Goal: Task Accomplishment & Management: Use online tool/utility

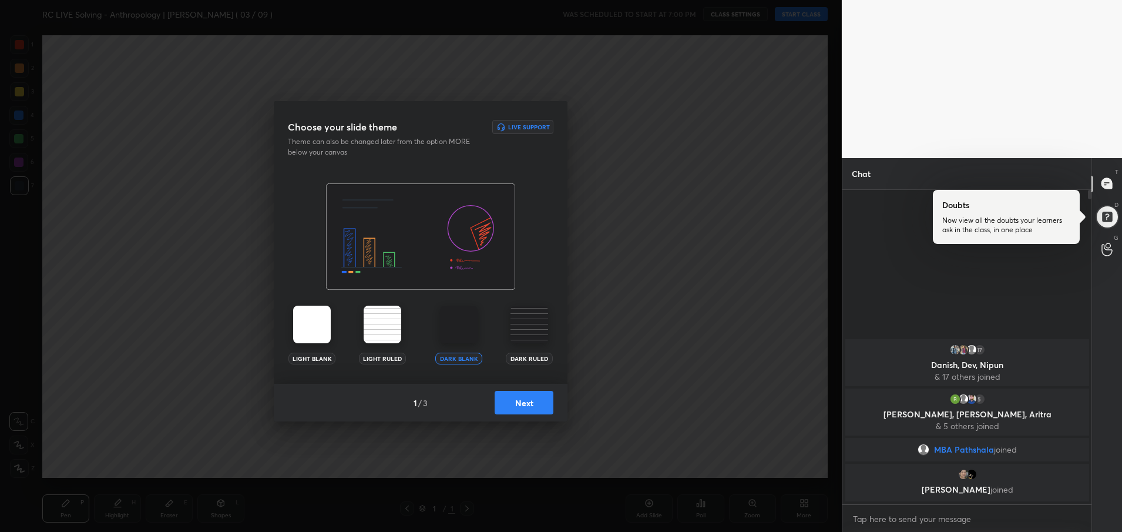
click at [523, 405] on button "Next" at bounding box center [524, 403] width 59 height 24
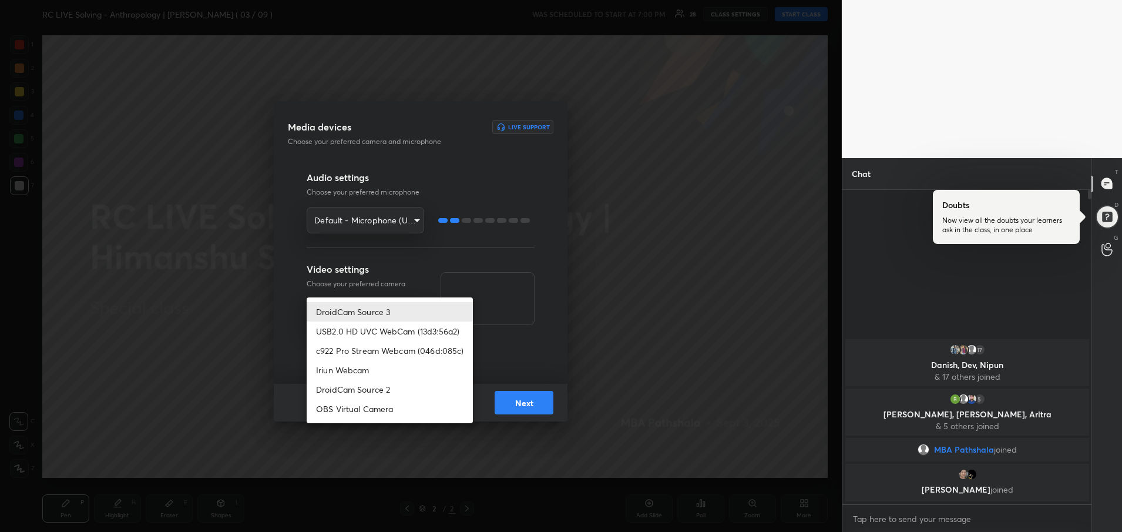
click at [392, 311] on body "1 2 3 4 5 6 7 R O A L C X Z Erase all C X Z RC LIVE Solving - Anthropology | Hi…" at bounding box center [561, 266] width 1122 height 532
click at [387, 348] on li "c922 Pro Stream Webcam (046d:085c)" at bounding box center [390, 350] width 166 height 19
type input "3de97432cd417bd7417048d7e024efa397cc3fe6b8fb142554f4d016b3d3f1ec"
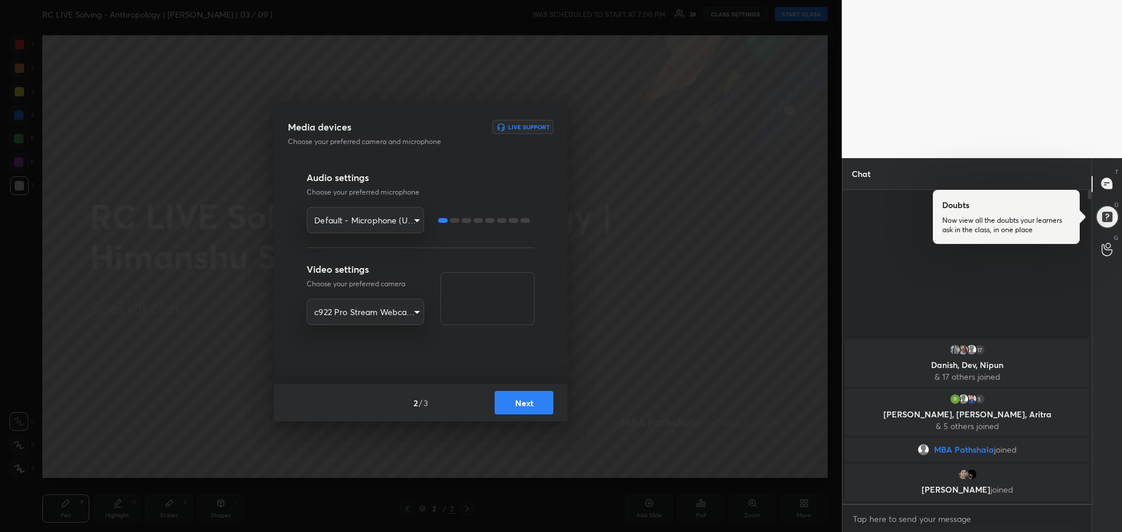
click at [522, 397] on button "Next" at bounding box center [524, 403] width 59 height 24
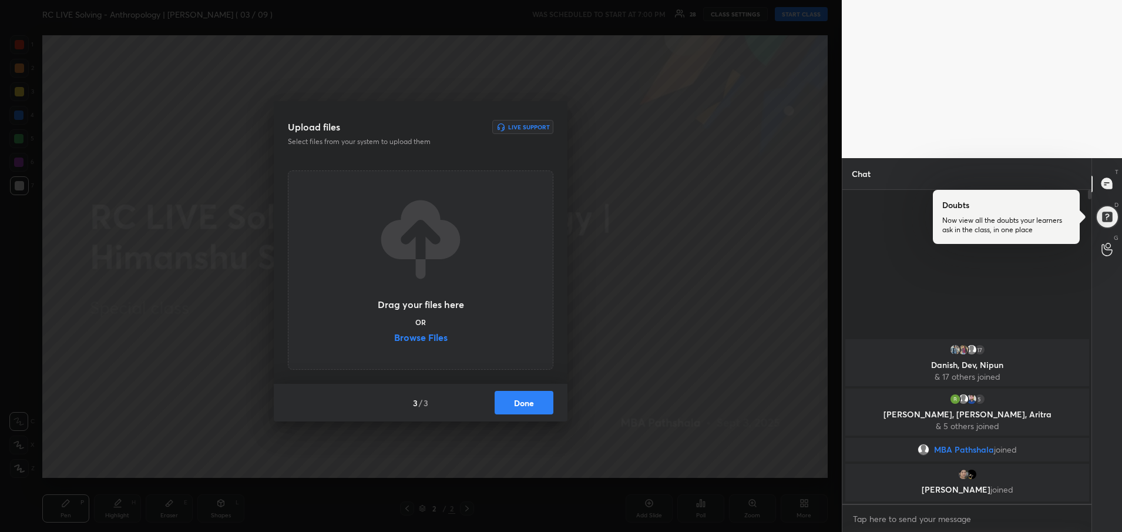
click at [522, 397] on button "Done" at bounding box center [524, 403] width 59 height 24
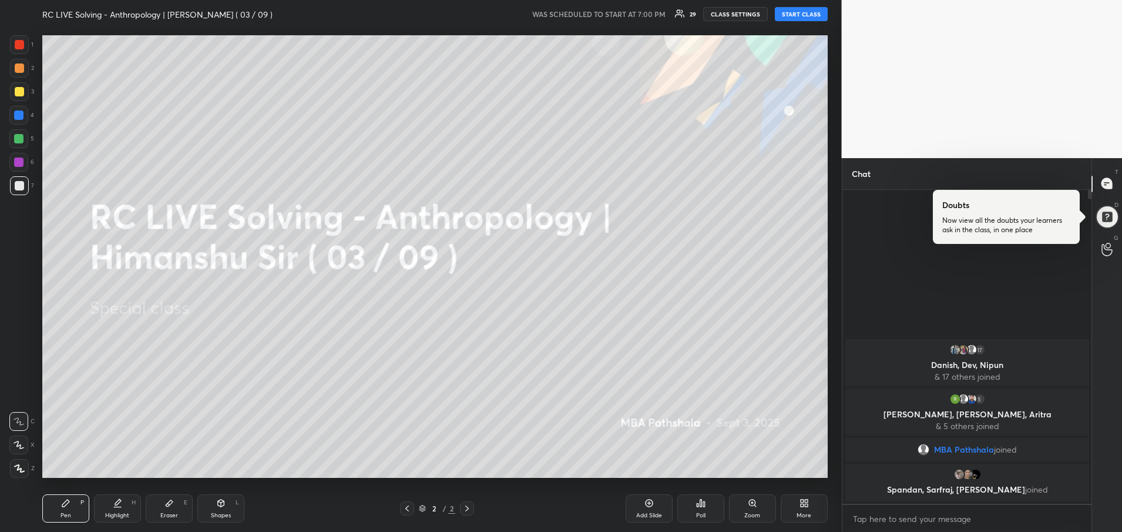
click at [802, 15] on button "START CLASS" at bounding box center [801, 14] width 53 height 14
type textarea "x"
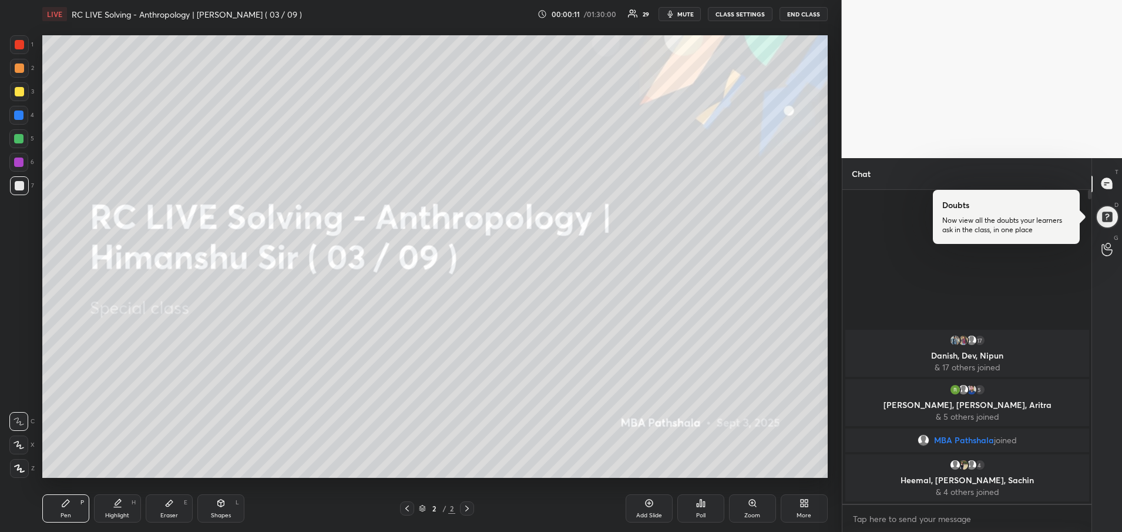
click at [801, 509] on div "More" at bounding box center [804, 508] width 47 height 28
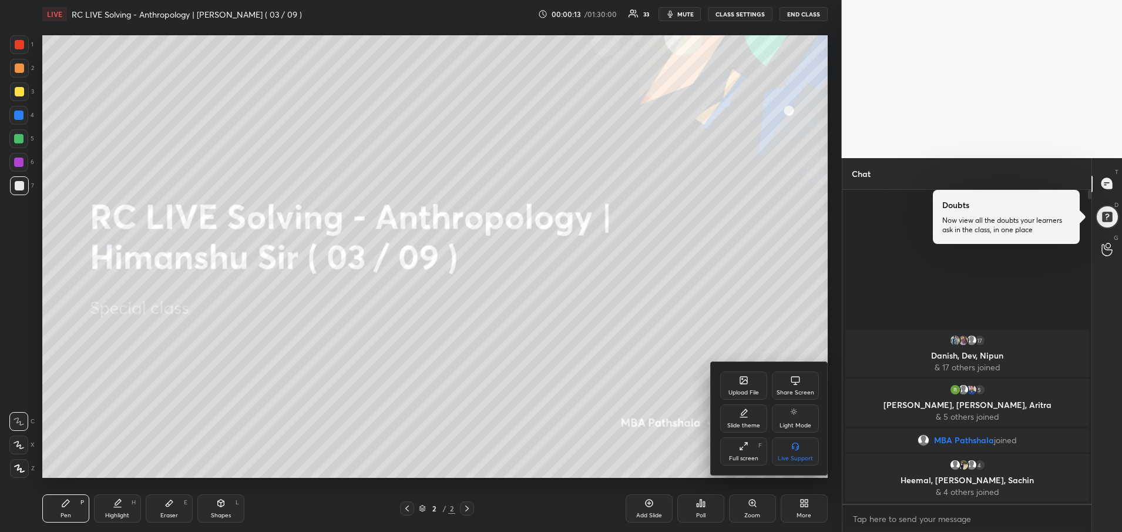
click at [756, 391] on div "Upload File" at bounding box center [744, 393] width 31 height 6
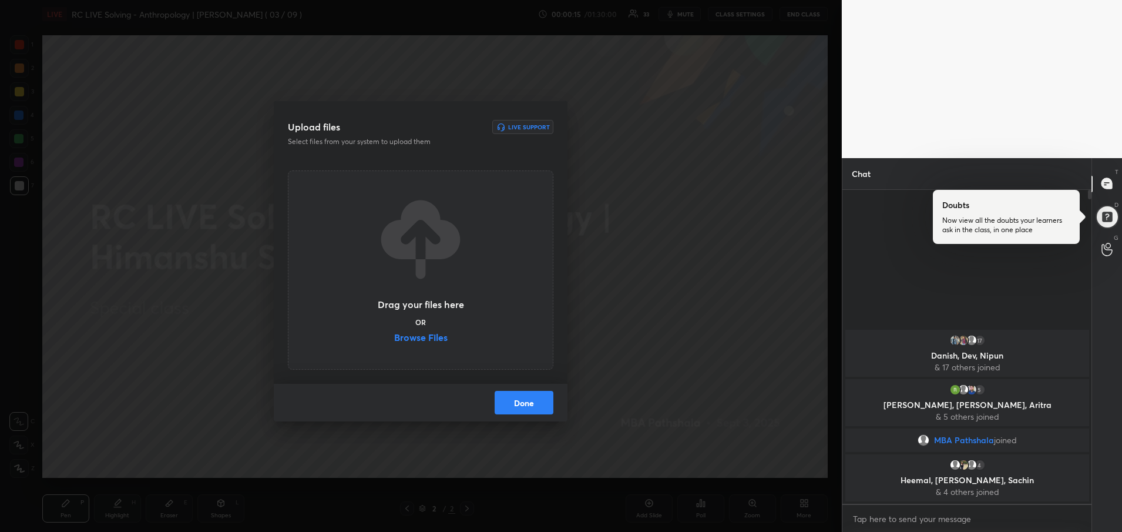
click at [436, 341] on label "Browse Files" at bounding box center [420, 339] width 53 height 12
click at [394, 341] on input "Browse Files" at bounding box center [394, 339] width 0 height 12
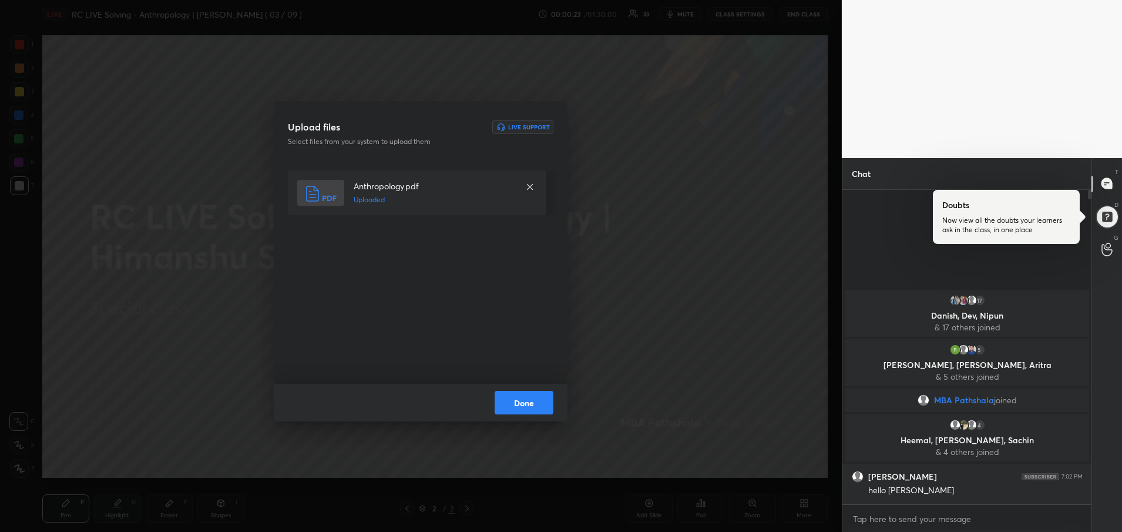
click at [522, 398] on button "Done" at bounding box center [524, 403] width 59 height 24
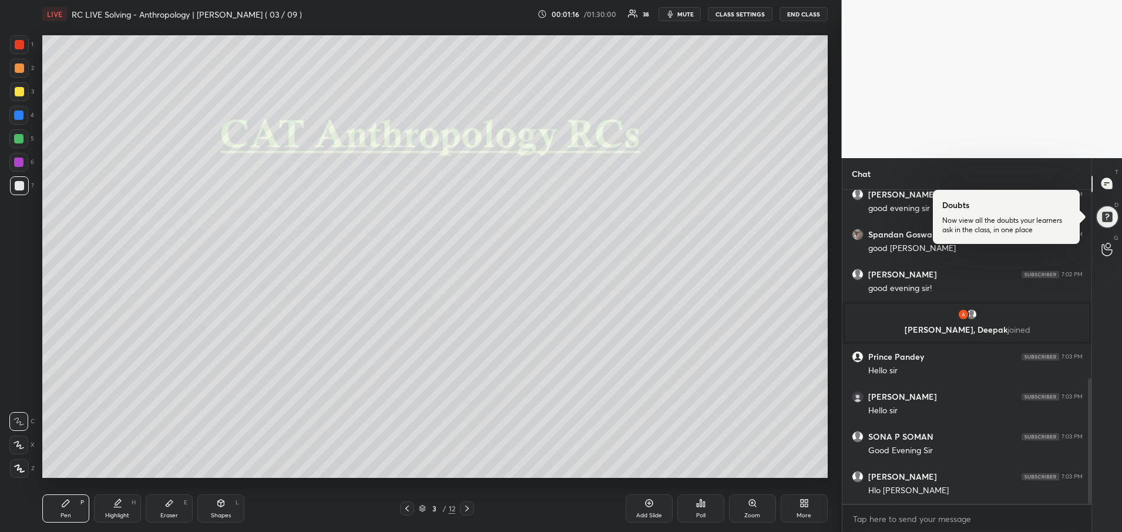
scroll to position [469, 0]
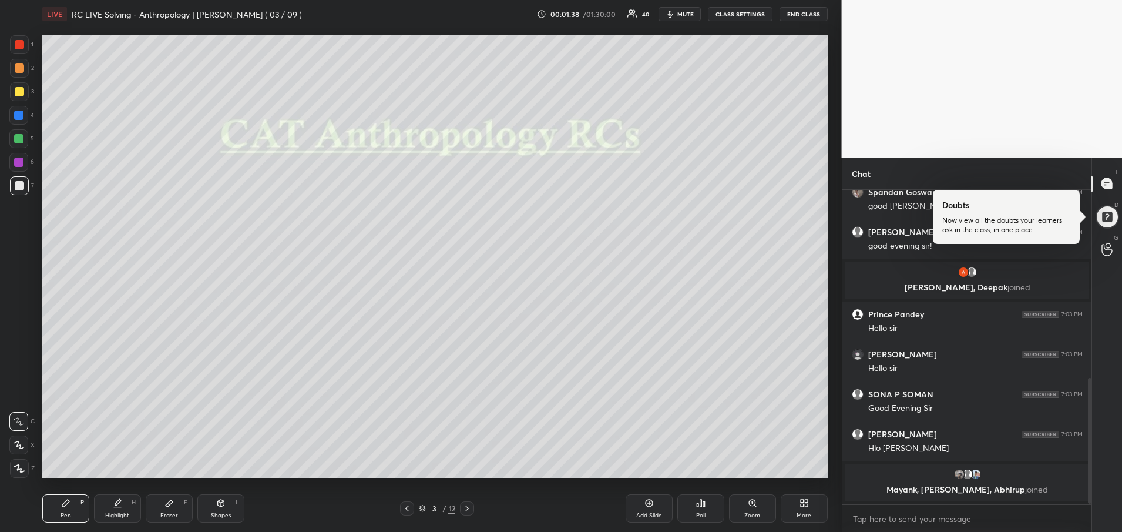
click at [17, 88] on div at bounding box center [19, 91] width 9 height 9
click at [16, 96] on div at bounding box center [19, 91] width 9 height 9
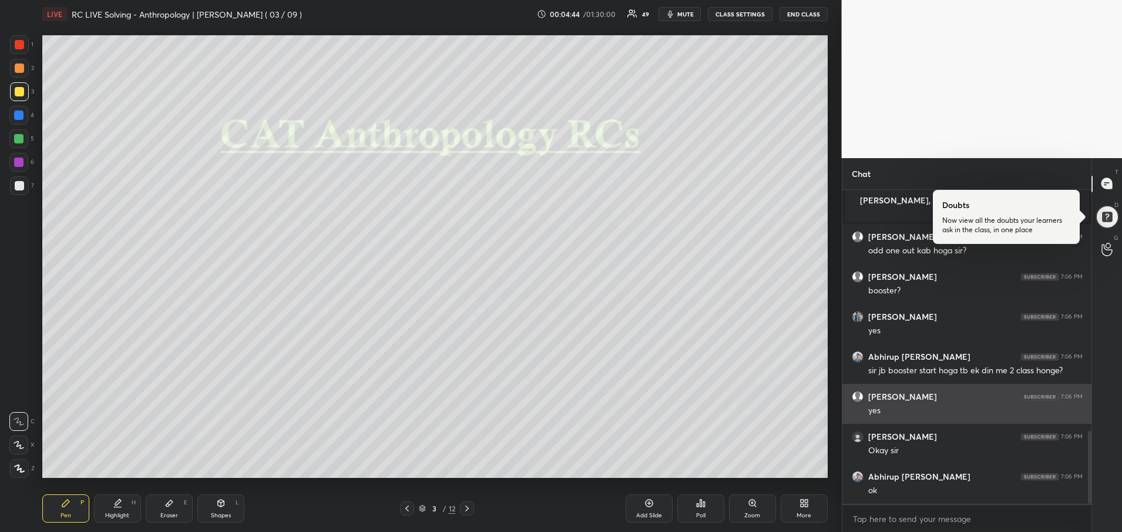
scroll to position [1036, 0]
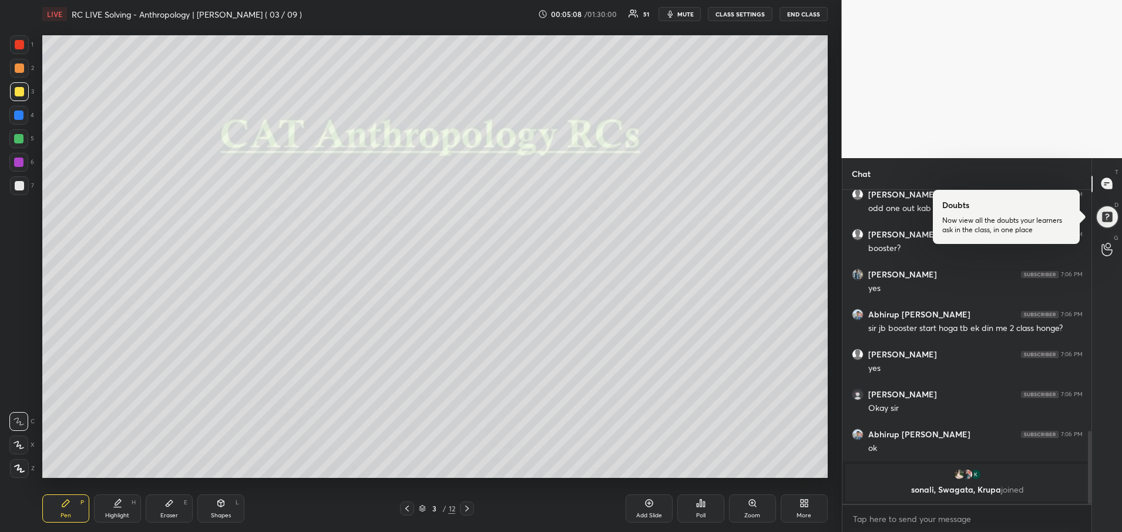
click at [23, 90] on div at bounding box center [19, 91] width 9 height 9
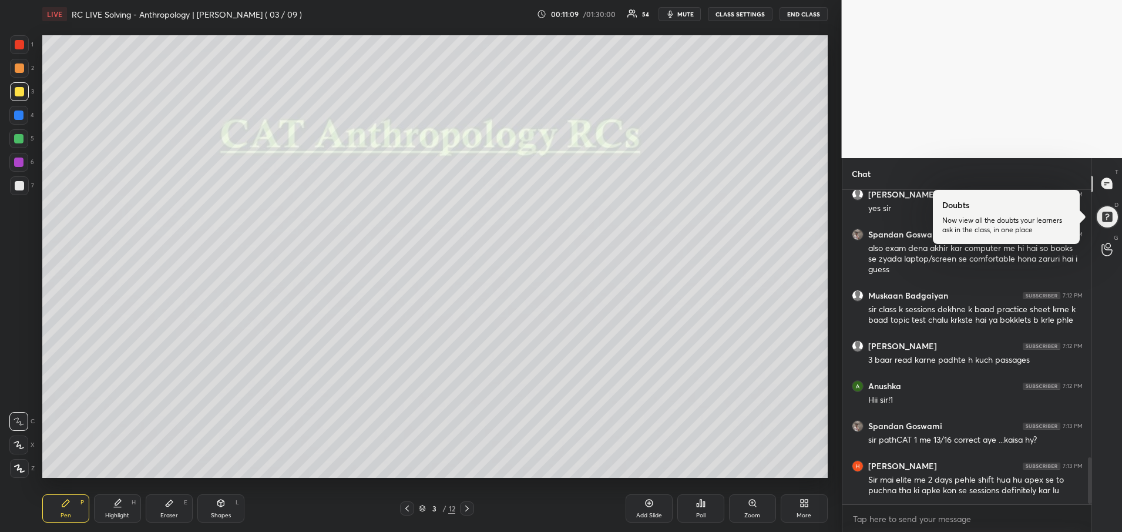
scroll to position [1855, 0]
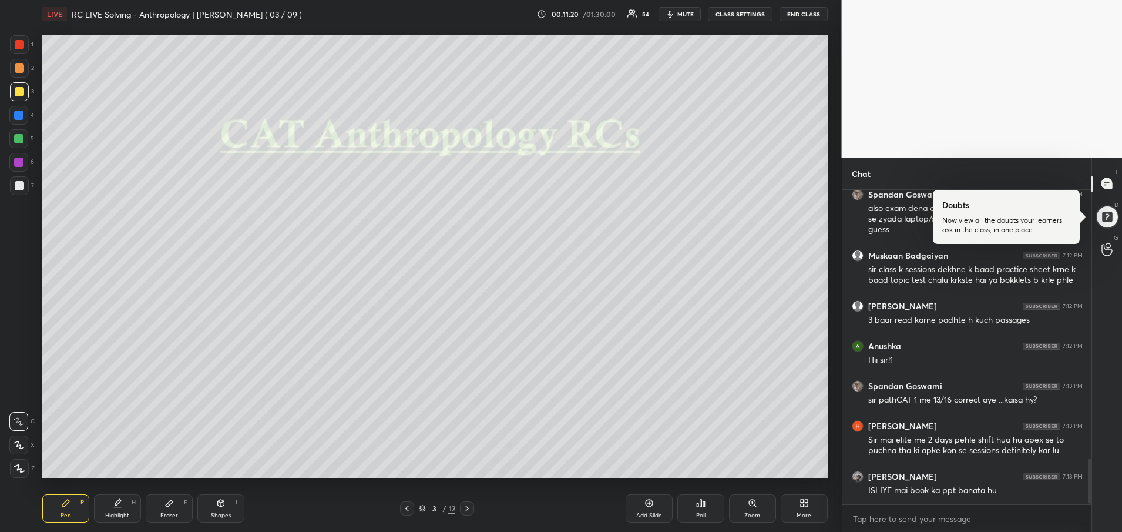
click at [1090, 489] on div at bounding box center [1090, 480] width 4 height 45
click at [1090, 491] on div at bounding box center [1090, 480] width 4 height 45
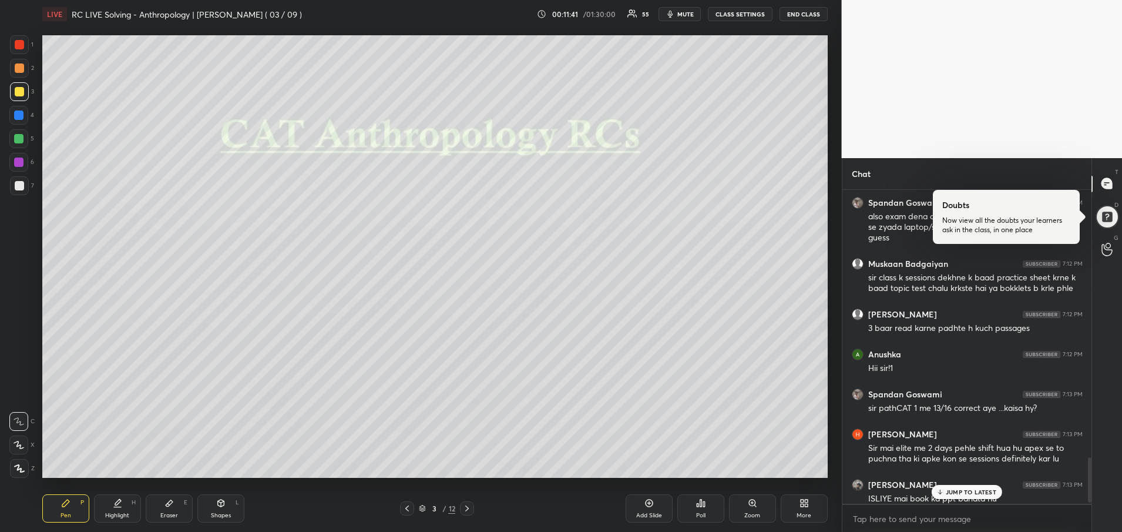
scroll to position [1851, 0]
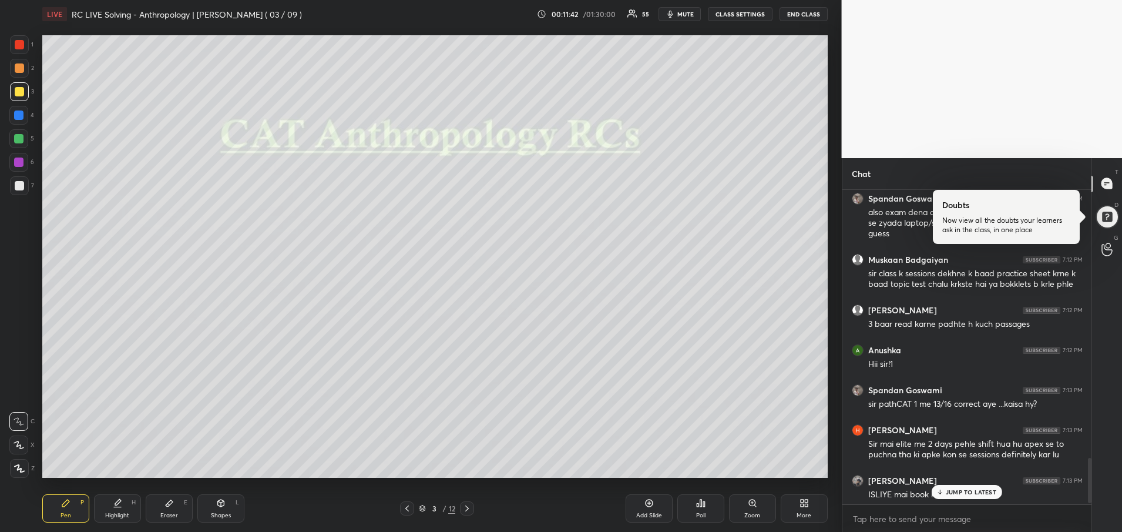
click at [1093, 491] on div "Chat [PERSON_NAME] 7:11 PM yes sir Spandan Goswami 7:12 PM also exam dena akhir…" at bounding box center [982, 345] width 281 height 374
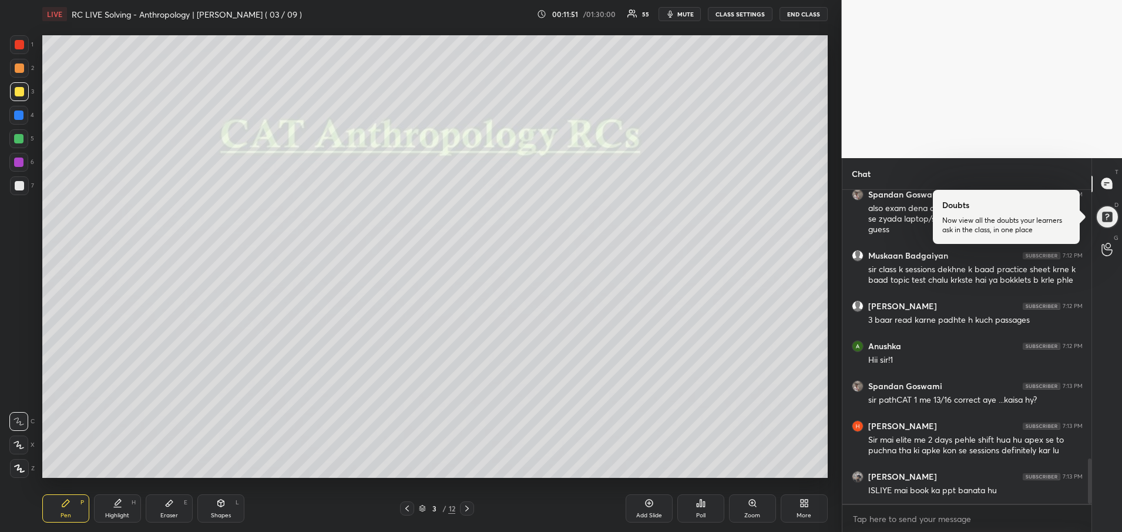
click at [1090, 491] on div at bounding box center [1090, 480] width 4 height 45
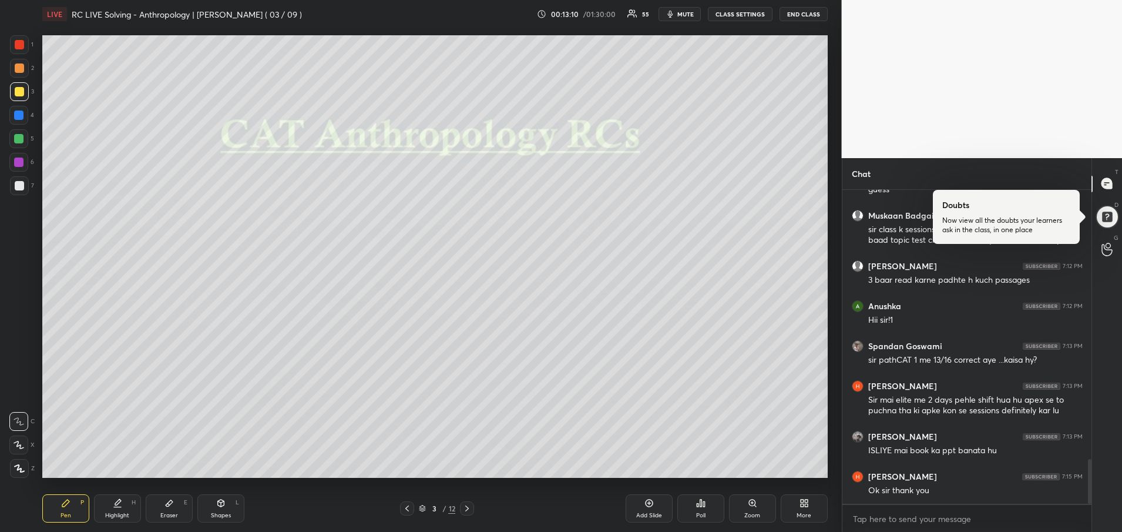
click at [469, 511] on icon at bounding box center [466, 508] width 9 height 9
click at [468, 507] on icon at bounding box center [466, 508] width 9 height 9
click at [405, 511] on icon at bounding box center [406, 508] width 9 height 9
click at [467, 509] on icon at bounding box center [466, 508] width 9 height 9
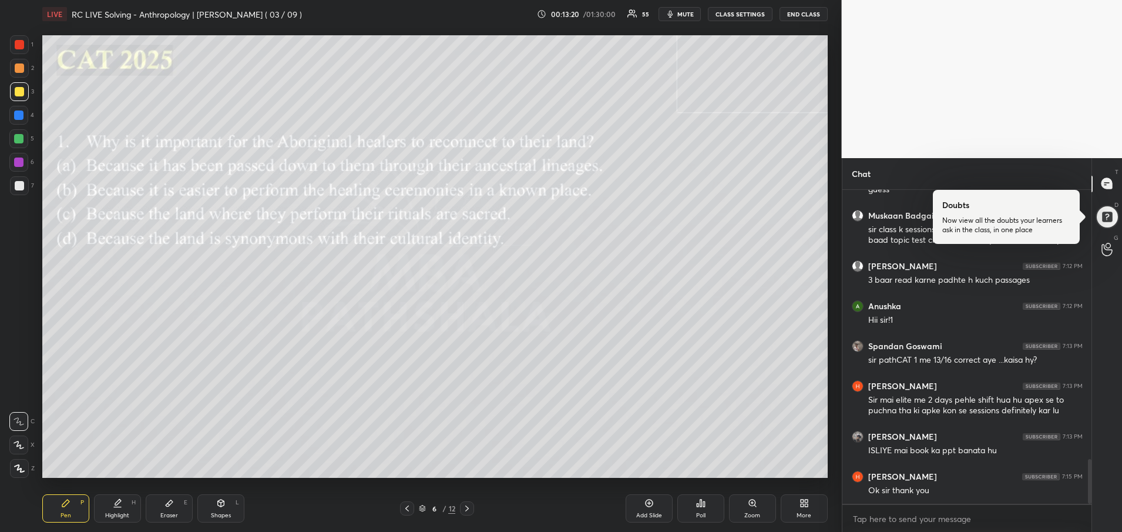
click at [464, 511] on icon at bounding box center [466, 508] width 9 height 9
click at [407, 509] on icon at bounding box center [407, 508] width 4 height 6
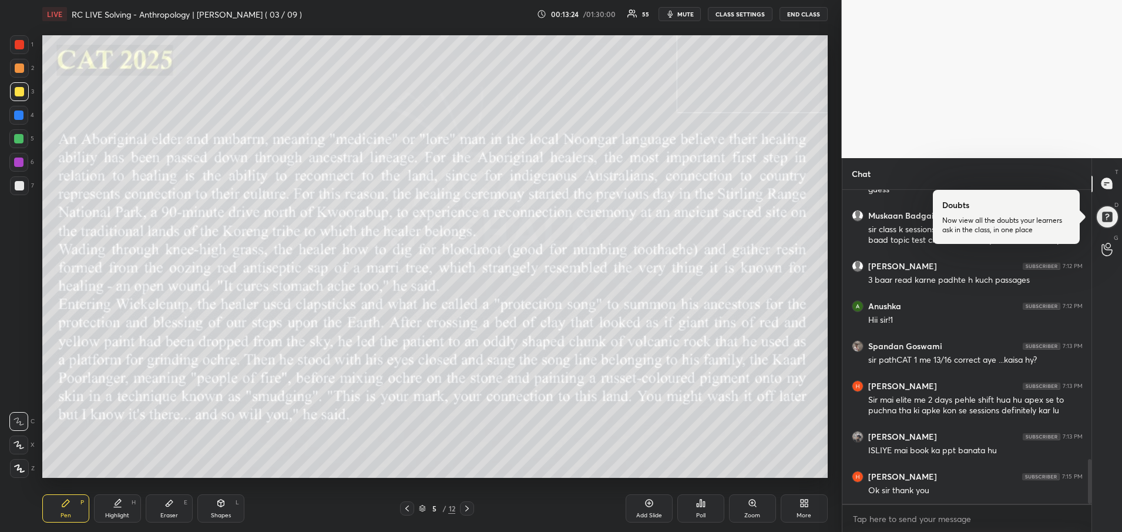
click at [407, 509] on icon at bounding box center [407, 508] width 4 height 6
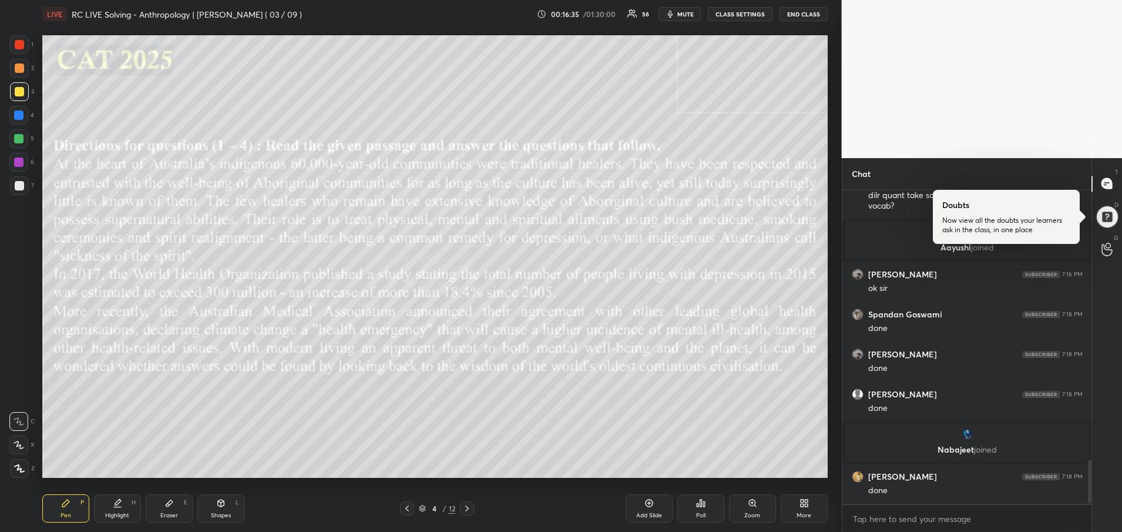
scroll to position [2006, 0]
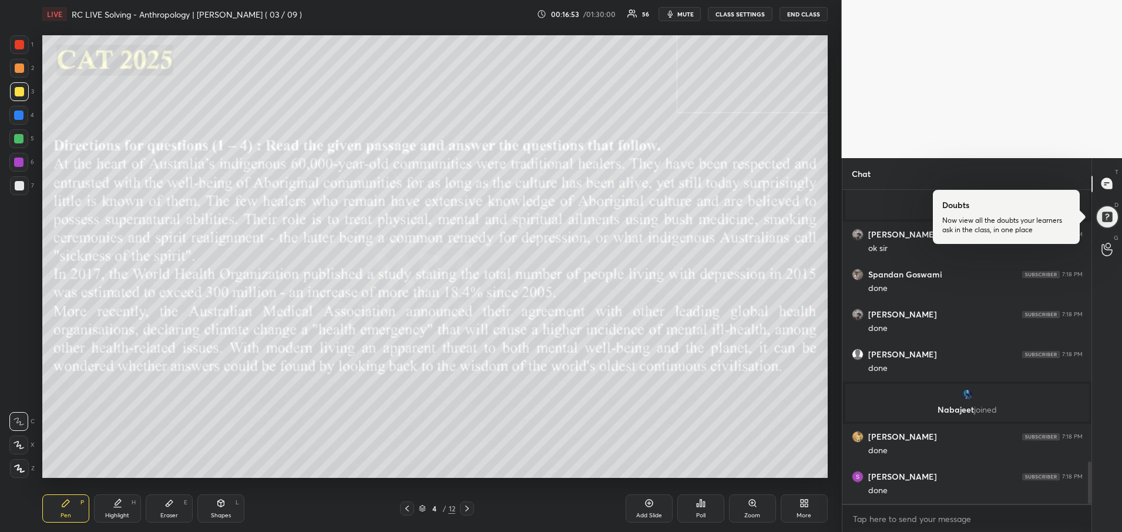
click at [466, 509] on icon at bounding box center [466, 508] width 9 height 9
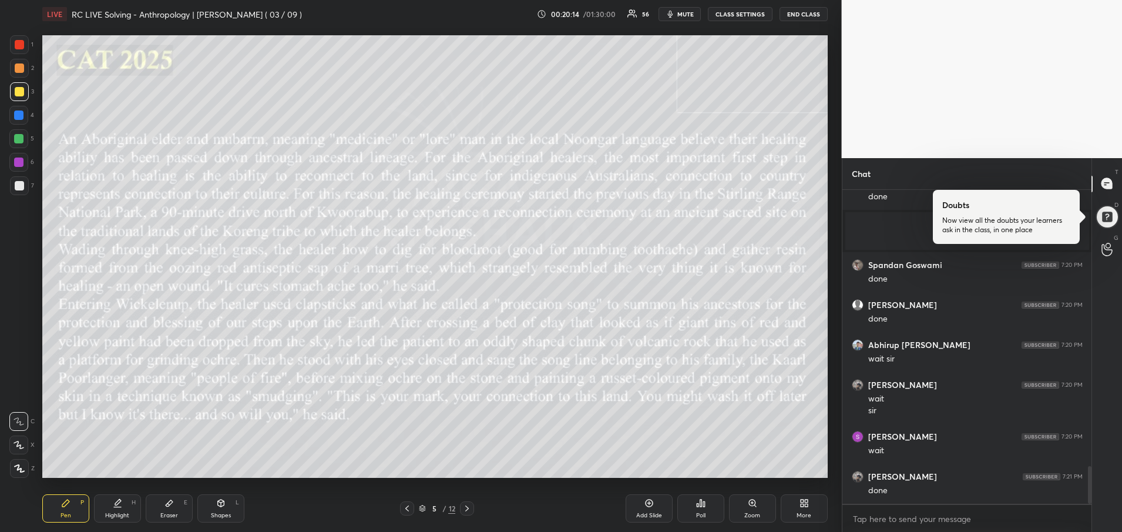
scroll to position [2287, 0]
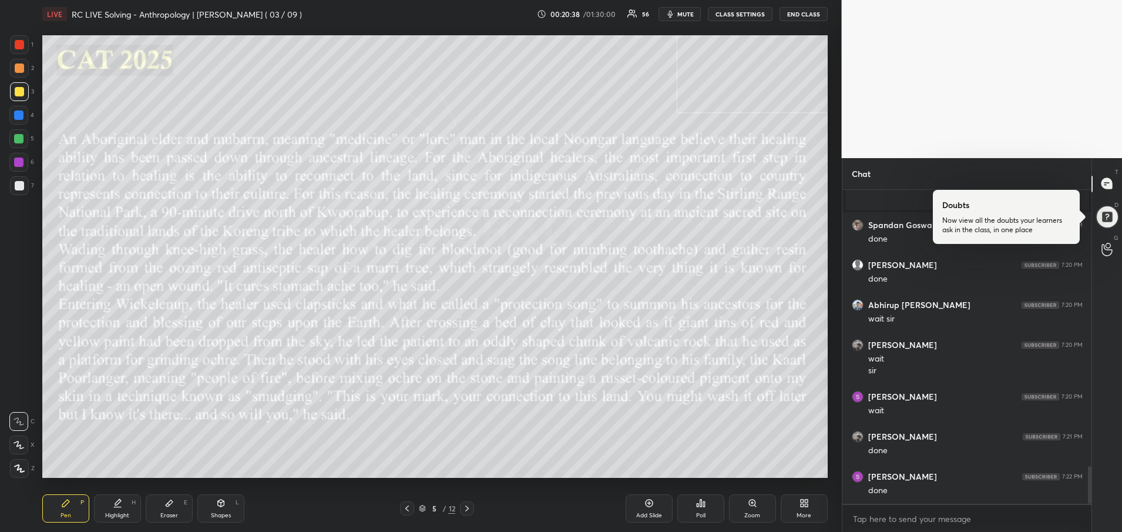
click at [468, 507] on icon at bounding box center [467, 508] width 4 height 6
click at [698, 508] on div "Poll" at bounding box center [700, 508] width 47 height 28
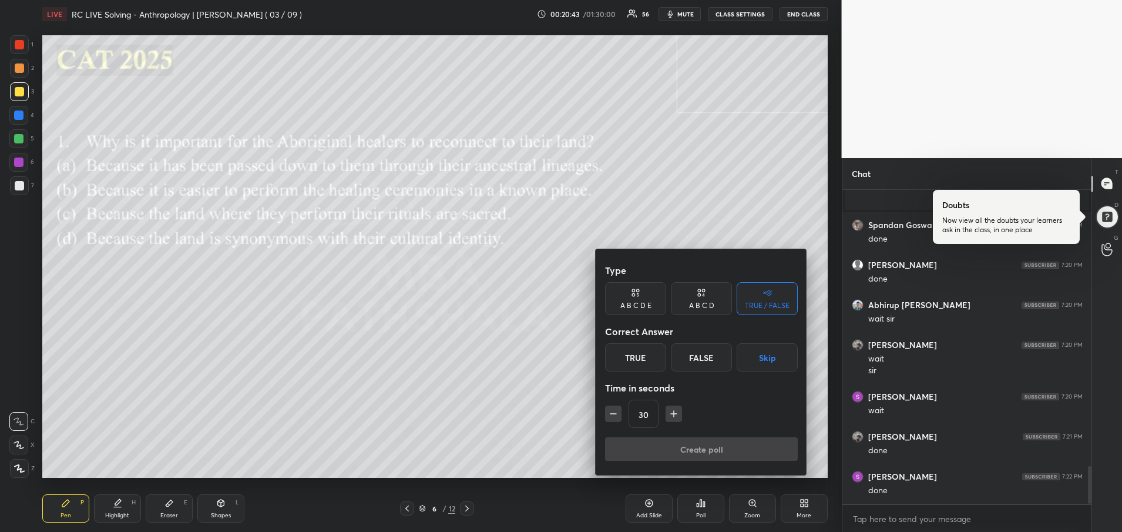
click at [699, 304] on div "A B C D" at bounding box center [701, 305] width 25 height 7
click at [741, 354] on div "D" at bounding box center [741, 357] width 35 height 28
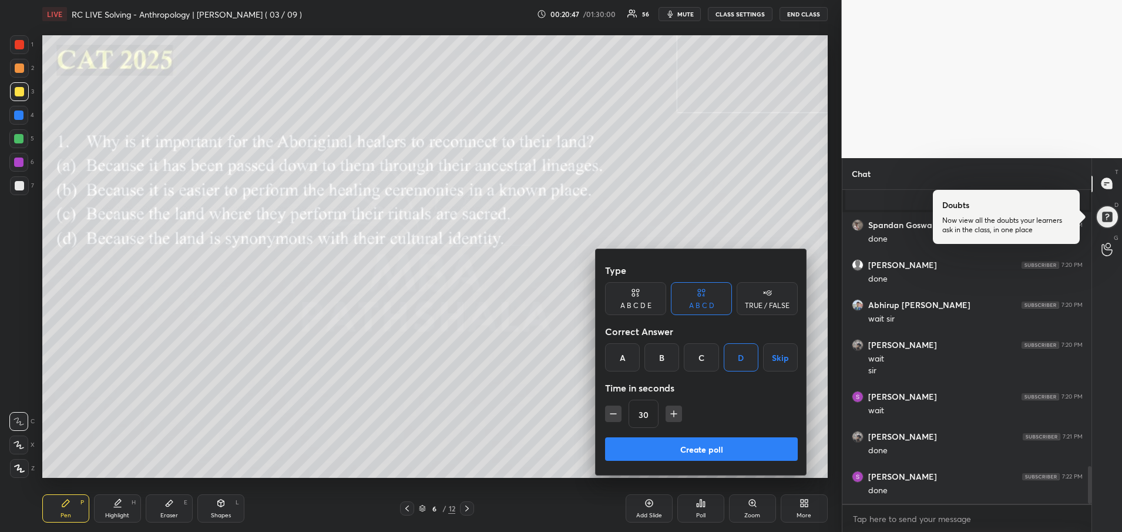
click at [666, 414] on button "button" at bounding box center [674, 413] width 16 height 16
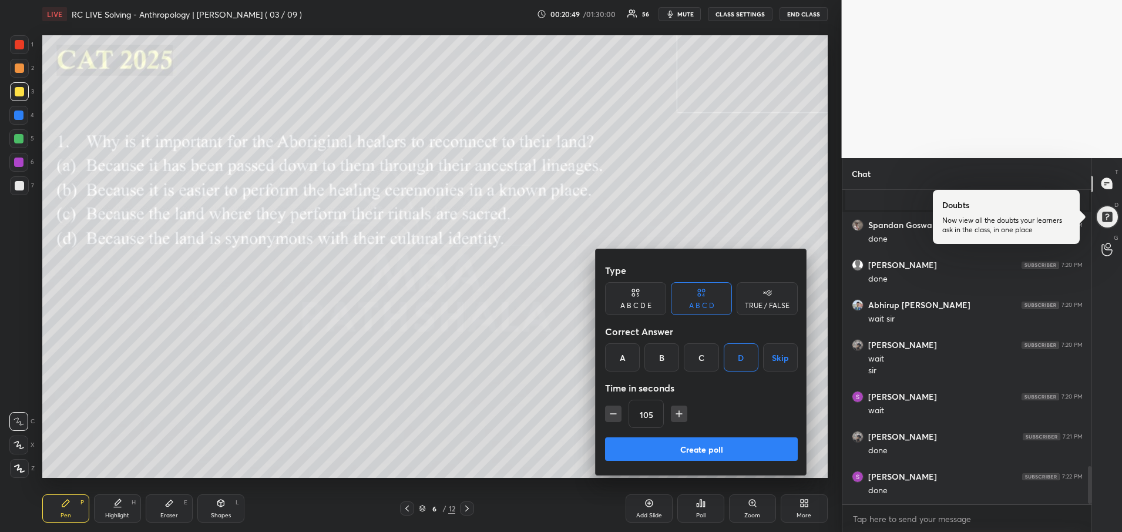
click at [678, 416] on icon "button" at bounding box center [679, 414] width 12 height 12
type input "135"
click at [679, 448] on button "Create poll" at bounding box center [701, 449] width 193 height 24
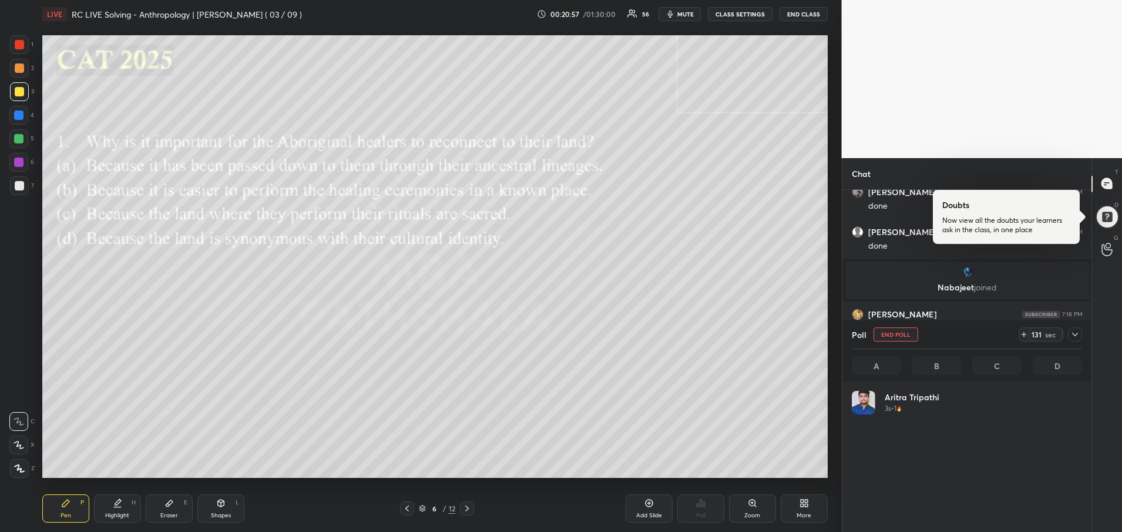
scroll to position [137, 227]
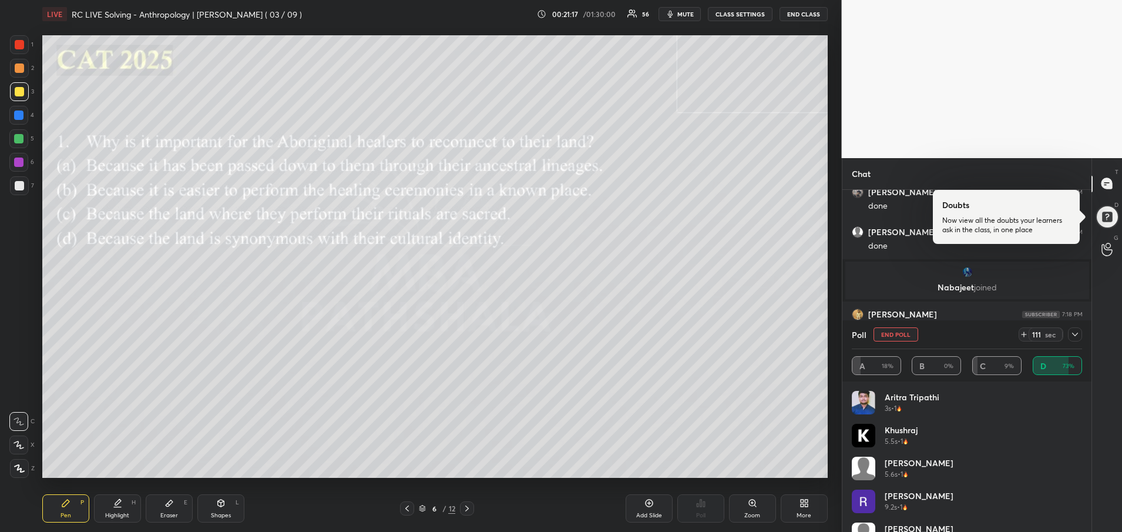
click at [407, 508] on icon at bounding box center [406, 508] width 9 height 9
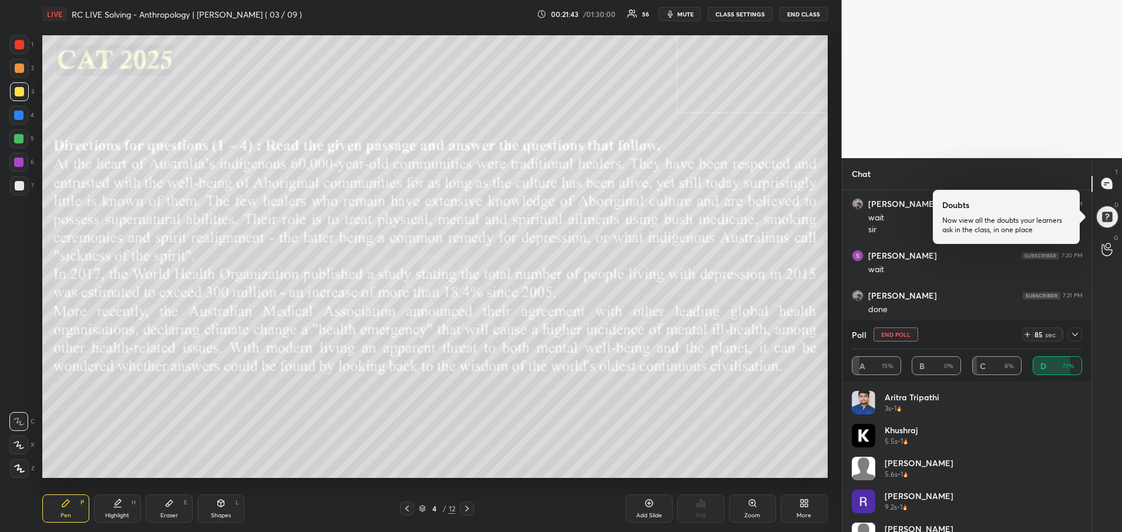
scroll to position [2394, 0]
click at [467, 511] on icon at bounding box center [466, 508] width 9 height 9
click at [465, 509] on icon at bounding box center [466, 508] width 9 height 9
click at [1076, 337] on icon at bounding box center [1075, 334] width 9 height 9
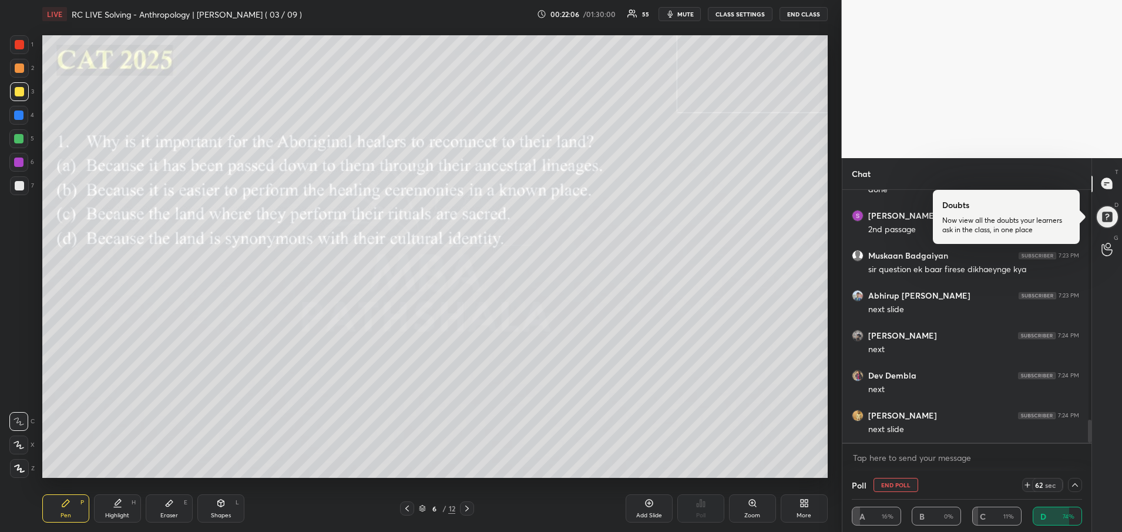
scroll to position [0, 0]
drag, startPoint x: 1086, startPoint y: 417, endPoint x: 1092, endPoint y: 458, distance: 42.1
click at [1092, 458] on div "Chat [PERSON_NAME] 7:21 PM done [PERSON_NAME] 7:22 PM done [PERSON_NAME] 7:23 P…" at bounding box center [982, 345] width 281 height 374
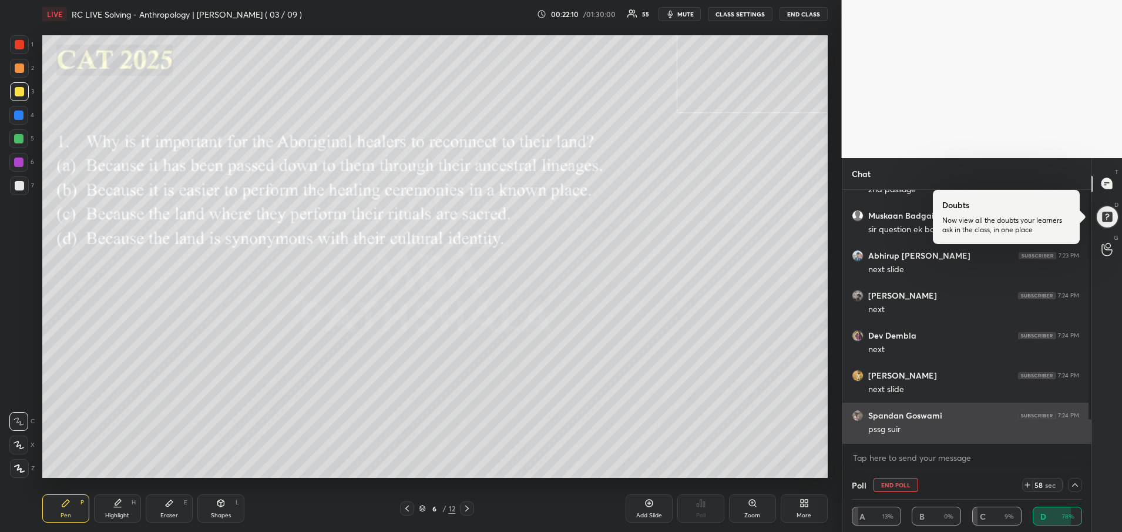
scroll to position [2459, 0]
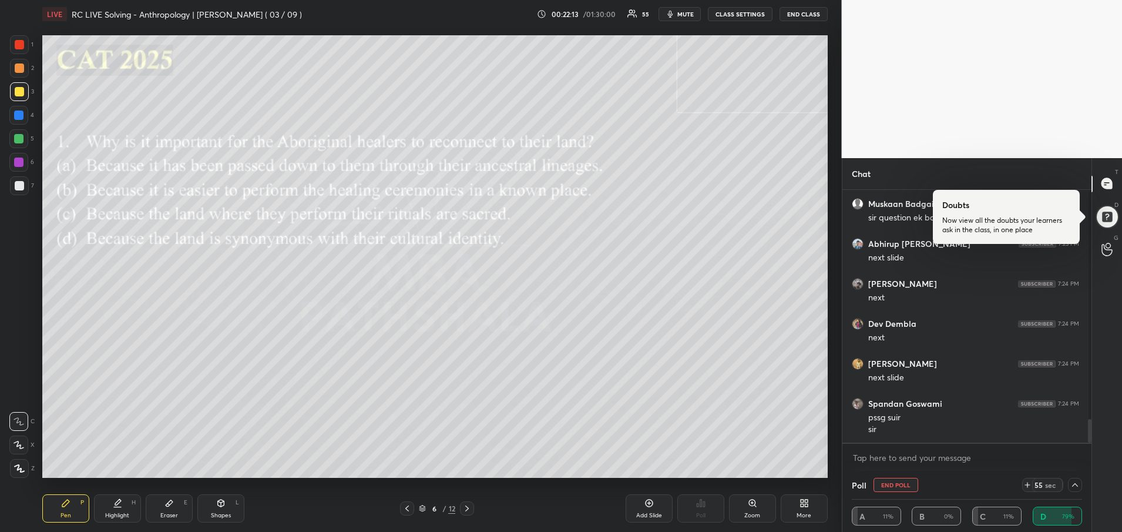
click at [408, 506] on icon at bounding box center [406, 508] width 9 height 9
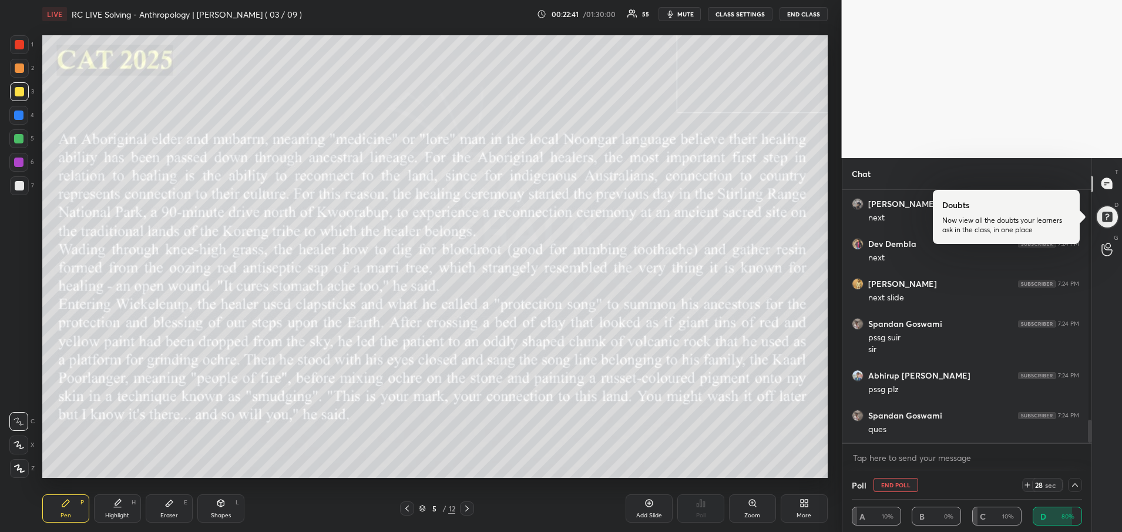
click at [468, 506] on icon at bounding box center [466, 508] width 9 height 9
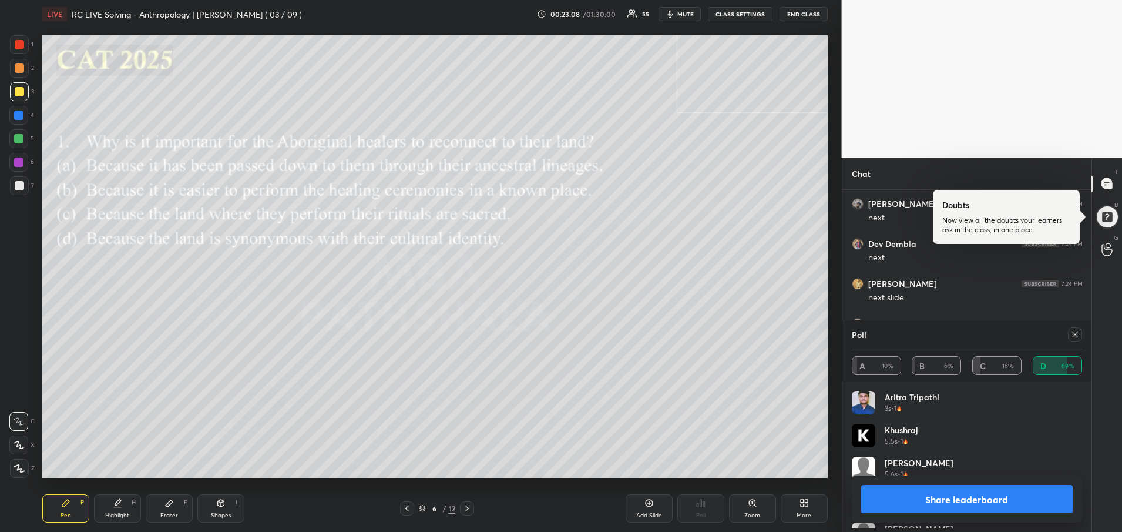
scroll to position [278, 246]
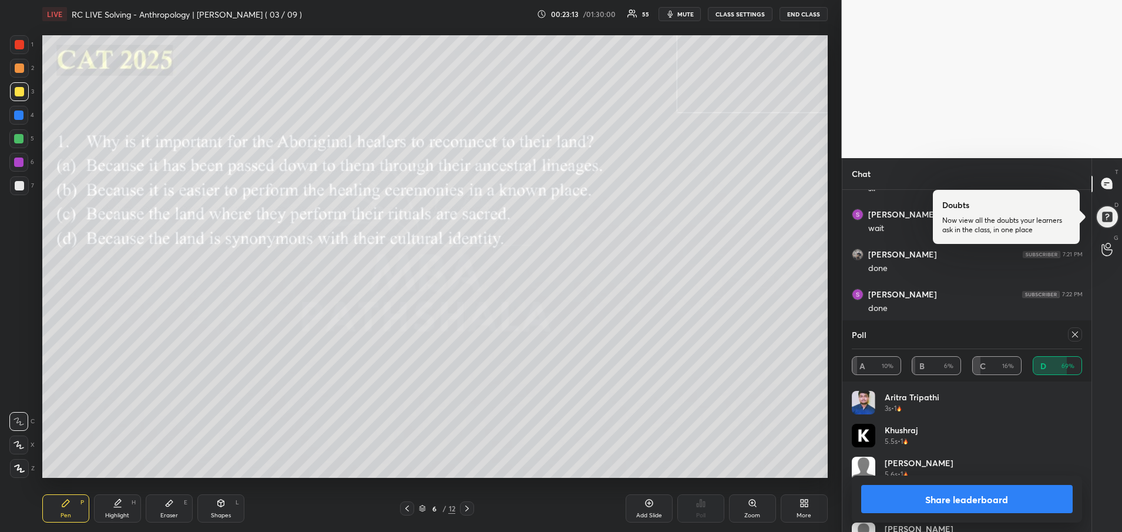
click at [1076, 330] on icon at bounding box center [1075, 334] width 9 height 9
type textarea "x"
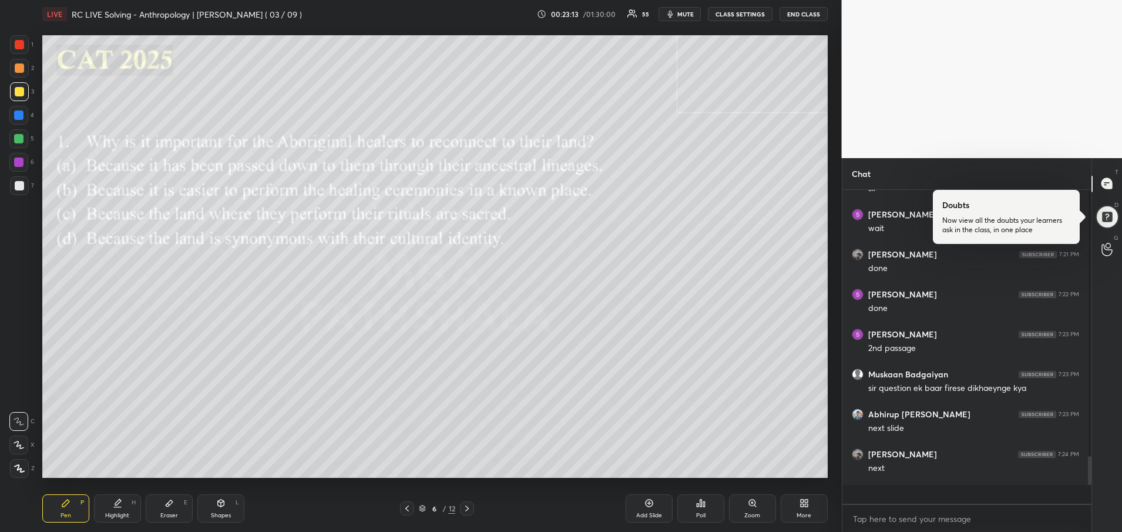
scroll to position [339, 242]
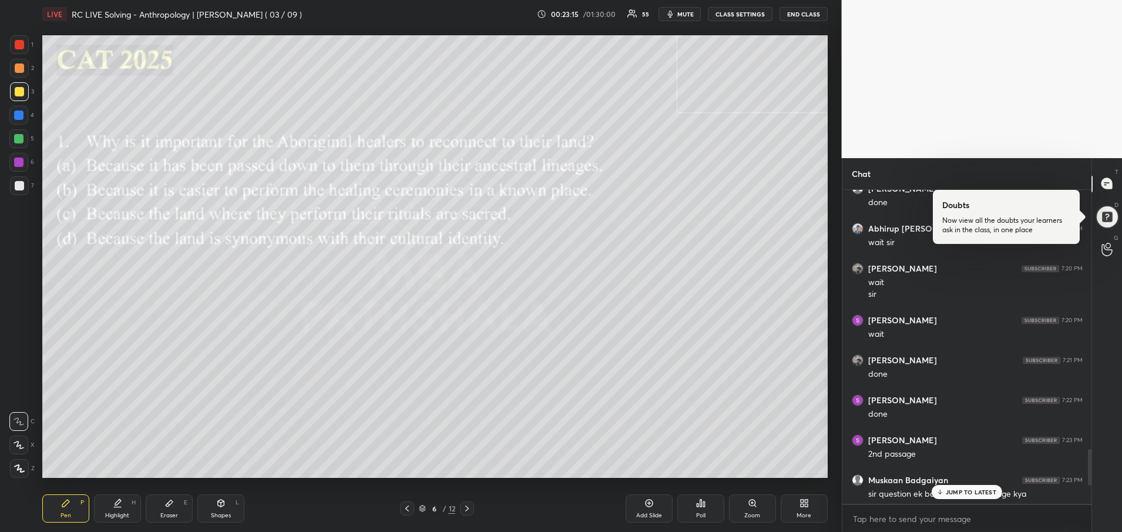
click at [984, 491] on p "JUMP TO LATEST" at bounding box center [971, 491] width 51 height 7
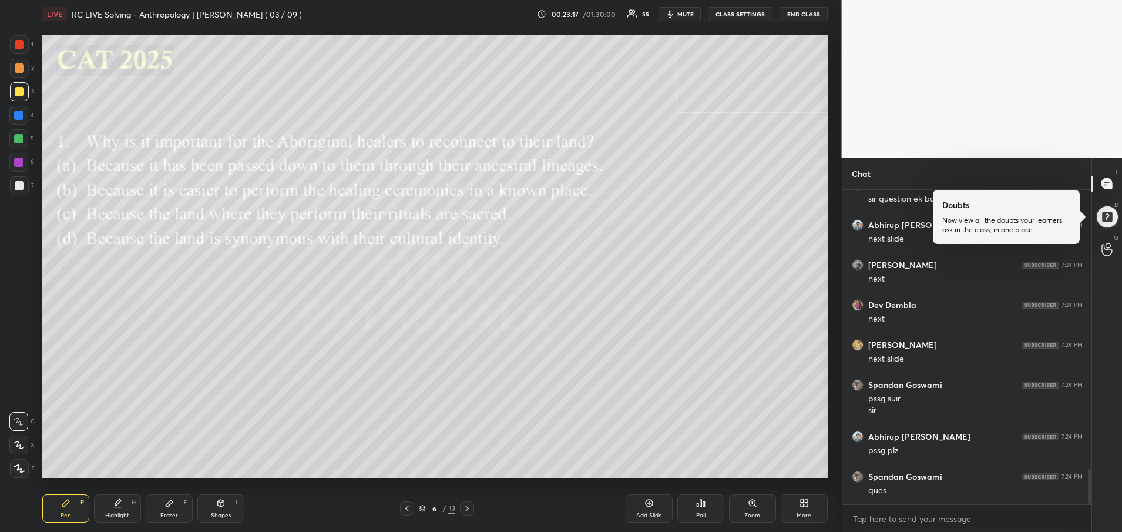
click at [466, 509] on icon at bounding box center [466, 508] width 9 height 9
click at [701, 512] on div "Poll" at bounding box center [700, 515] width 9 height 6
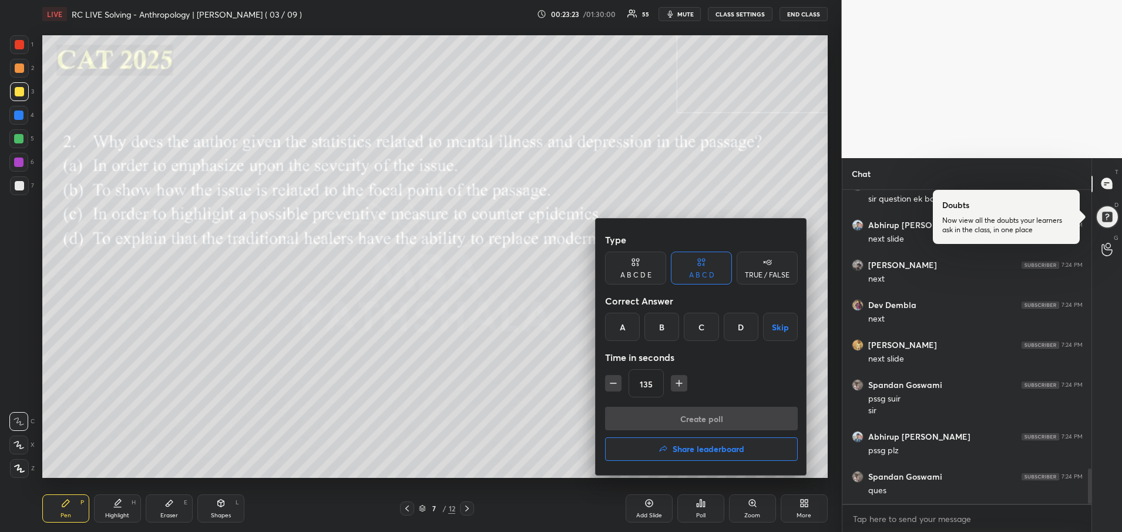
click at [669, 325] on div "B" at bounding box center [662, 327] width 35 height 28
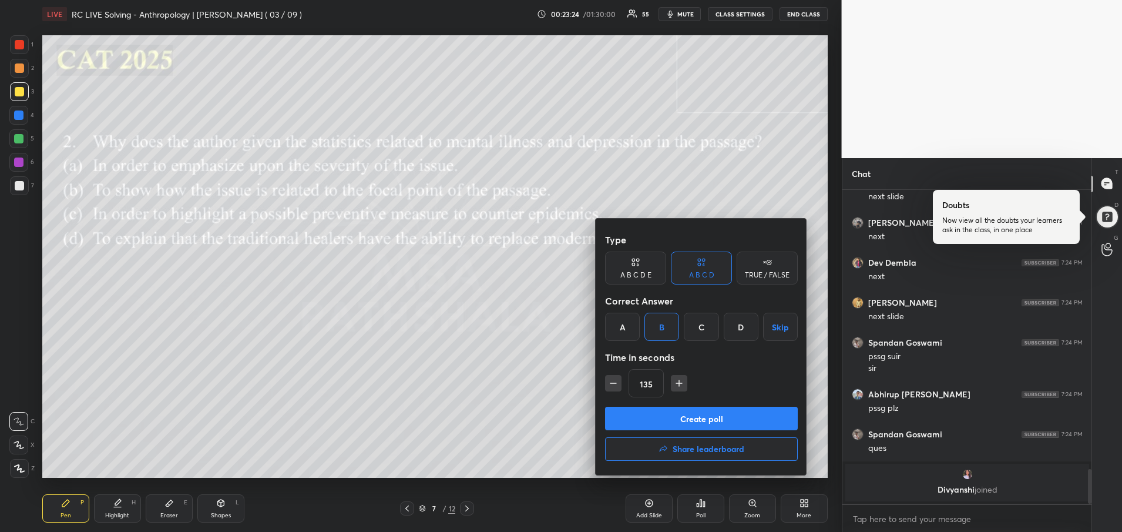
click at [609, 381] on icon "button" at bounding box center [614, 383] width 12 height 12
type input "120"
click at [667, 414] on button "Create poll" at bounding box center [701, 419] width 193 height 24
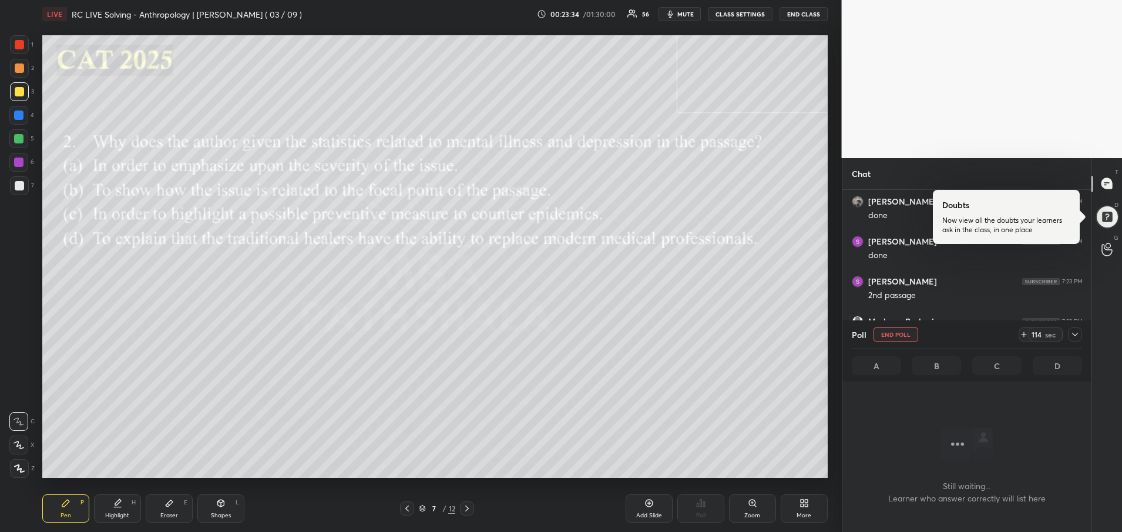
click at [1076, 337] on icon at bounding box center [1075, 334] width 9 height 9
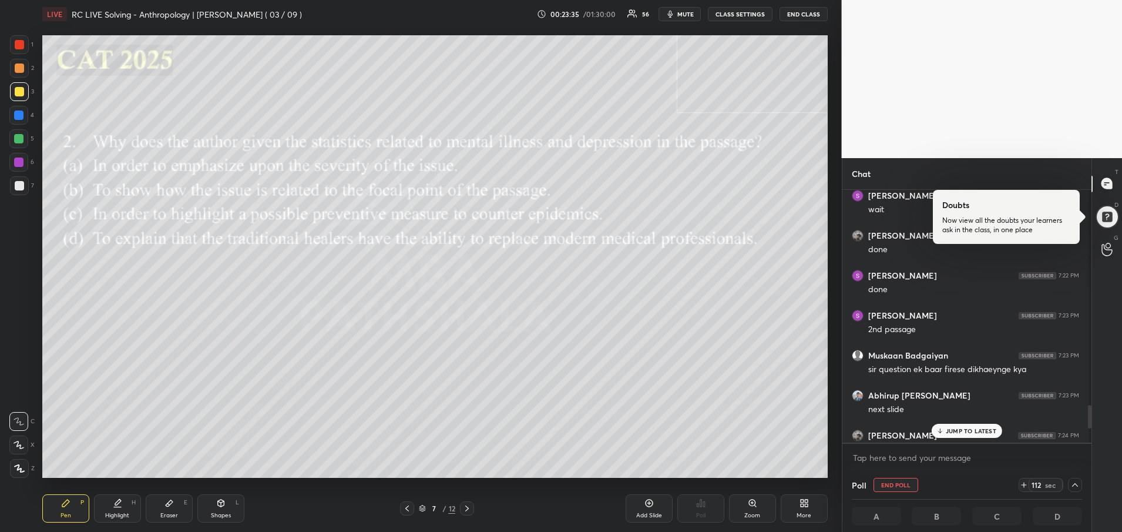
click at [961, 434] on p "JUMP TO LATEST" at bounding box center [971, 430] width 51 height 7
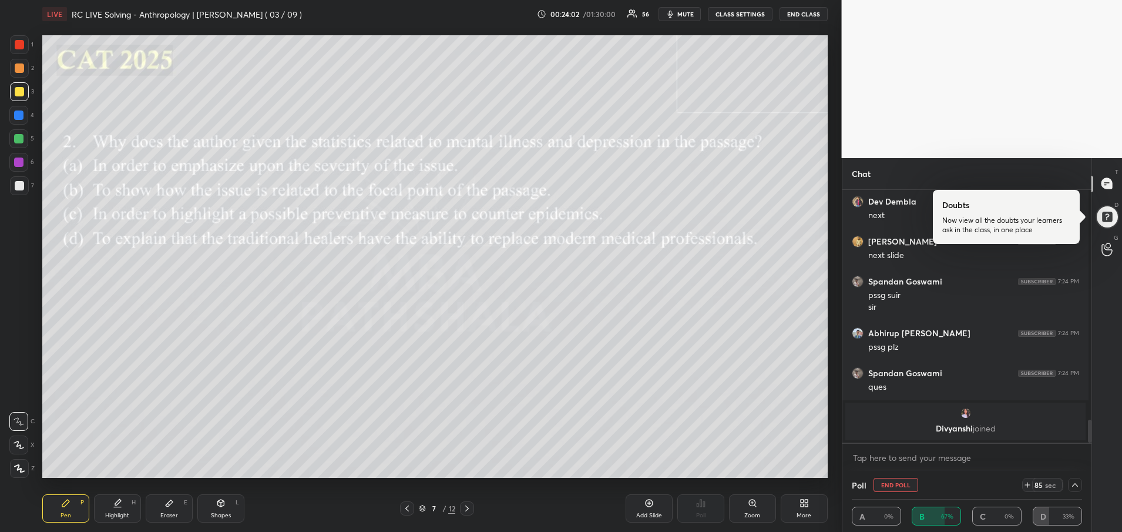
click at [407, 508] on icon at bounding box center [407, 508] width 4 height 6
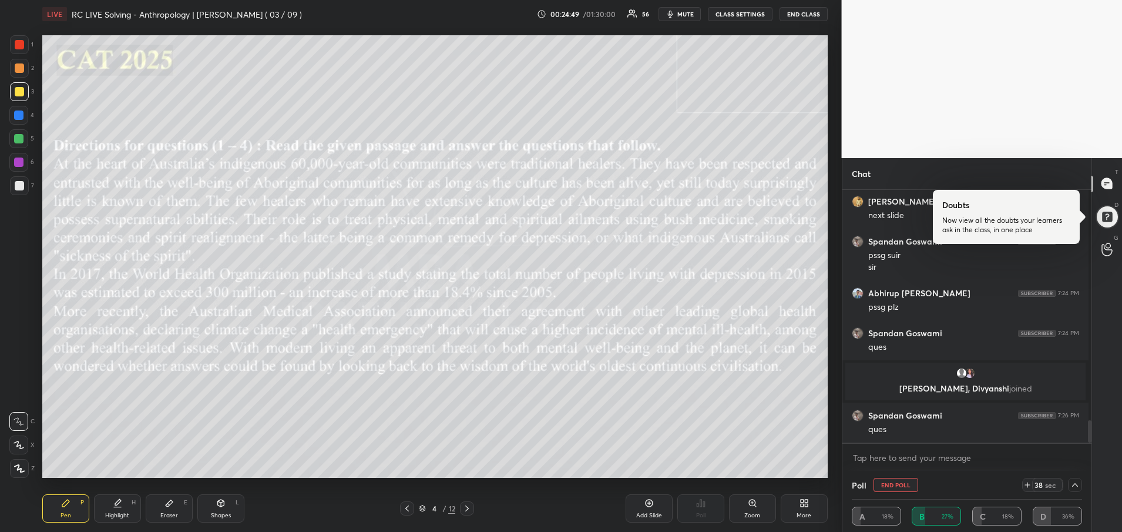
click at [470, 508] on icon at bounding box center [466, 508] width 9 height 9
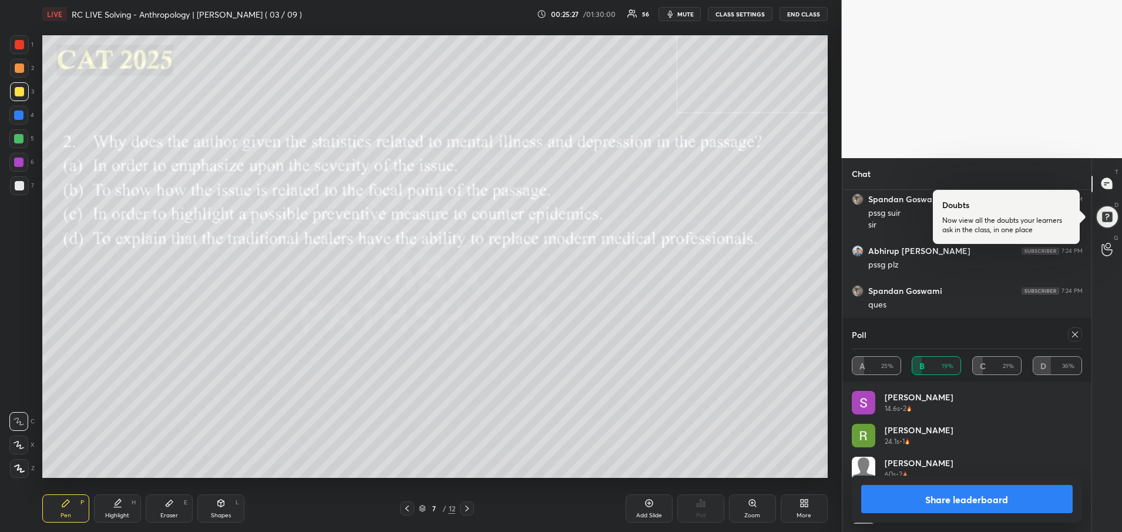
scroll to position [278, 246]
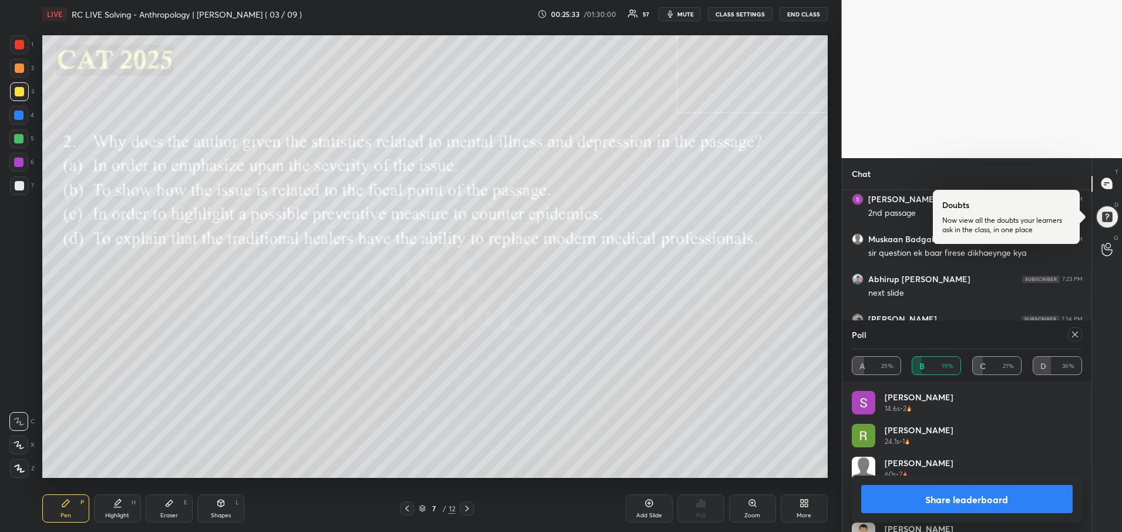
click at [1076, 340] on div at bounding box center [1075, 334] width 14 height 14
type textarea "x"
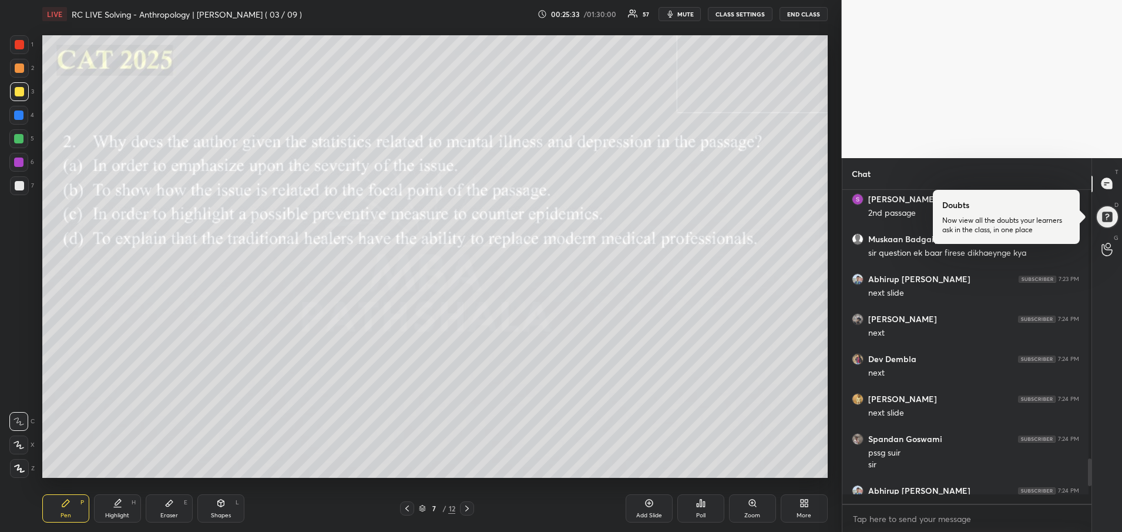
scroll to position [335, 242]
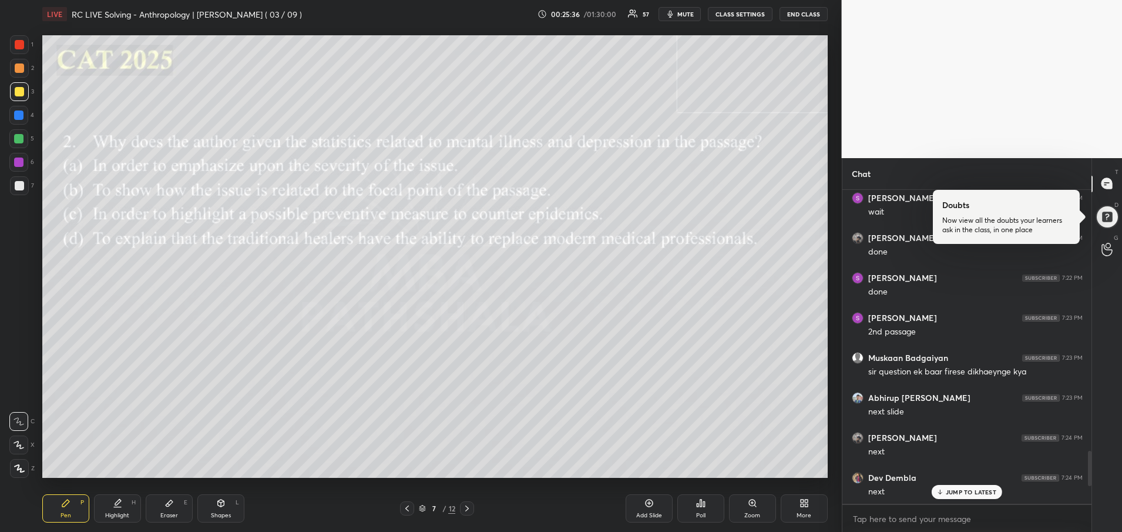
click at [990, 493] on p "JUMP TO LATEST" at bounding box center [971, 491] width 51 height 7
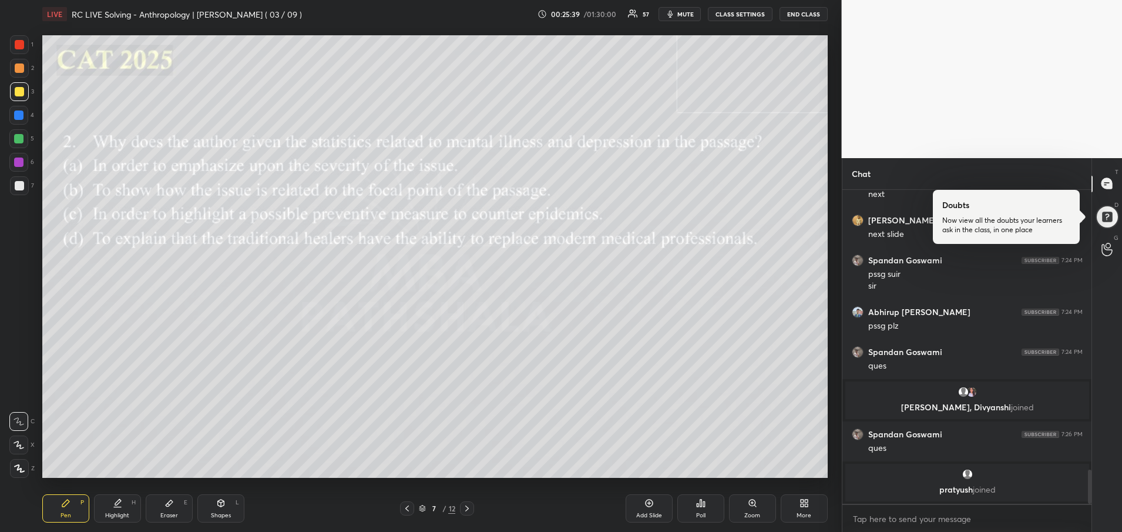
click at [463, 505] on icon at bounding box center [466, 508] width 9 height 9
click at [703, 509] on div "Poll" at bounding box center [700, 508] width 47 height 28
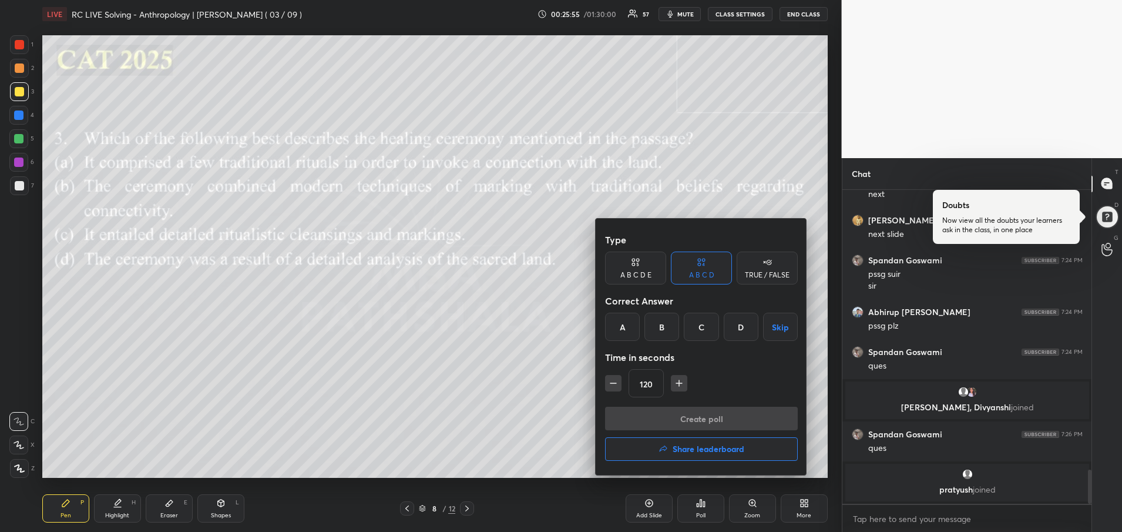
click at [625, 327] on div "A" at bounding box center [622, 327] width 35 height 28
click at [676, 379] on icon "button" at bounding box center [679, 383] width 12 height 12
type input "135"
click at [667, 415] on button "Create poll" at bounding box center [701, 419] width 193 height 24
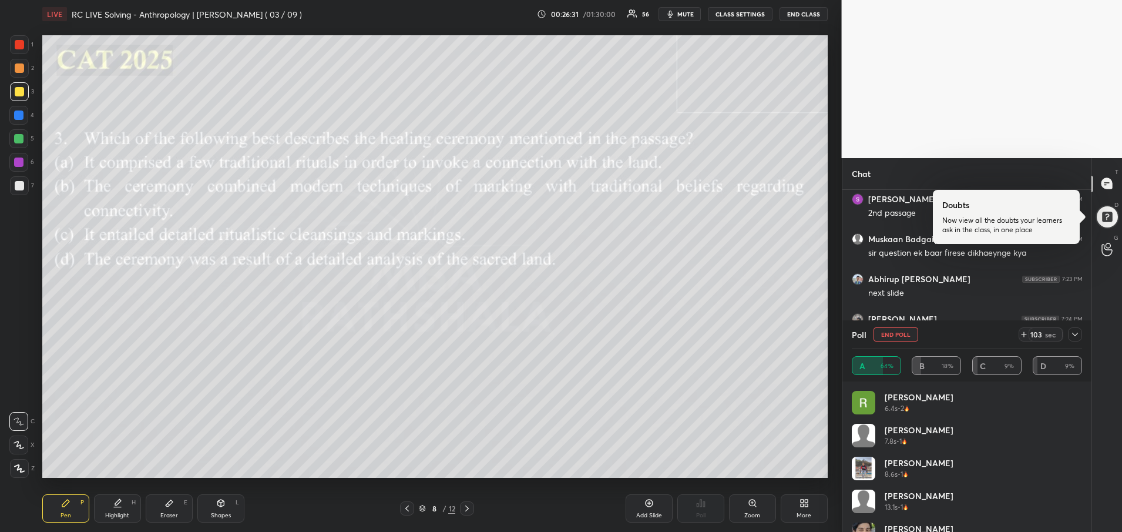
click at [412, 509] on div at bounding box center [407, 508] width 14 height 14
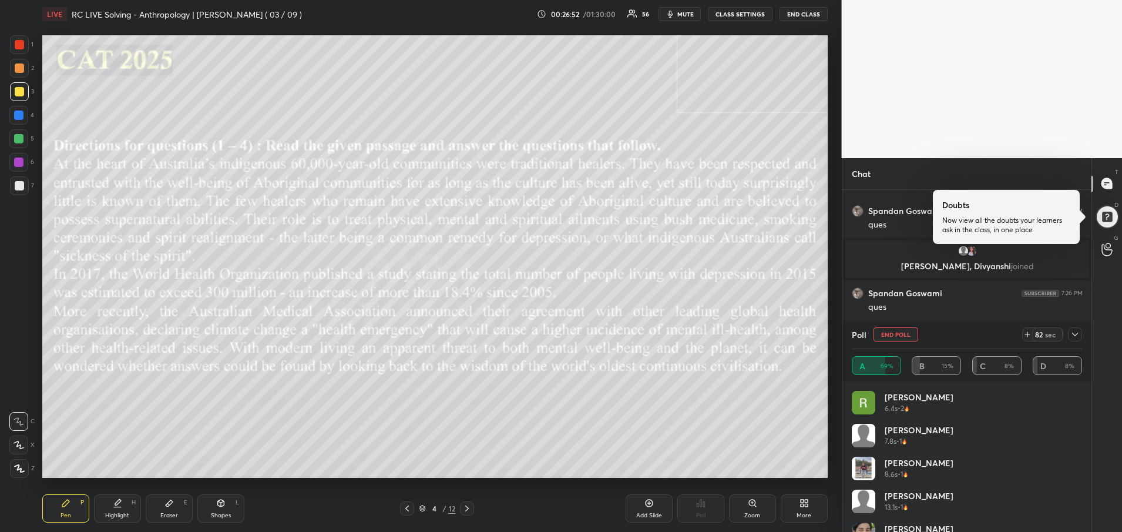
scroll to position [2716, 0]
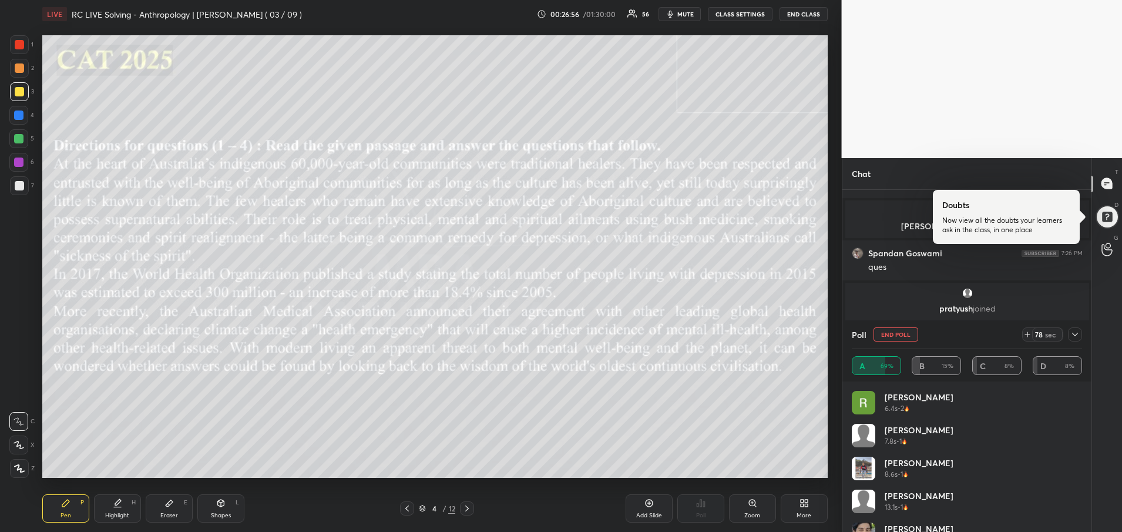
click at [465, 508] on icon at bounding box center [466, 508] width 9 height 9
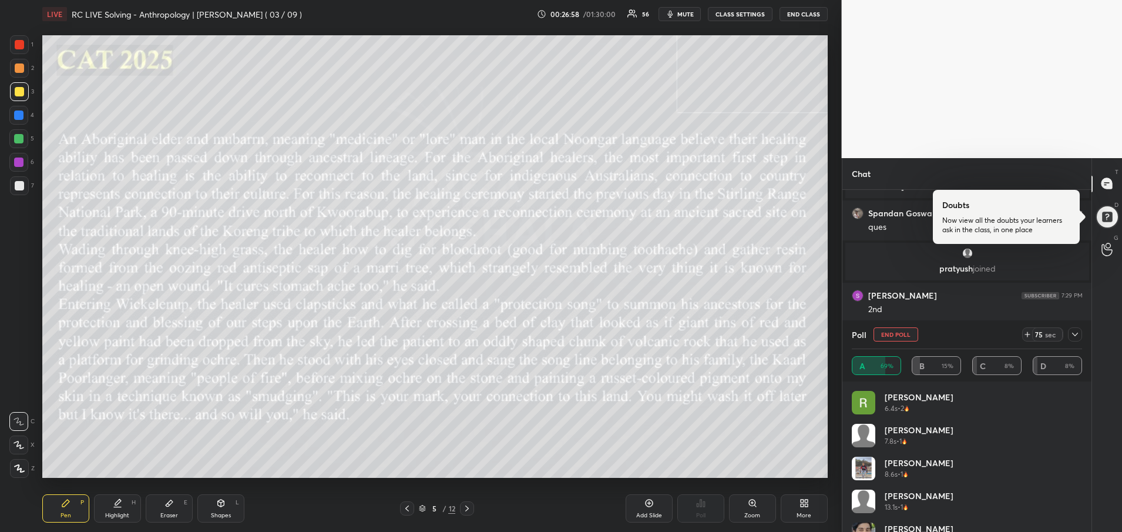
click at [1077, 333] on icon at bounding box center [1075, 334] width 9 height 9
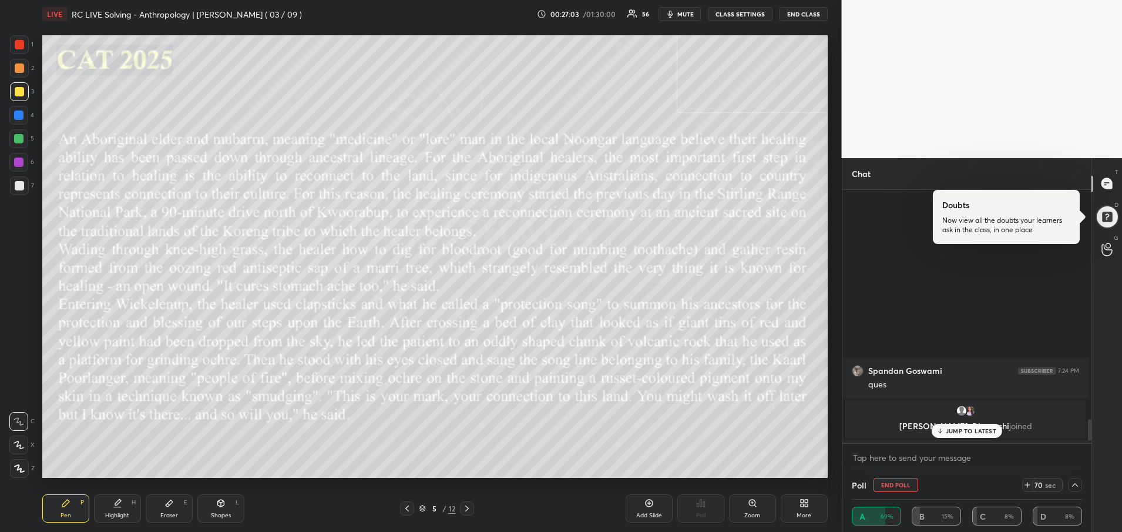
scroll to position [2711, 0]
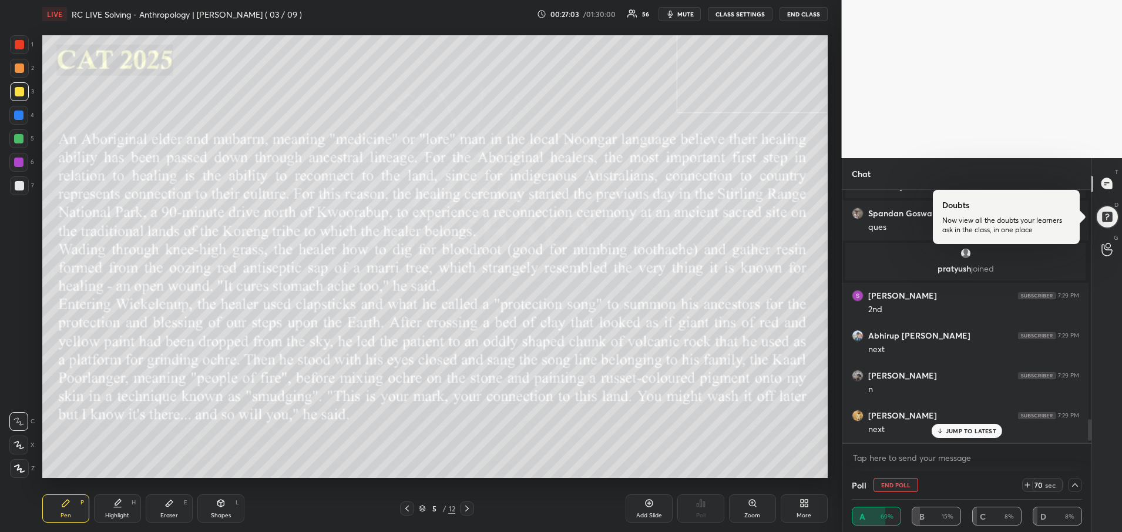
drag, startPoint x: 1087, startPoint y: 416, endPoint x: 1089, endPoint y: 451, distance: 35.3
click at [1089, 451] on div "Chat Spandan Goswami 7:24 PM ques [PERSON_NAME], [PERSON_NAME] joined Spandan G…" at bounding box center [967, 345] width 250 height 374
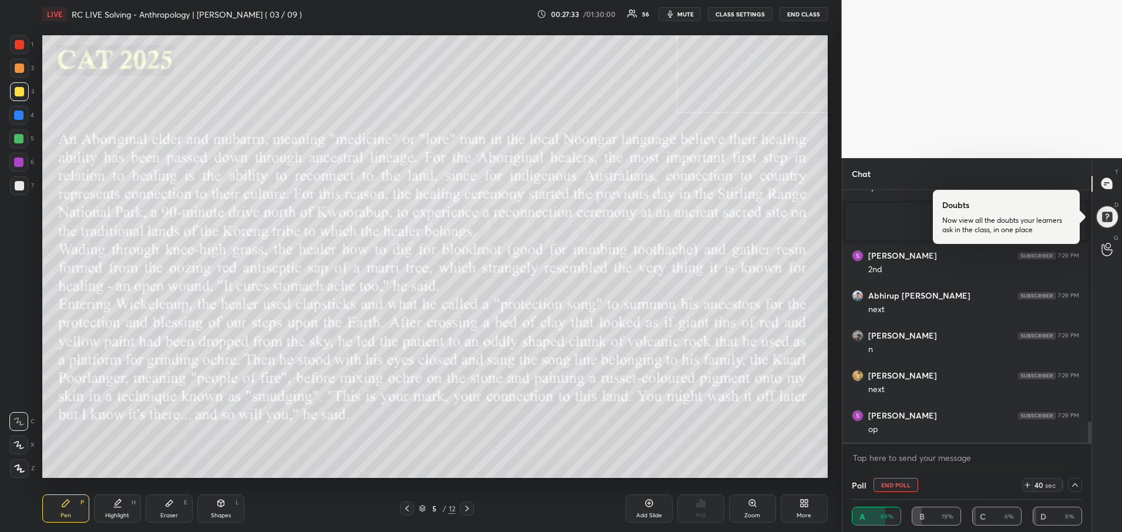
click at [471, 510] on icon at bounding box center [466, 508] width 9 height 9
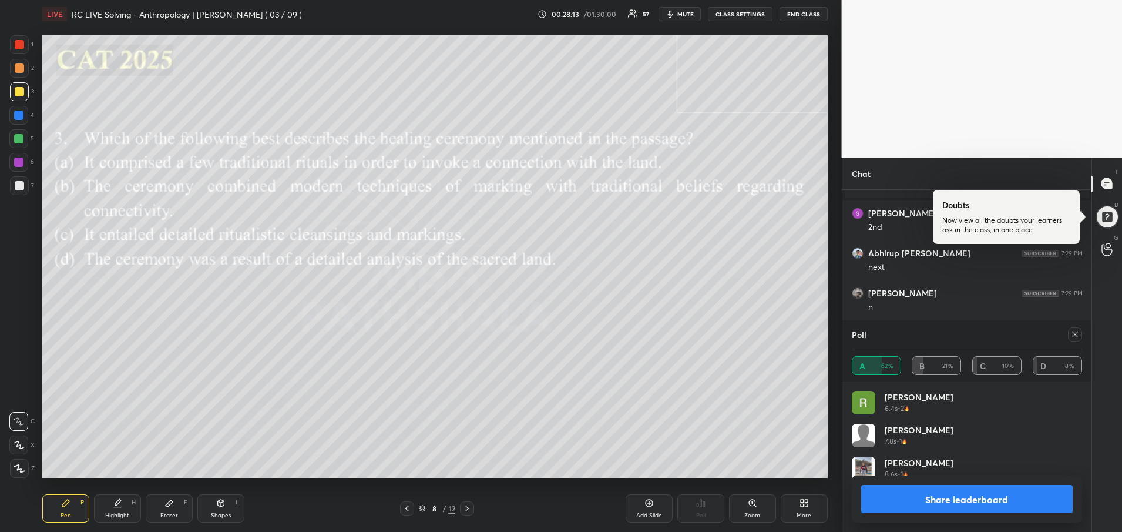
scroll to position [4, 4]
click at [1072, 332] on icon at bounding box center [1075, 334] width 9 height 9
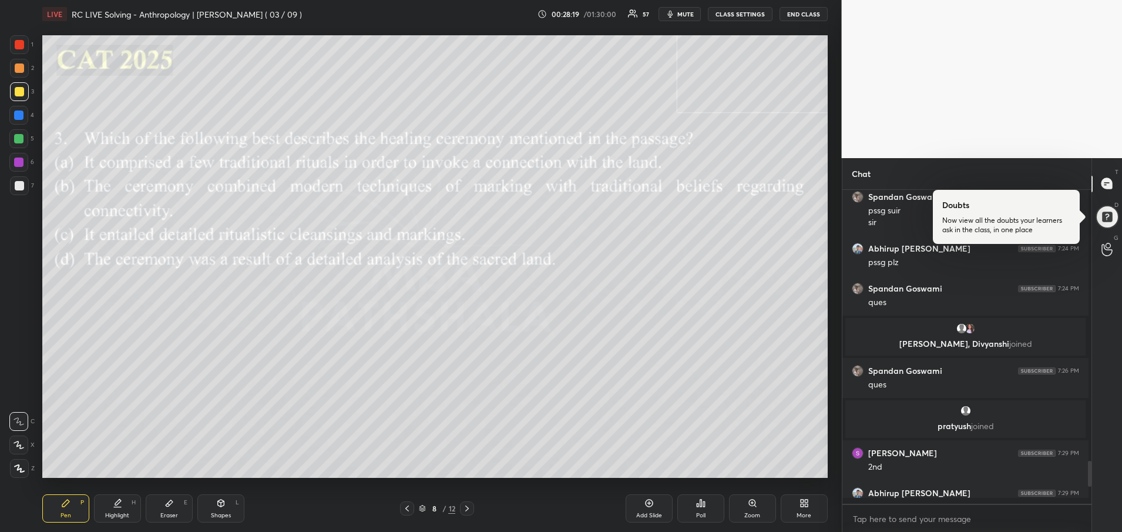
scroll to position [333, 242]
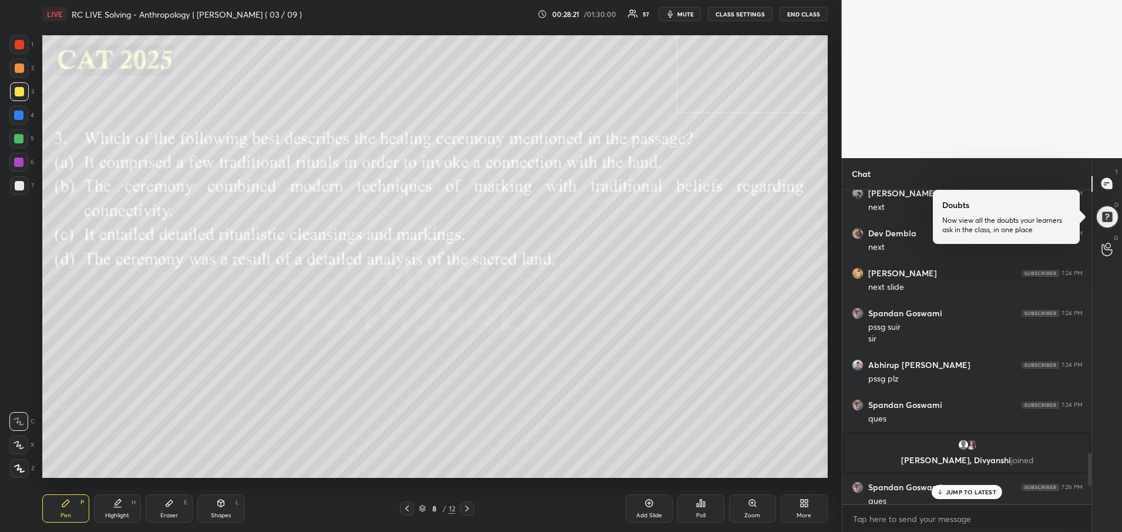
click at [969, 492] on p "JUMP TO LATEST" at bounding box center [971, 491] width 51 height 7
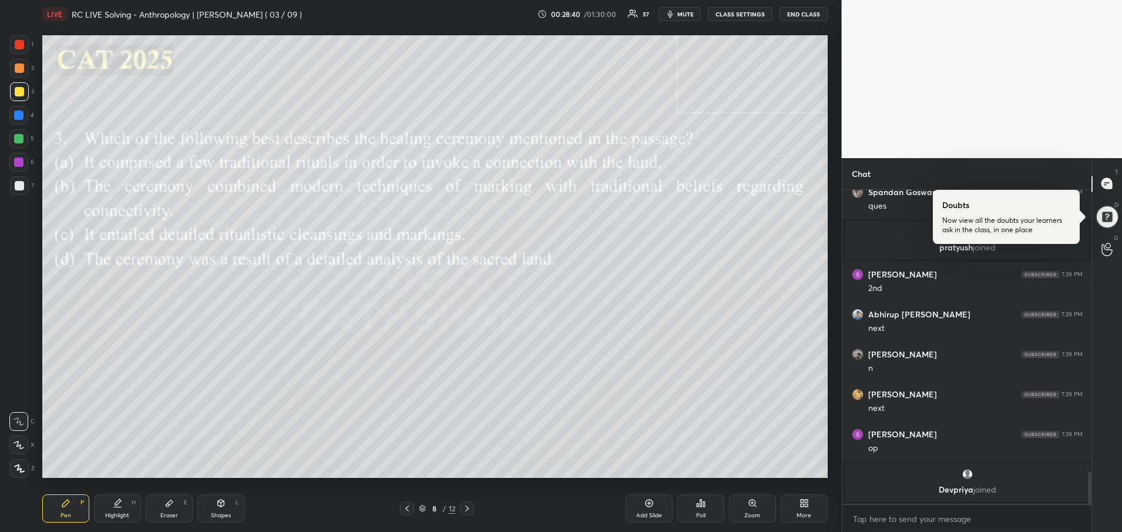
click at [27, 172] on div "1 2 3 4 5 6 7" at bounding box center [21, 117] width 25 height 165
click at [469, 509] on icon at bounding box center [466, 508] width 9 height 9
click at [709, 514] on div "Poll" at bounding box center [700, 508] width 47 height 28
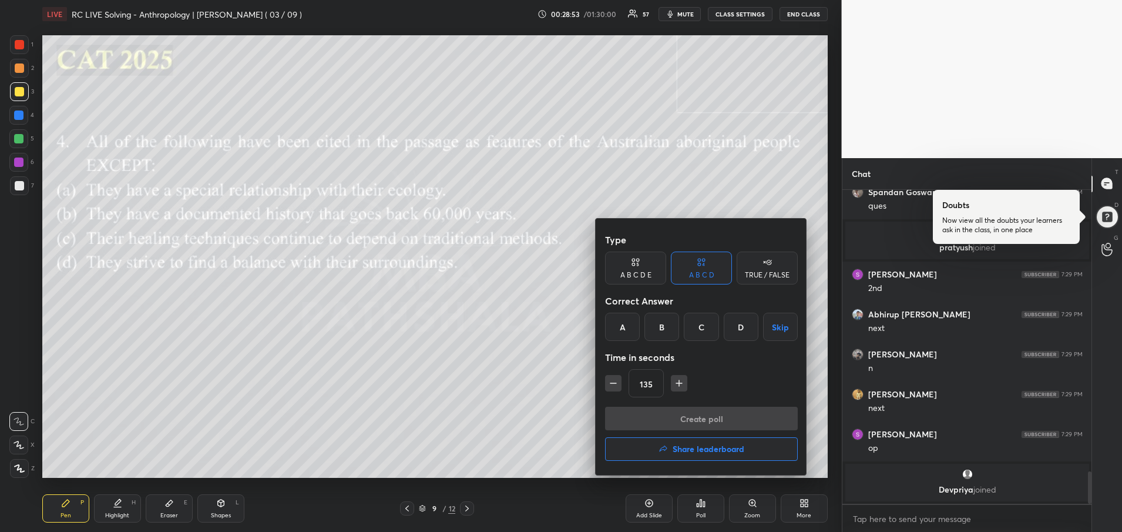
click at [496, 402] on div at bounding box center [561, 266] width 1122 height 532
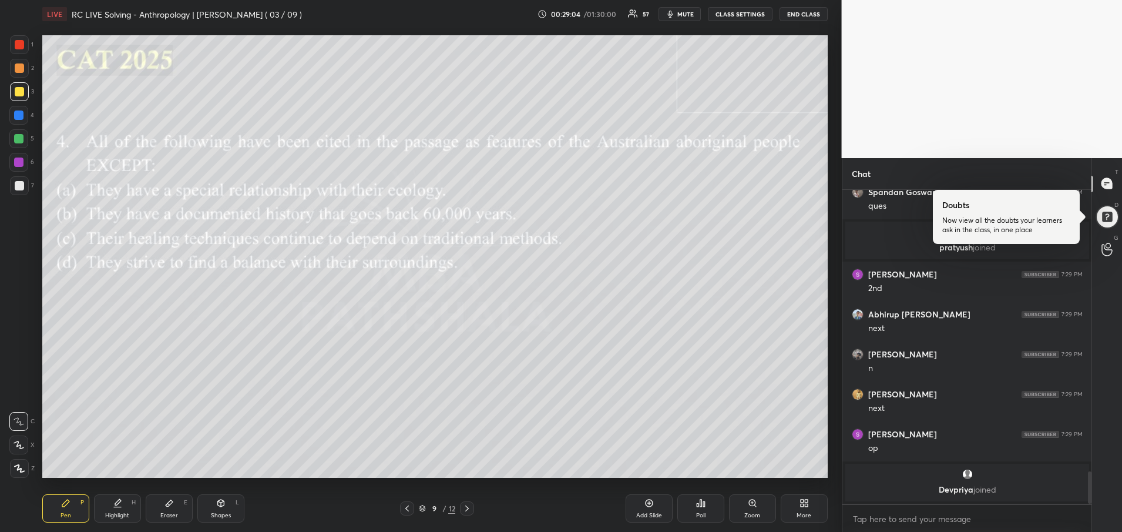
click at [705, 508] on div "Poll" at bounding box center [700, 508] width 47 height 28
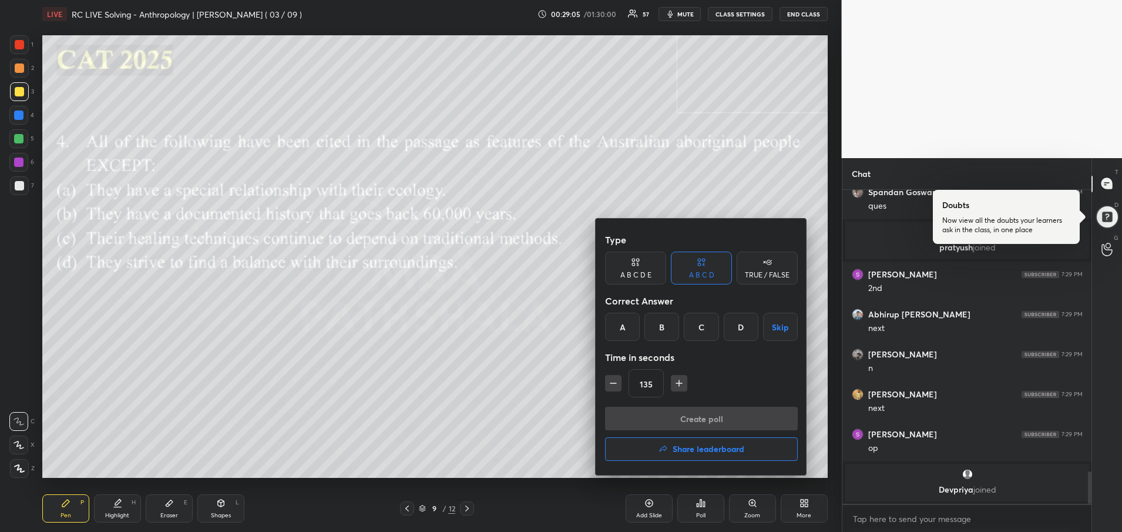
click at [664, 323] on div "B" at bounding box center [662, 327] width 35 height 28
click at [665, 416] on button "Create poll" at bounding box center [701, 419] width 193 height 24
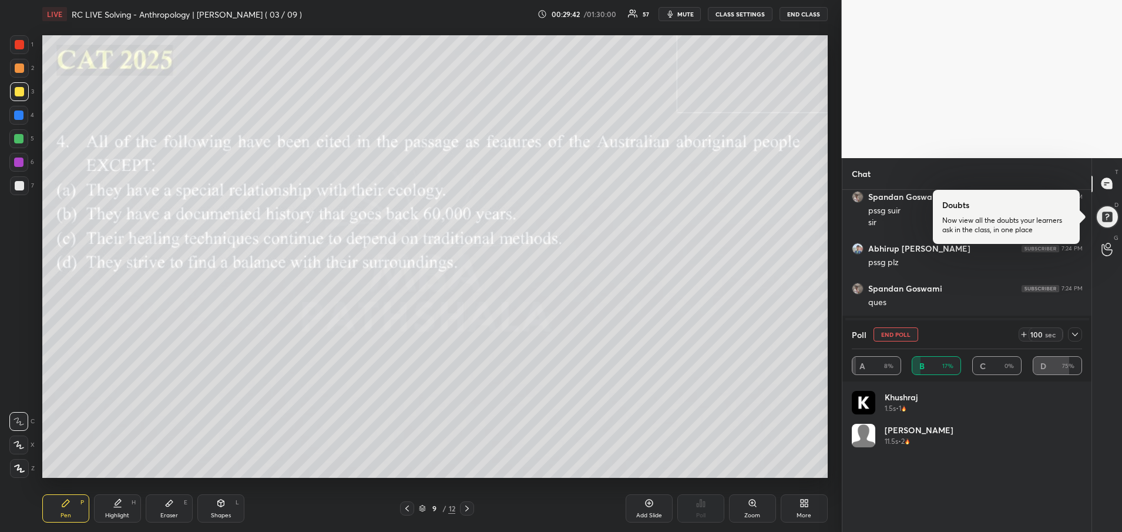
click at [409, 509] on icon at bounding box center [406, 508] width 9 height 9
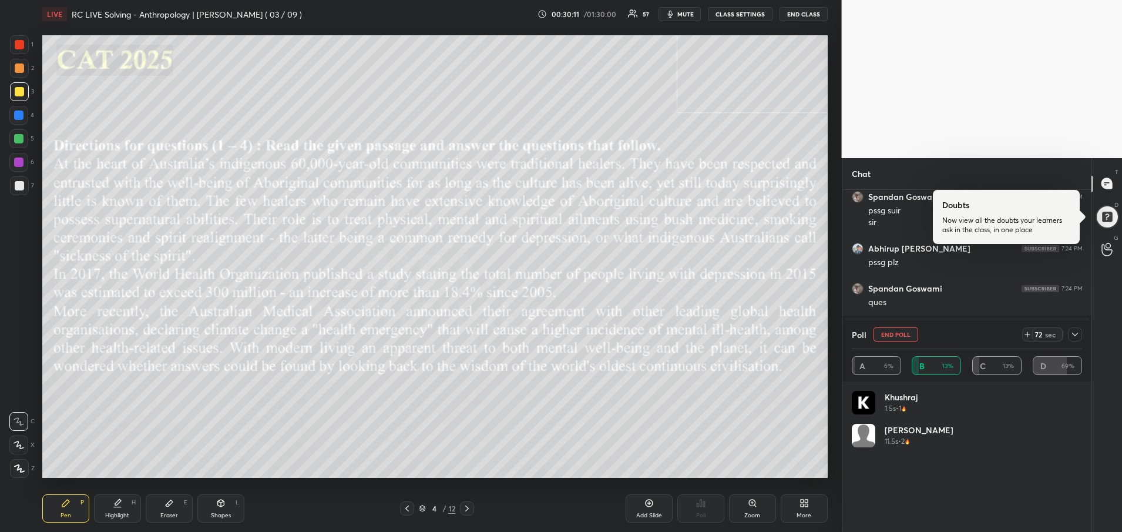
click at [467, 504] on icon at bounding box center [466, 508] width 9 height 9
click at [1076, 332] on icon at bounding box center [1075, 334] width 9 height 9
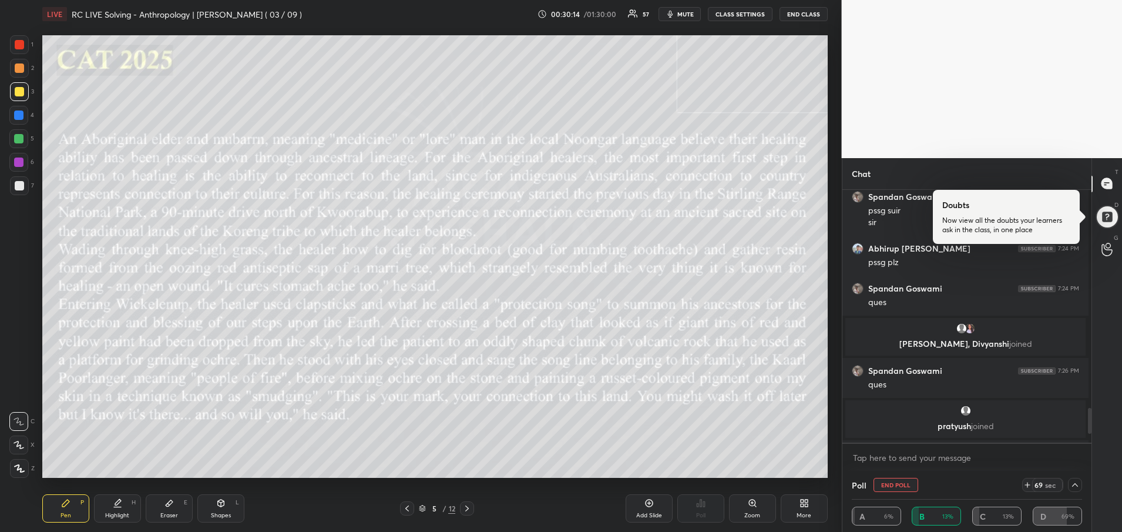
scroll to position [4, 4]
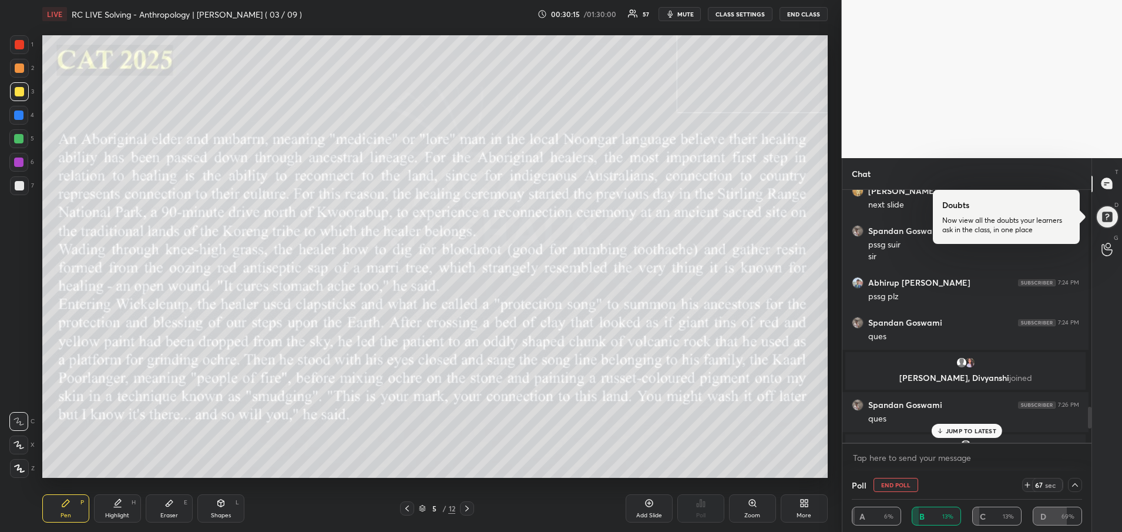
click at [969, 431] on p "JUMP TO LATEST" at bounding box center [971, 430] width 51 height 7
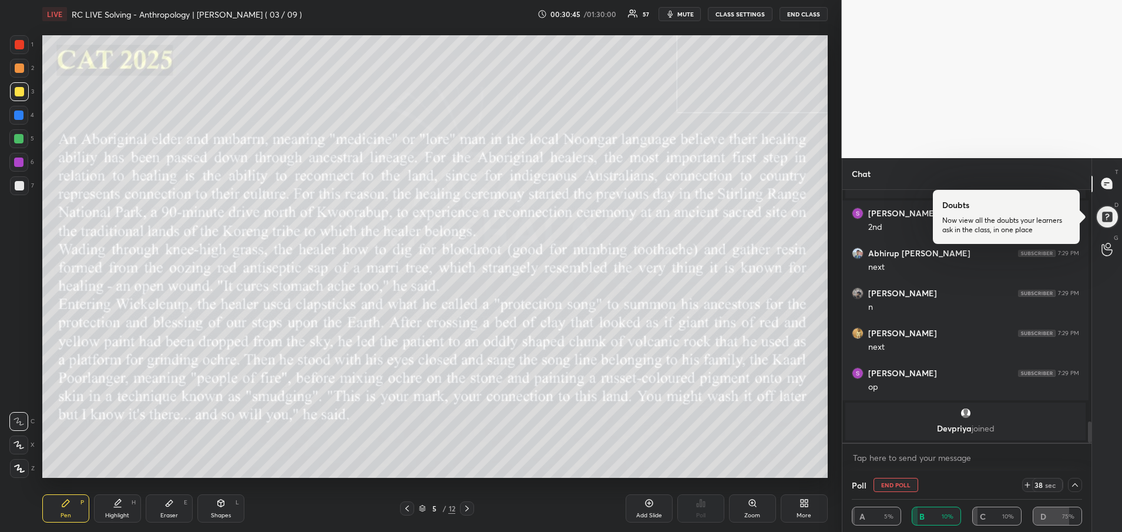
click at [468, 506] on icon at bounding box center [466, 508] width 9 height 9
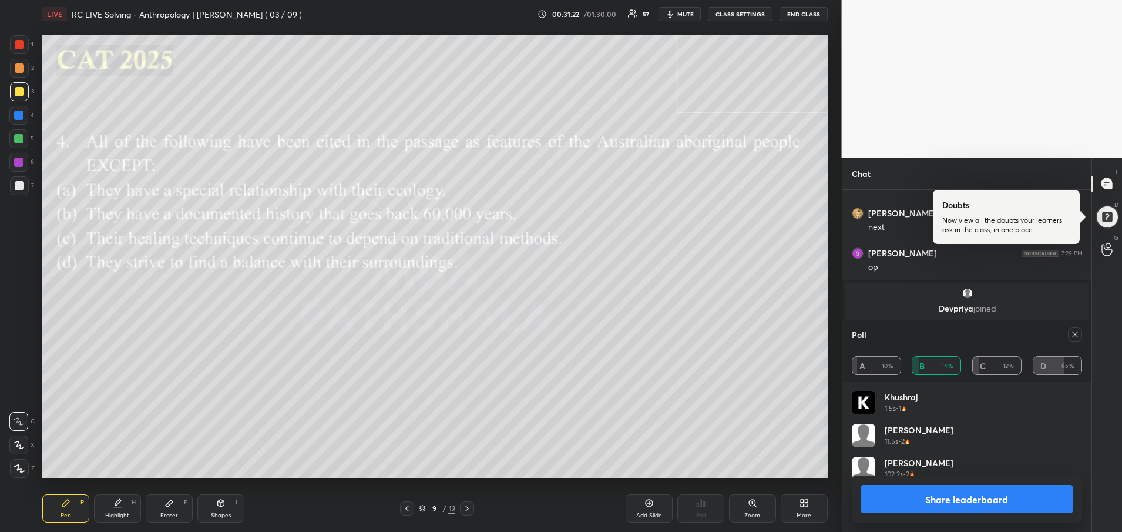
scroll to position [250, 246]
click at [989, 496] on button "Share leaderboard" at bounding box center [967, 499] width 212 height 28
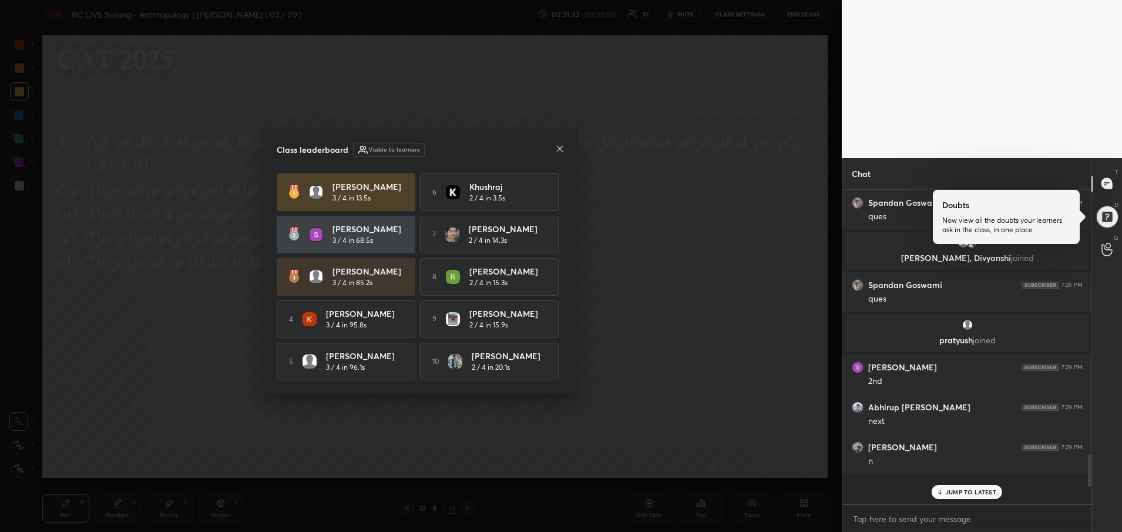
scroll to position [2536, 0]
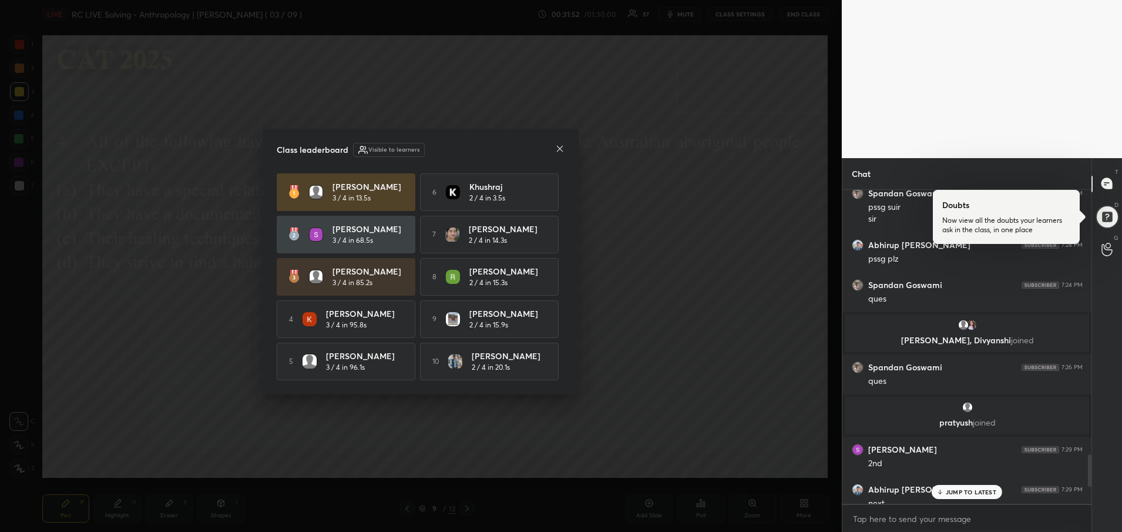
click at [562, 147] on icon at bounding box center [559, 148] width 9 height 9
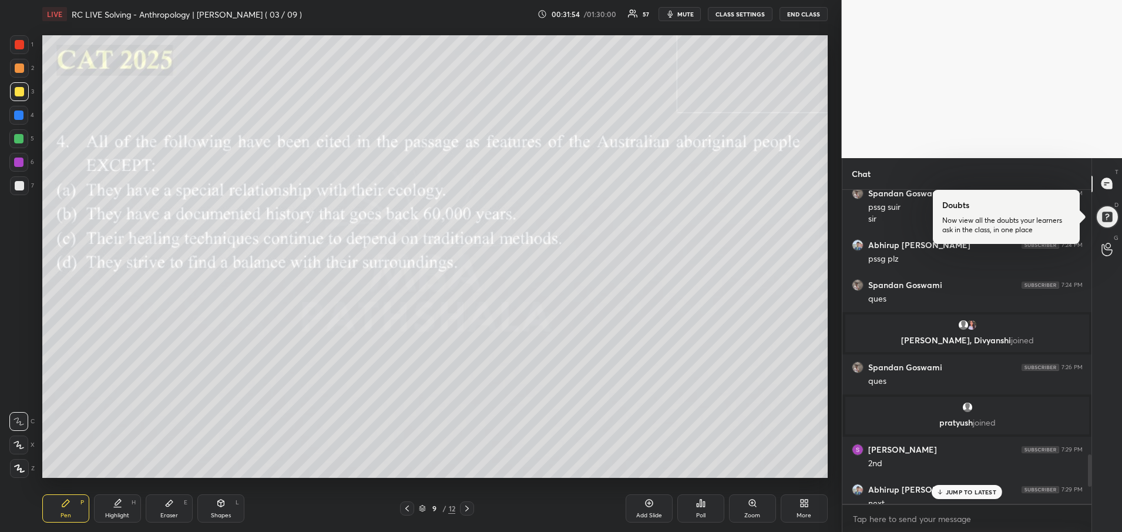
click at [959, 492] on p "JUMP TO LATEST" at bounding box center [971, 491] width 51 height 7
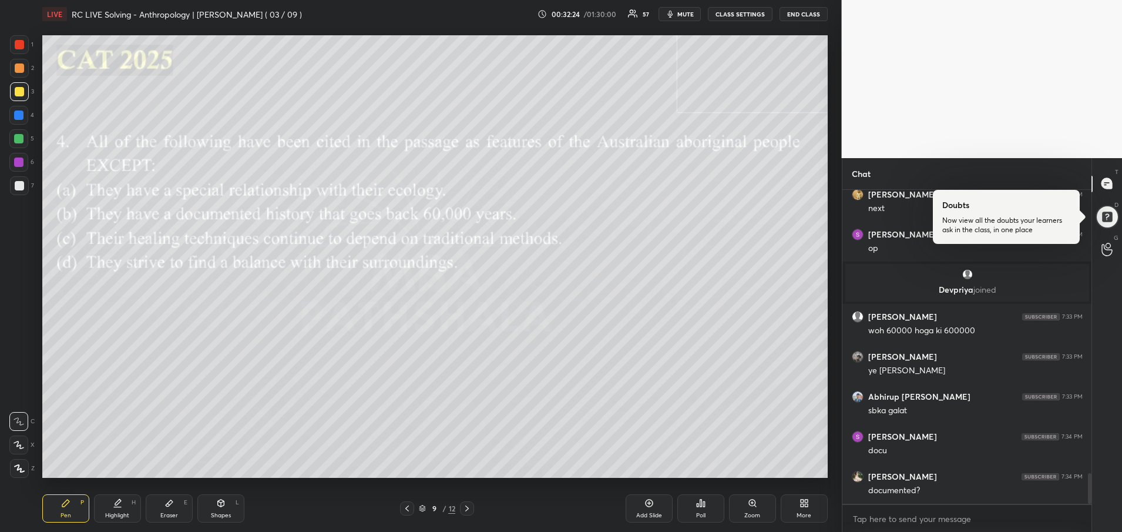
scroll to position [2922, 0]
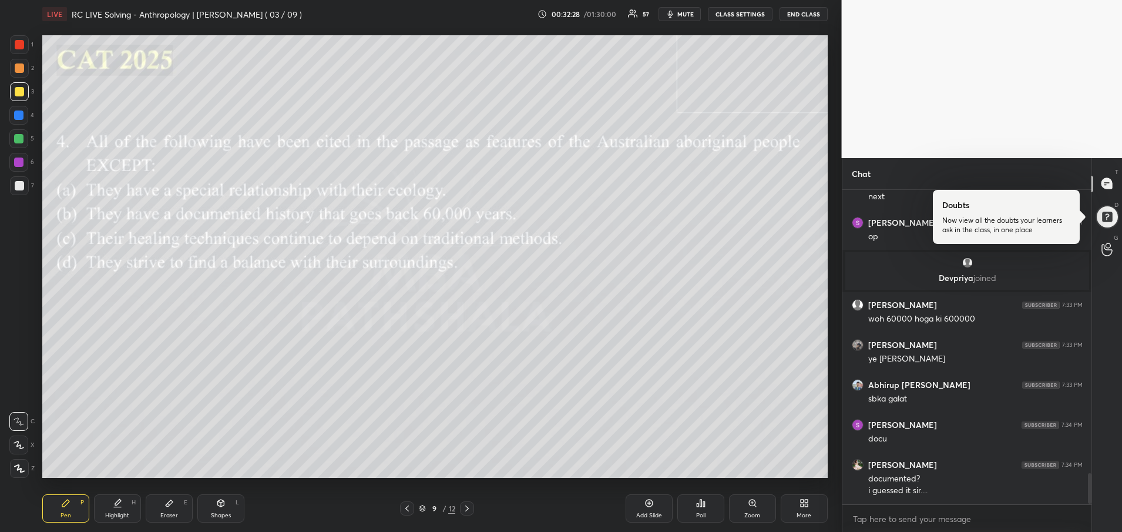
click at [404, 508] on icon at bounding box center [406, 508] width 9 height 9
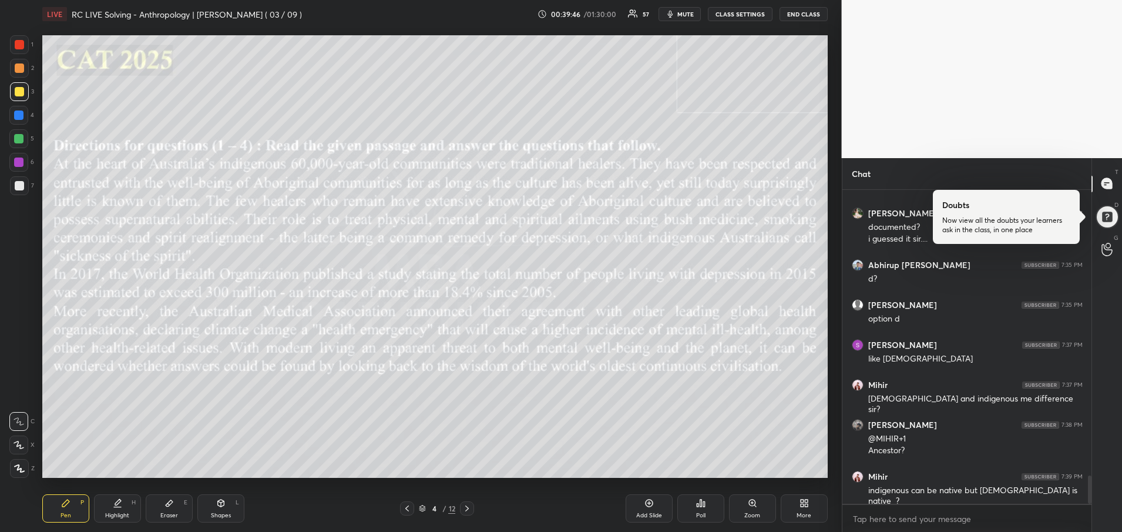
scroll to position [3214, 0]
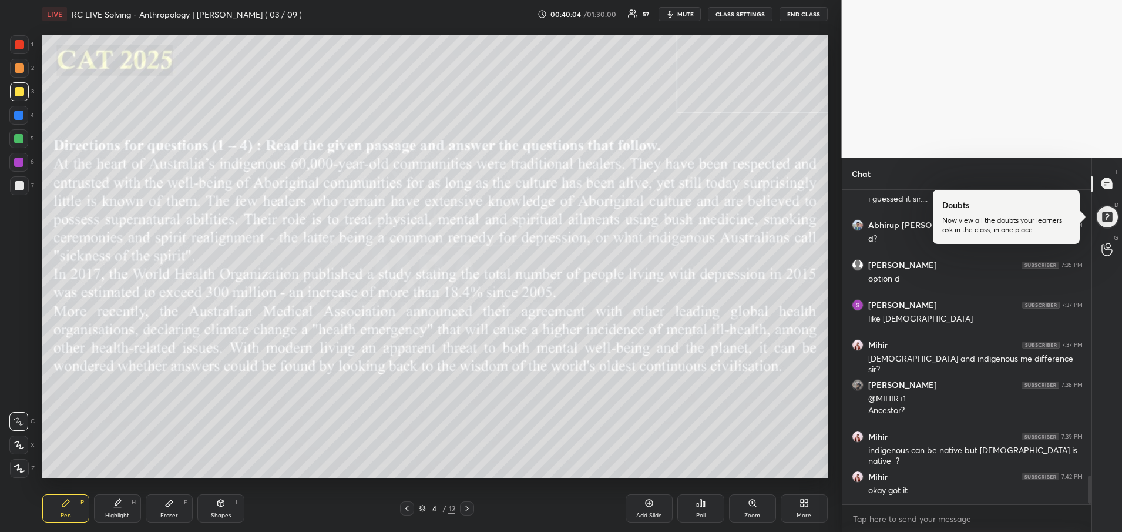
click at [467, 508] on icon at bounding box center [466, 508] width 9 height 9
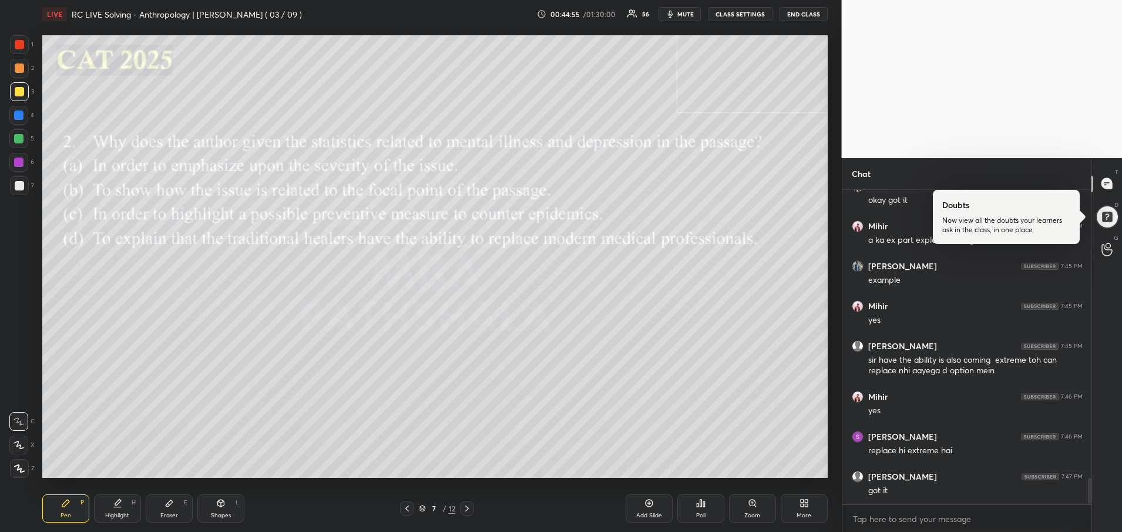
scroll to position [3544, 0]
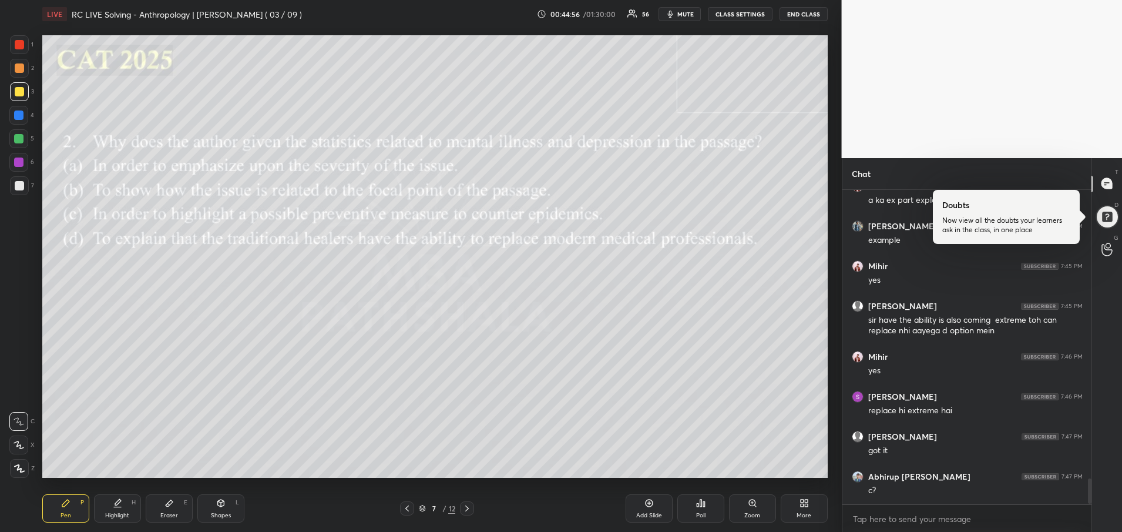
click at [404, 509] on icon at bounding box center [406, 508] width 9 height 9
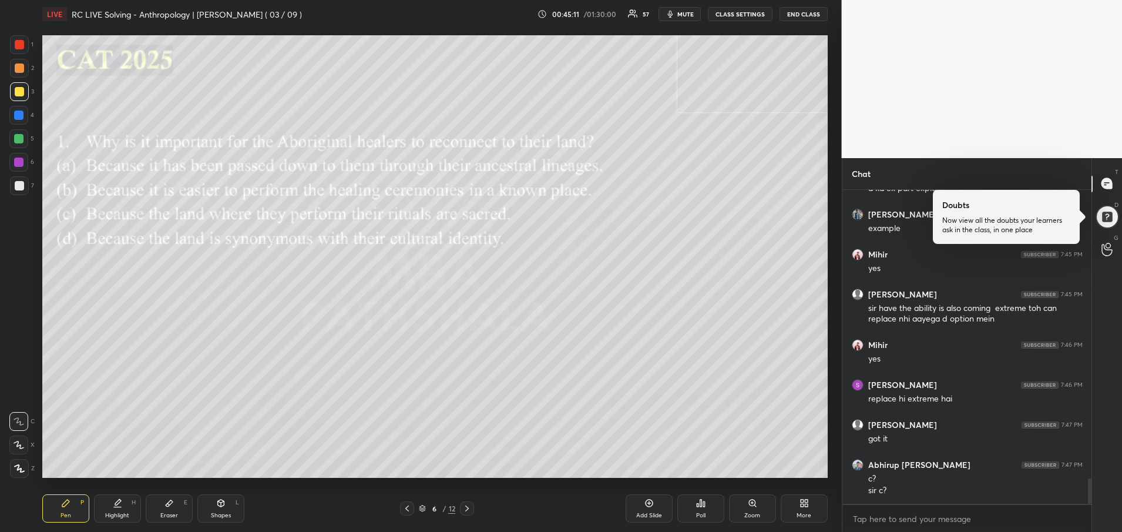
scroll to position [3568, 0]
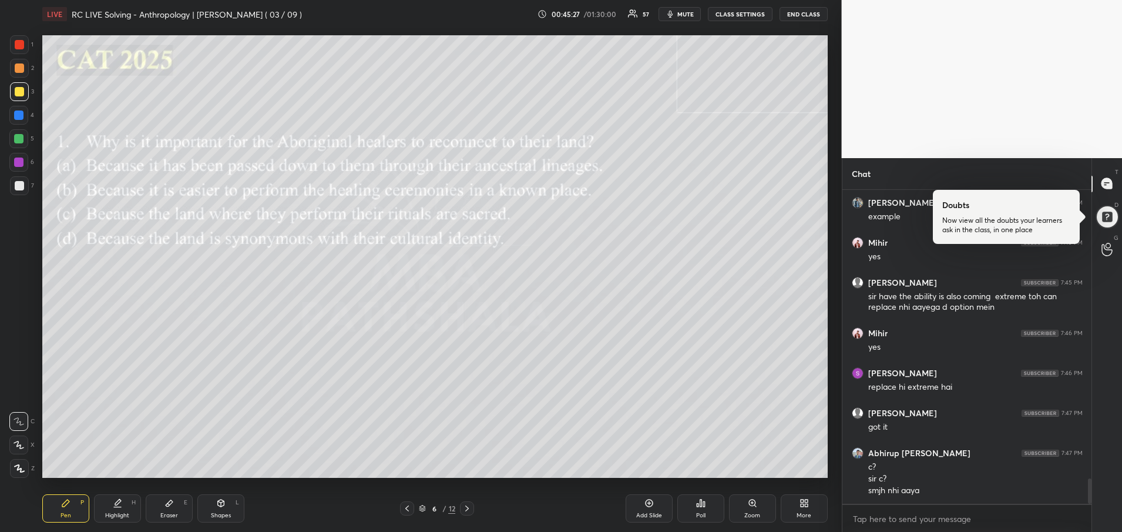
click at [471, 508] on icon at bounding box center [466, 508] width 9 height 9
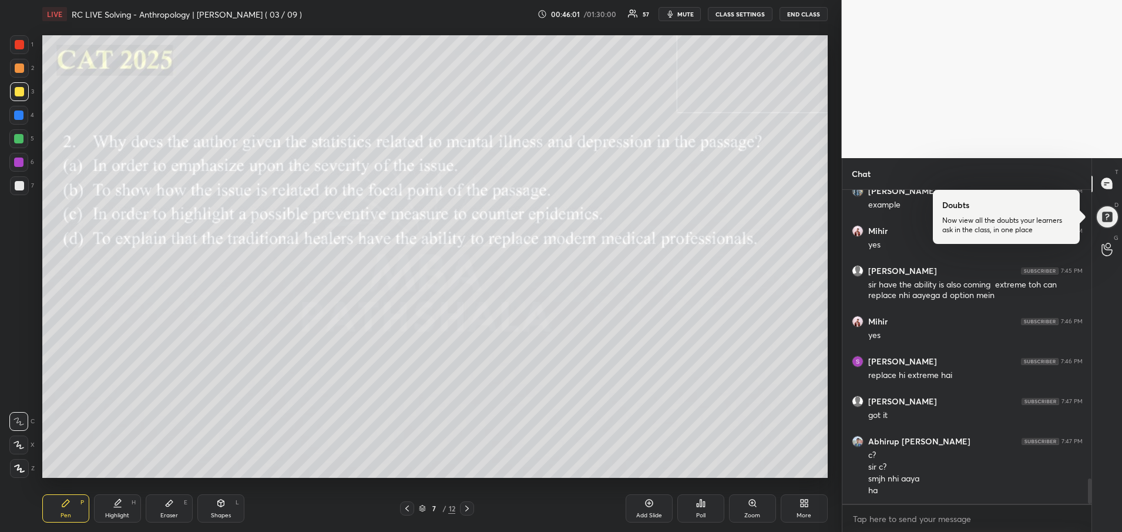
click at [410, 510] on icon at bounding box center [406, 508] width 9 height 9
click at [472, 509] on icon at bounding box center [466, 508] width 9 height 9
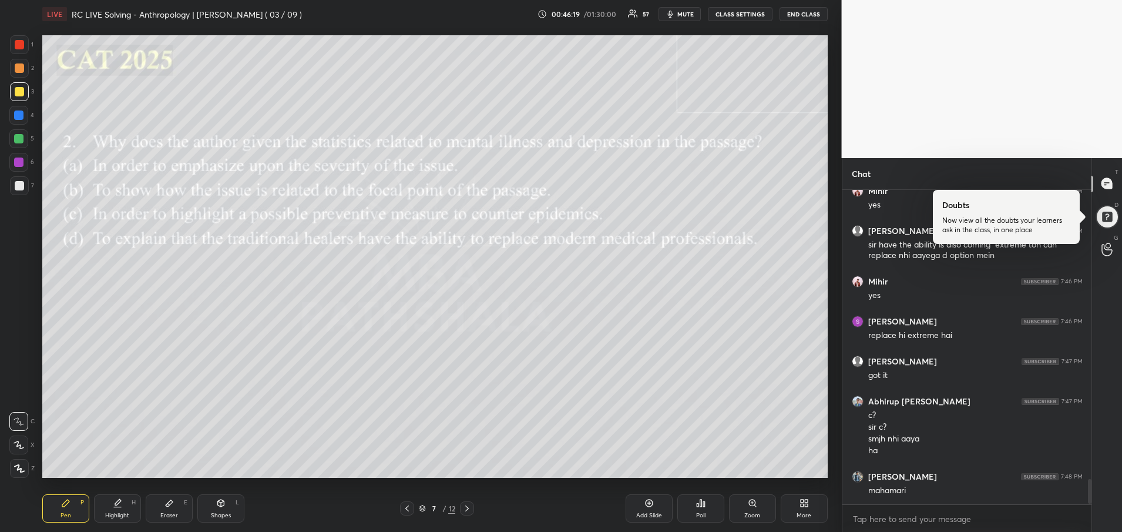
scroll to position [3659, 0]
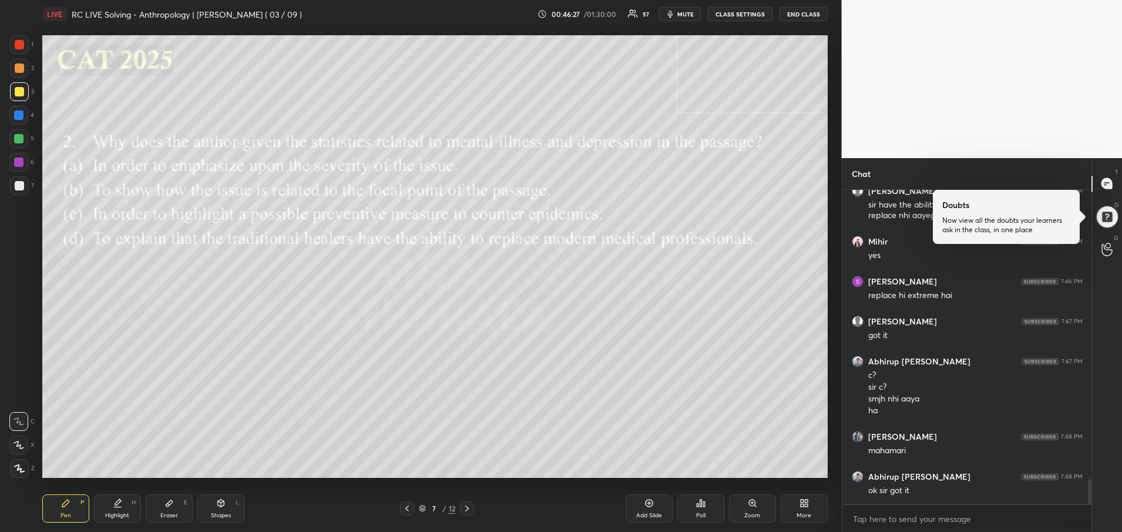
click at [404, 507] on icon at bounding box center [406, 508] width 9 height 9
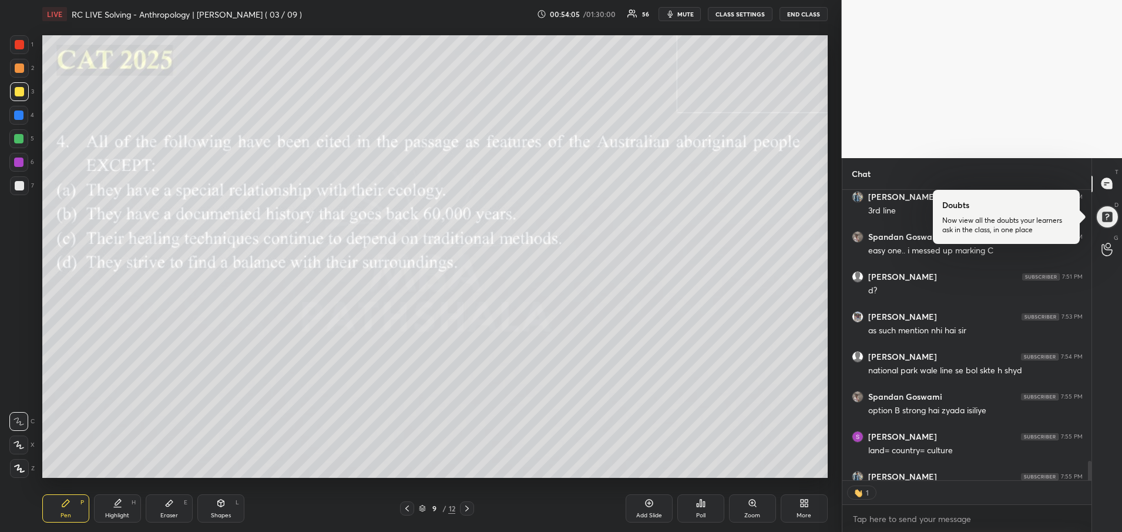
scroll to position [4002, 0]
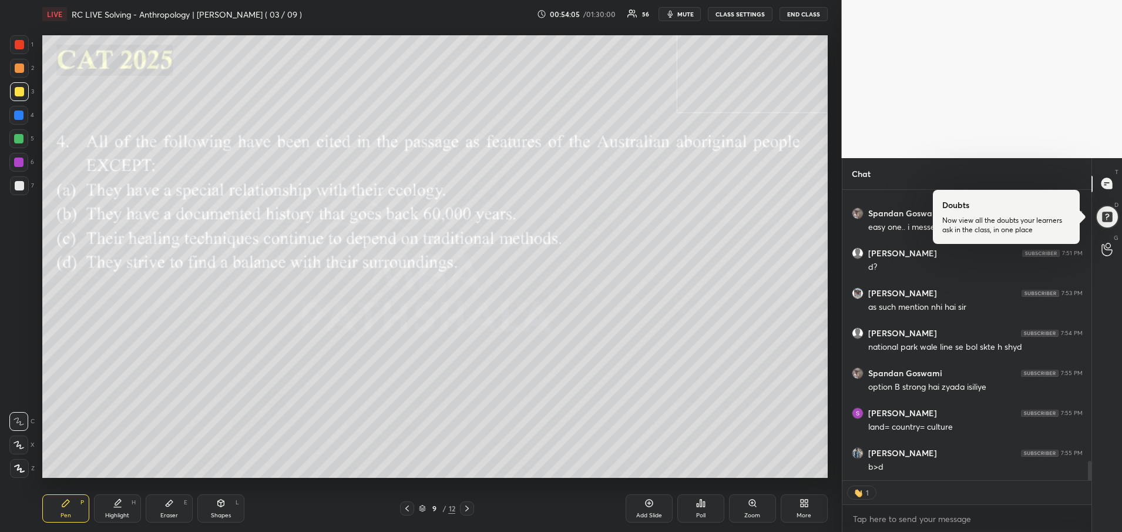
drag, startPoint x: 1089, startPoint y: 468, endPoint x: 1093, endPoint y: 489, distance: 22.2
click at [1093, 489] on div "Chat Abhirup [PERSON_NAME] 7:48 PM ok sir got it [PERSON_NAME] 7:48 PM 3rd line…" at bounding box center [982, 345] width 281 height 374
click at [1106, 180] on icon at bounding box center [1107, 183] width 11 height 11
click at [464, 511] on icon at bounding box center [466, 508] width 9 height 9
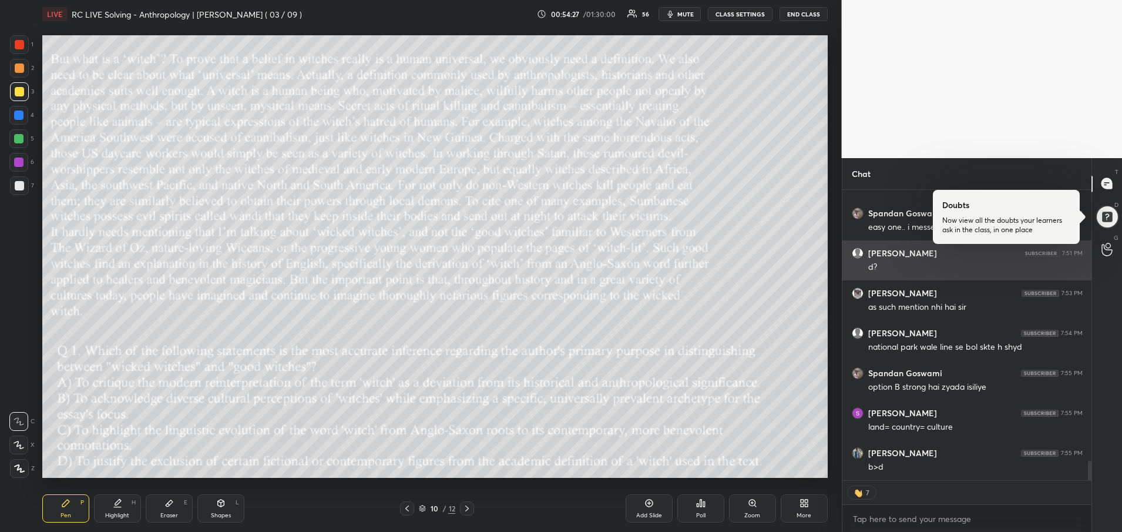
type textarea "x"
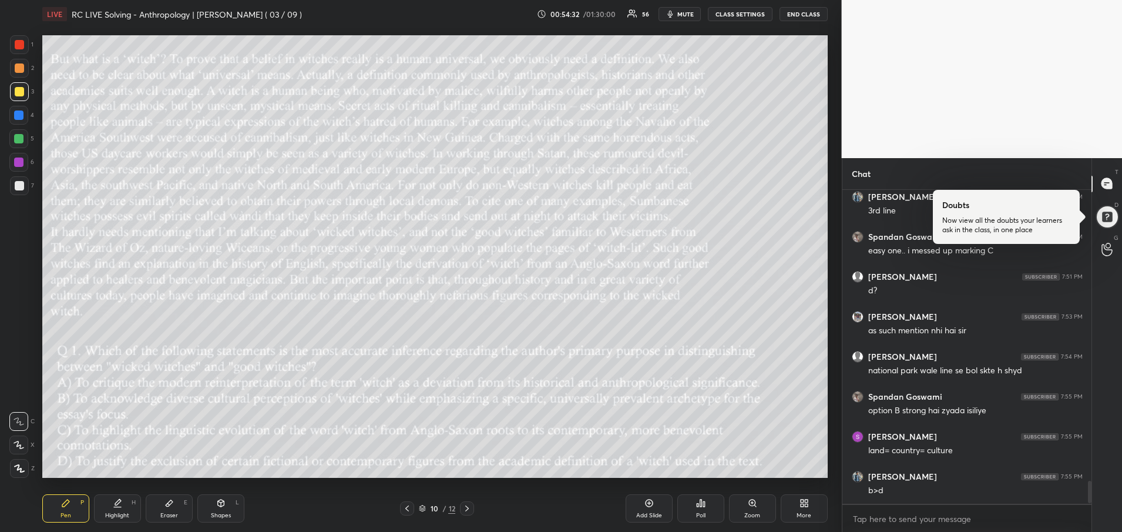
drag, startPoint x: 1090, startPoint y: 494, endPoint x: 1090, endPoint y: 505, distance: 11.2
click at [1090, 505] on div "Mihir 7:44 PM a ka ex part explain kar doge? [PERSON_NAME] 7:45 PM example Mihi…" at bounding box center [968, 361] width 250 height 343
drag, startPoint x: 1090, startPoint y: 488, endPoint x: 1096, endPoint y: 508, distance: 20.7
click at [1096, 508] on div "Chat Mihir 7:44 PM a ka ex part explain kar doge? [PERSON_NAME] 7:45 PM example…" at bounding box center [982, 345] width 281 height 374
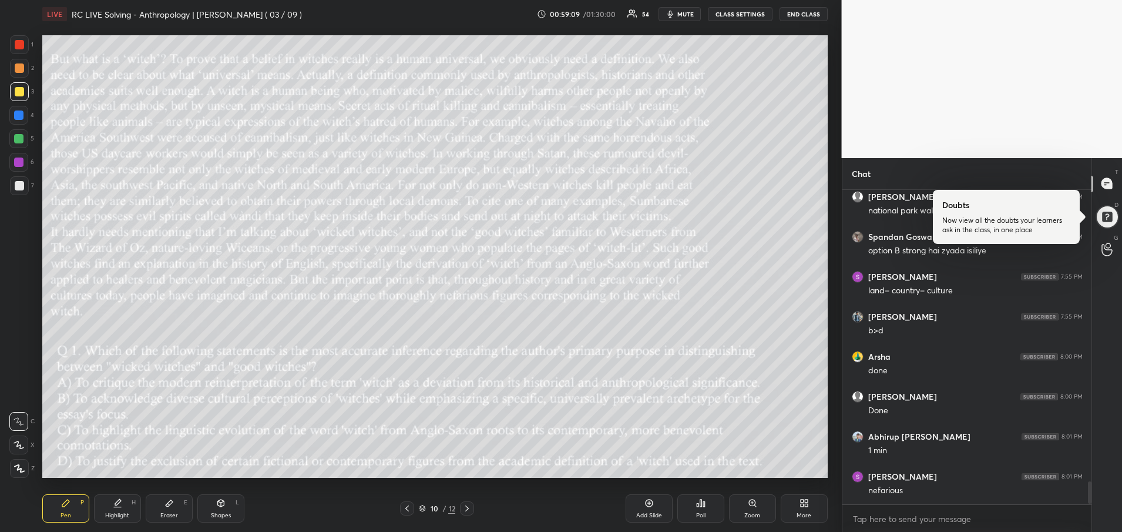
scroll to position [4150, 0]
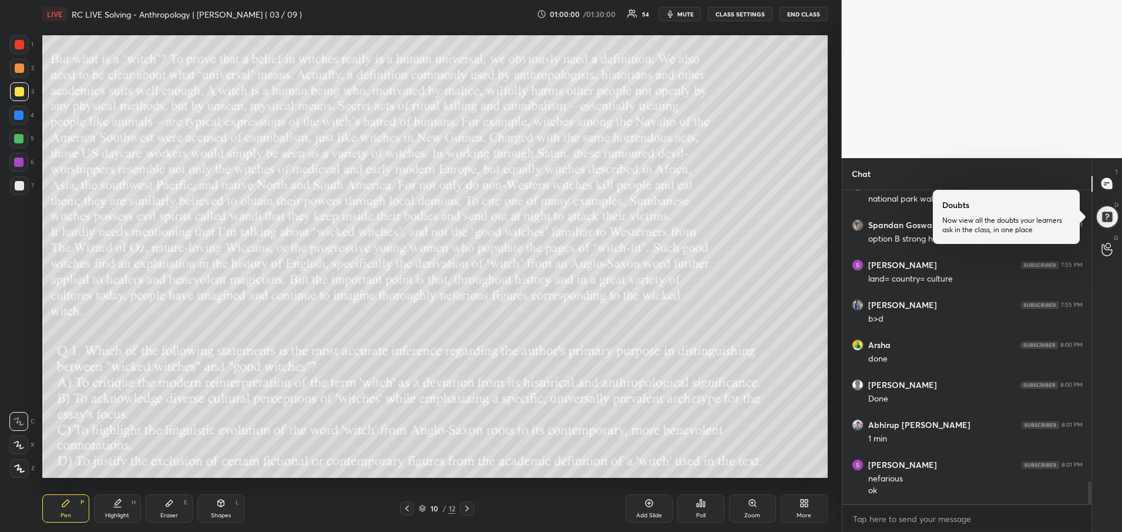
click at [709, 515] on div "Poll" at bounding box center [700, 508] width 47 height 28
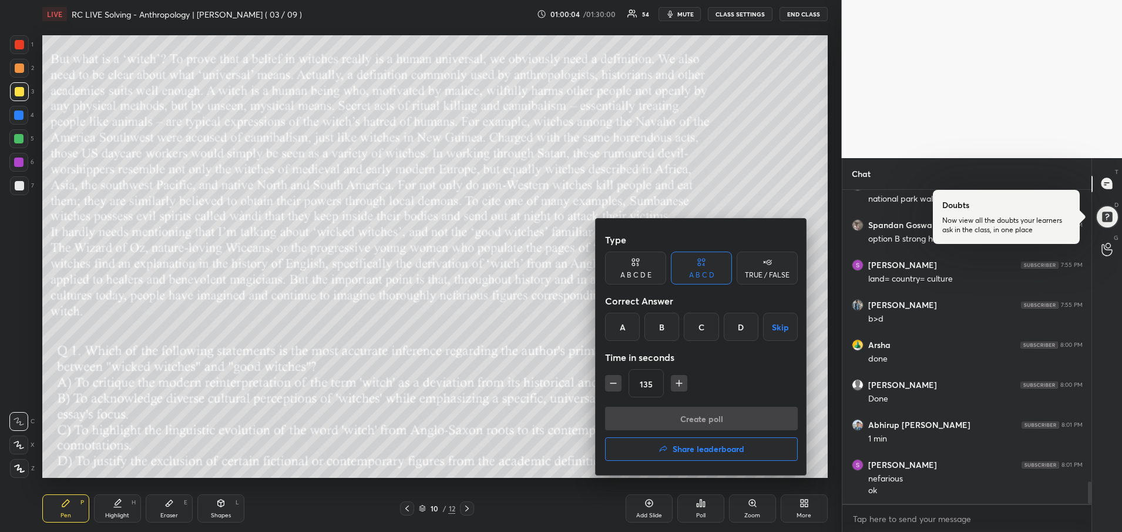
click at [669, 334] on div "B" at bounding box center [662, 327] width 35 height 28
click at [611, 382] on icon "button" at bounding box center [614, 383] width 12 height 12
click at [618, 385] on icon "button" at bounding box center [614, 383] width 12 height 12
type input "105"
click at [657, 420] on button "Create poll" at bounding box center [701, 419] width 193 height 24
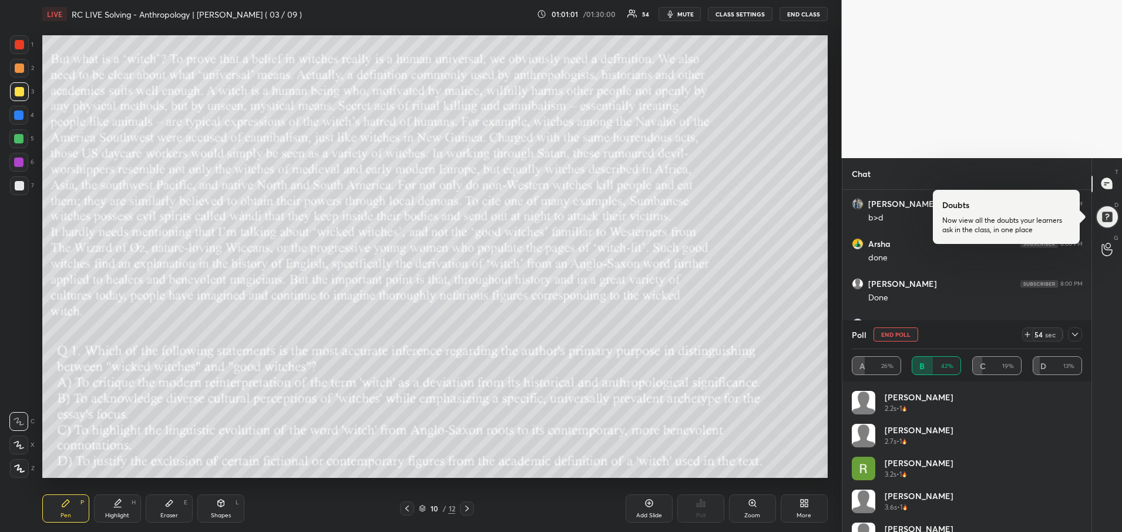
scroll to position [3888, 0]
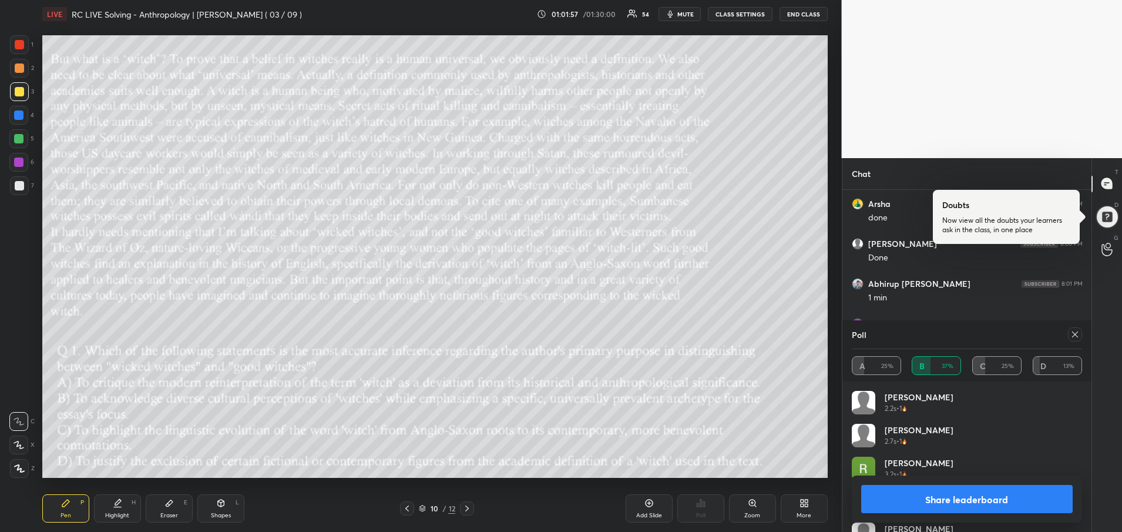
click at [1076, 334] on icon at bounding box center [1075, 334] width 9 height 9
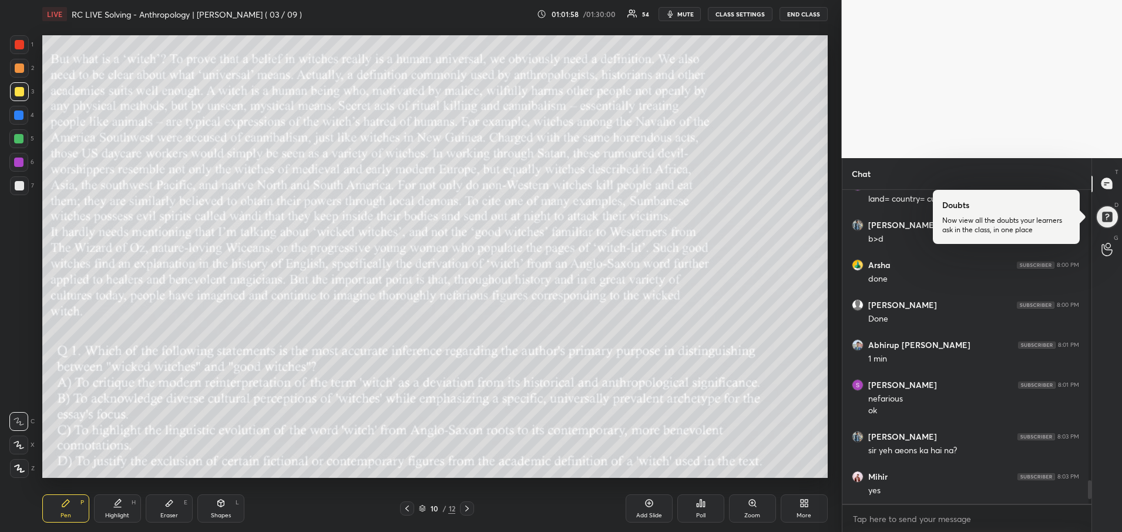
scroll to position [4, 4]
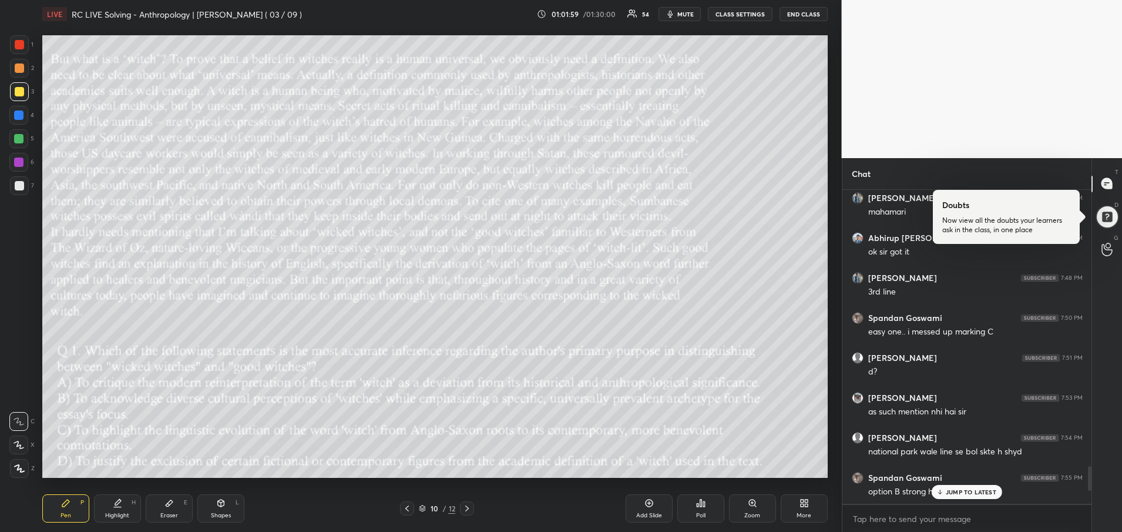
click at [948, 490] on p "JUMP TO LATEST" at bounding box center [971, 491] width 51 height 7
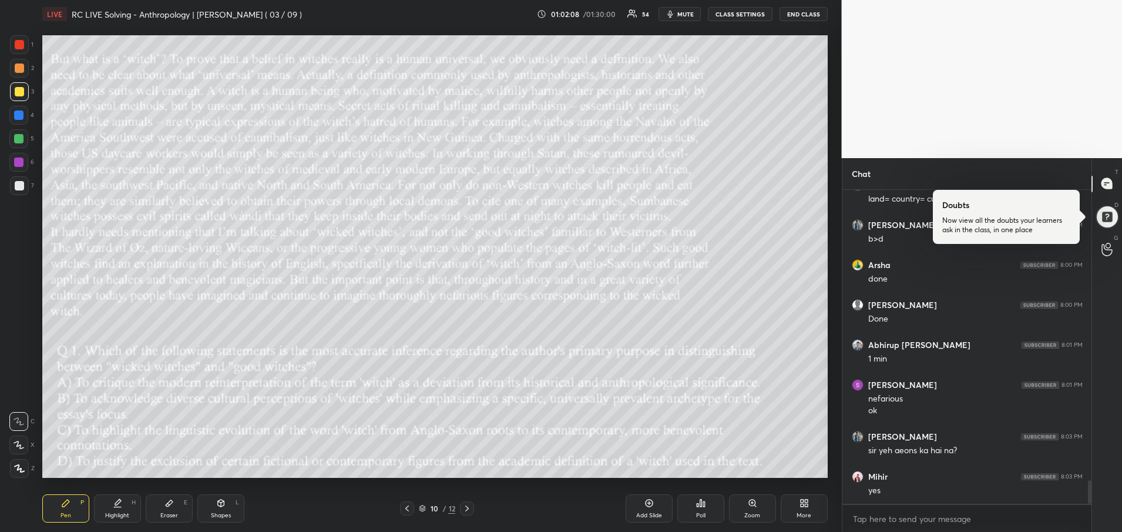
click at [469, 512] on icon at bounding box center [466, 508] width 9 height 9
click at [702, 517] on div "Poll" at bounding box center [700, 515] width 9 height 6
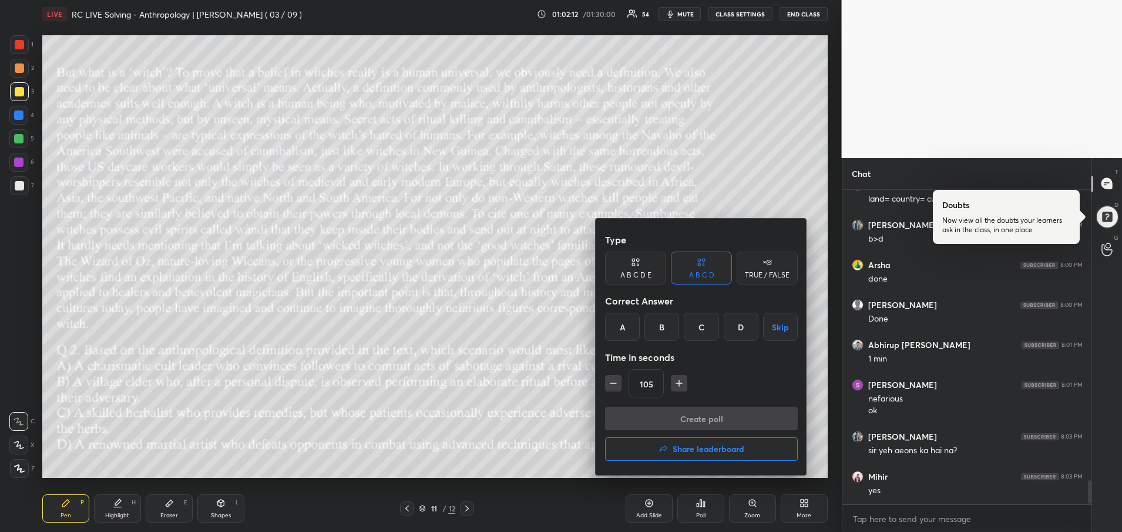
scroll to position [3878, 0]
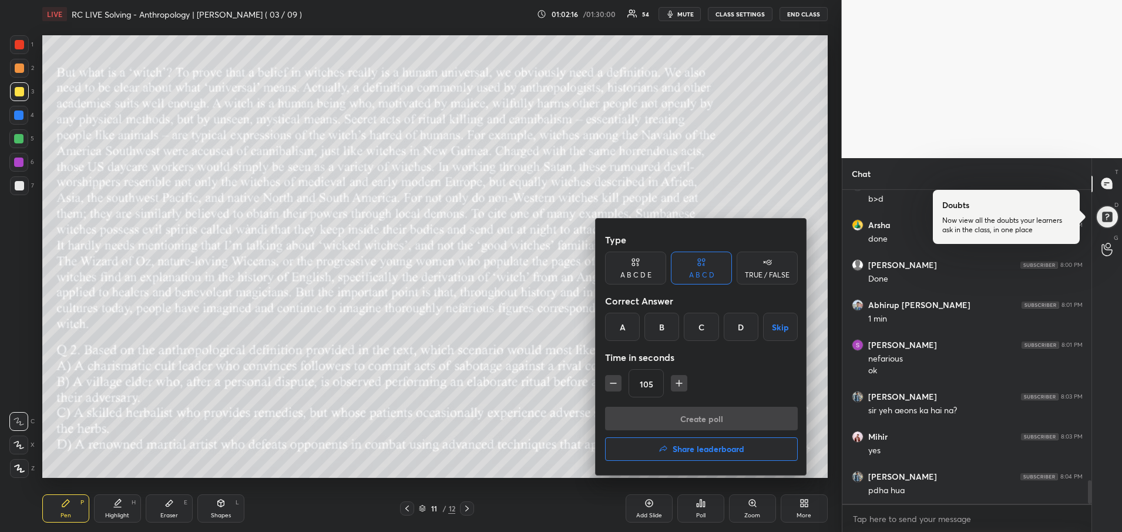
click at [663, 328] on div "B" at bounding box center [662, 327] width 35 height 28
click at [691, 426] on button "Create poll" at bounding box center [701, 419] width 193 height 24
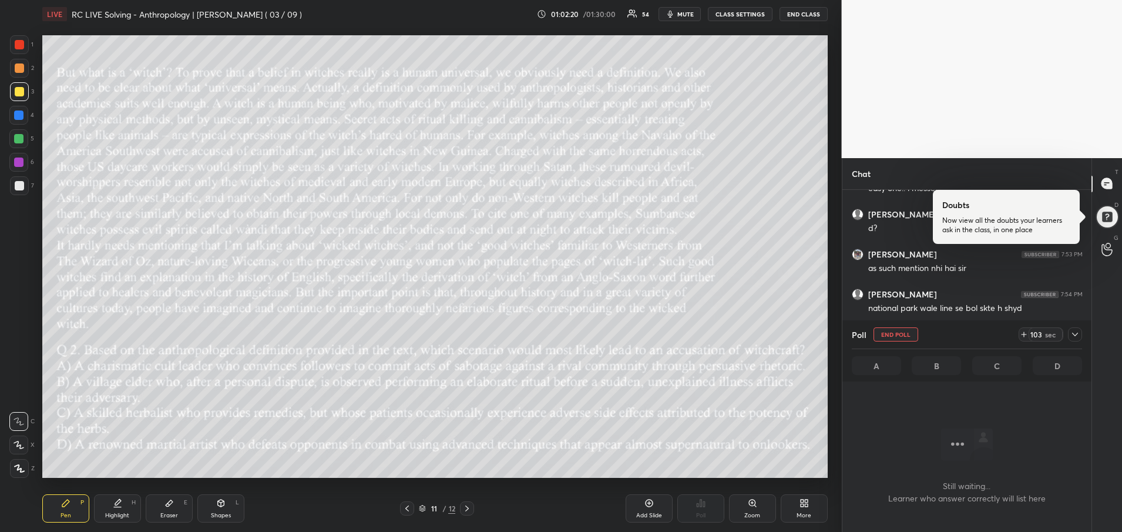
scroll to position [3947, 0]
click at [1080, 329] on div at bounding box center [1075, 334] width 14 height 14
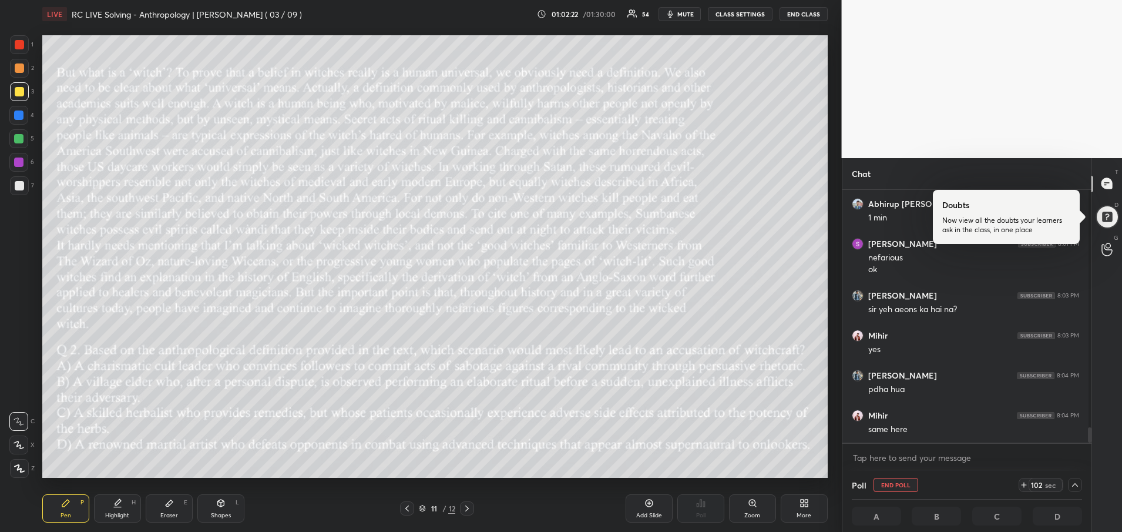
scroll to position [3646, 0]
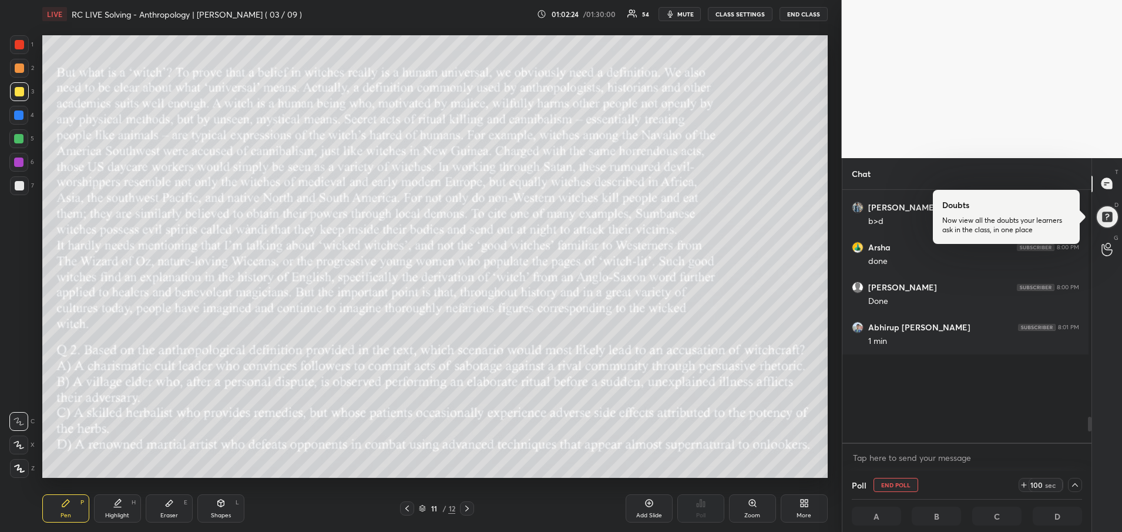
drag, startPoint x: 1086, startPoint y: 421, endPoint x: 1085, endPoint y: 471, distance: 50.0
click at [1085, 471] on div "Chat Mihir 7:45 PM yes [PERSON_NAME] 7:45 PM sir have the ability is also comin…" at bounding box center [967, 345] width 250 height 374
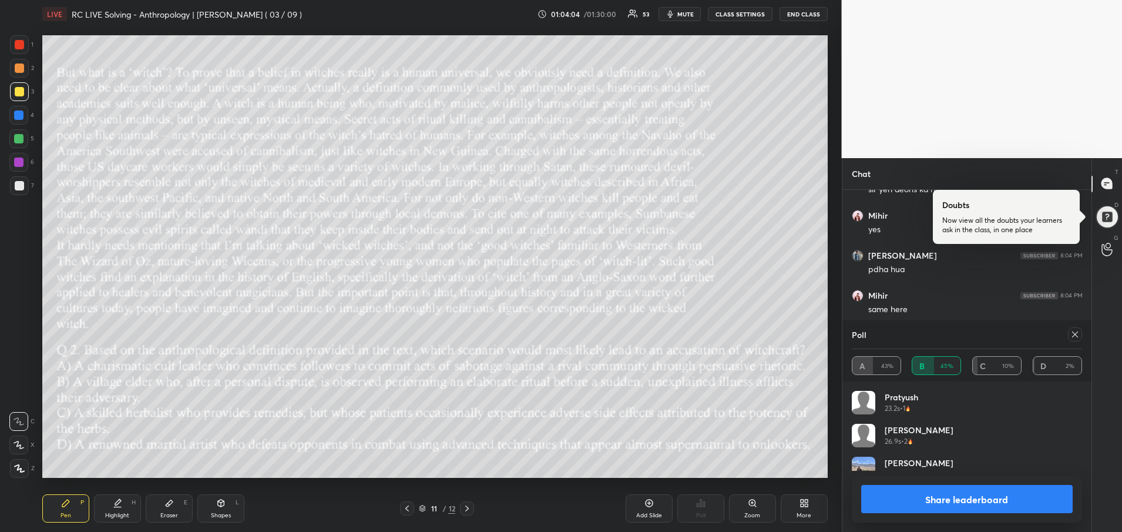
scroll to position [278, 246]
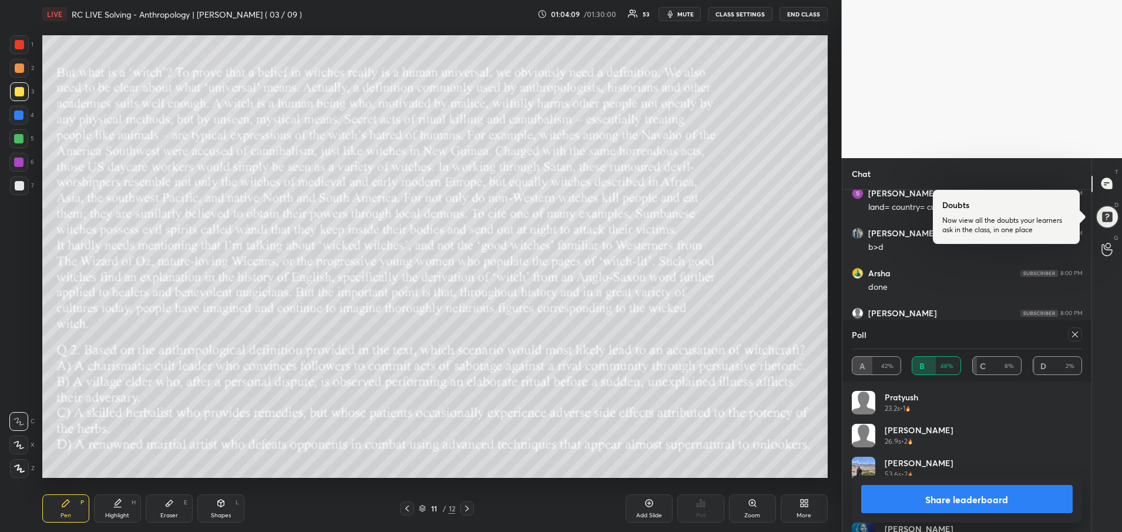
click at [1075, 334] on icon at bounding box center [1075, 334] width 9 height 9
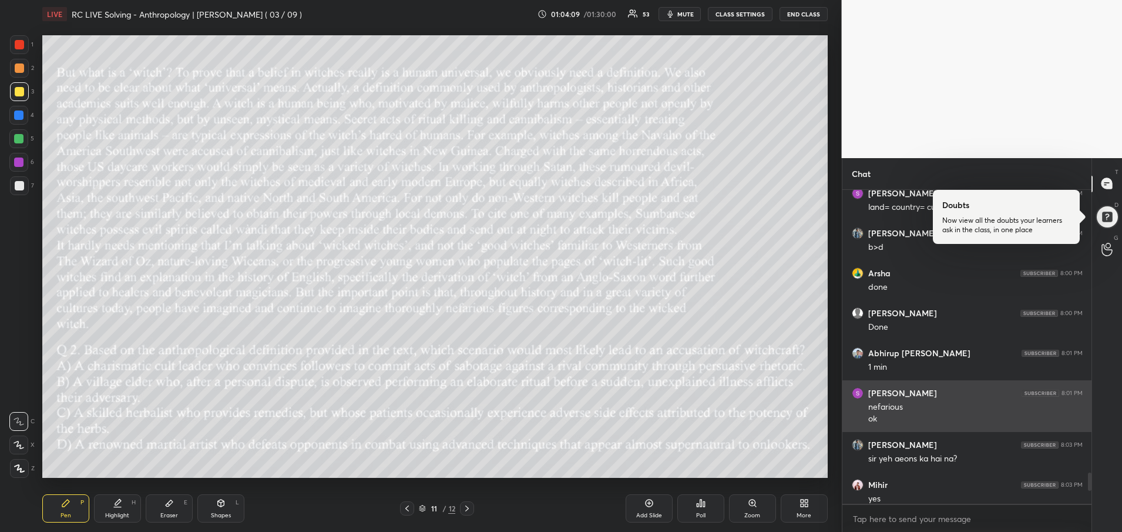
scroll to position [340, 246]
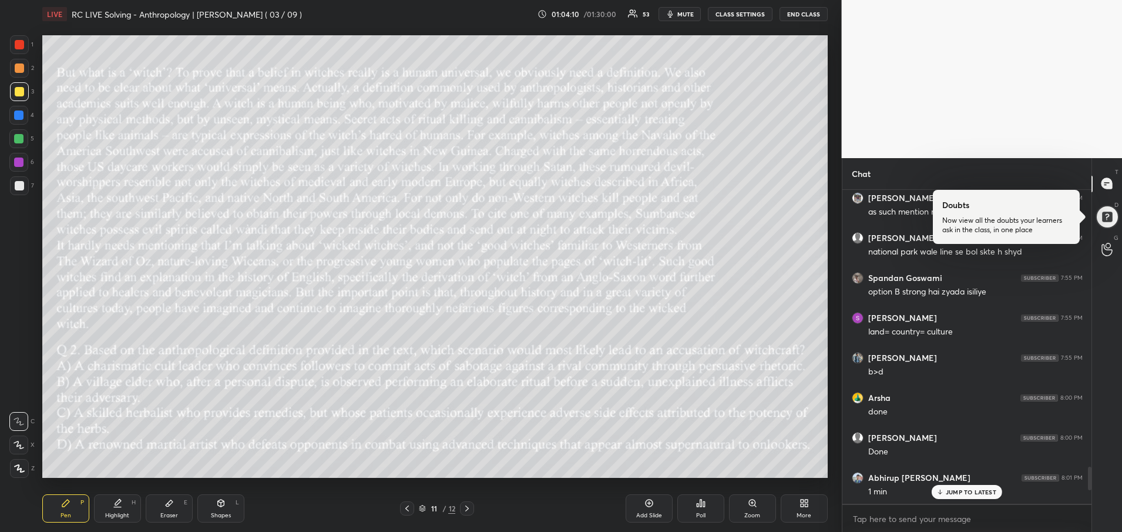
click at [955, 492] on p "JUMP TO LATEST" at bounding box center [971, 491] width 51 height 7
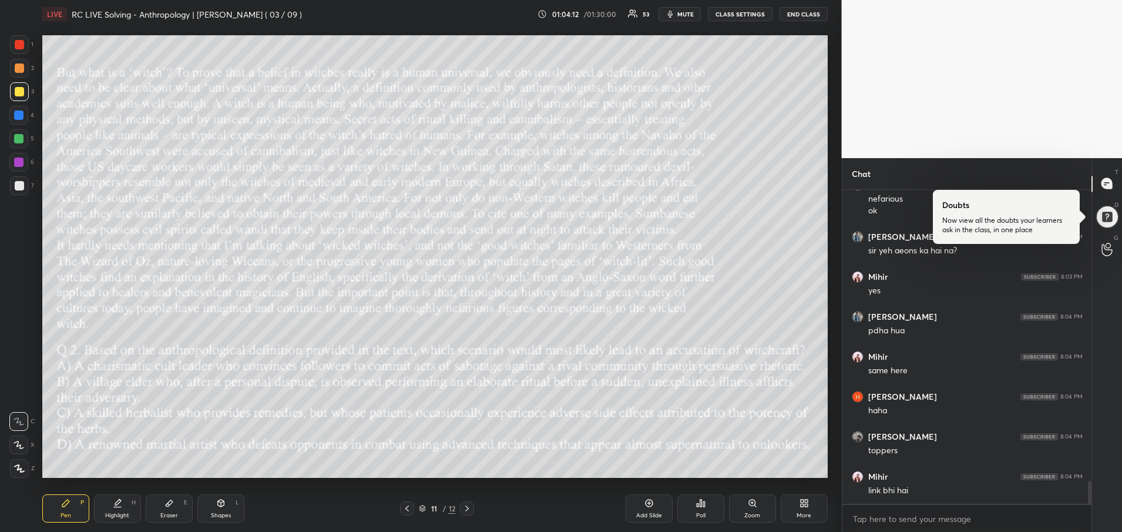
click at [467, 507] on icon at bounding box center [467, 508] width 4 height 6
click at [704, 509] on div "Poll" at bounding box center [700, 508] width 47 height 28
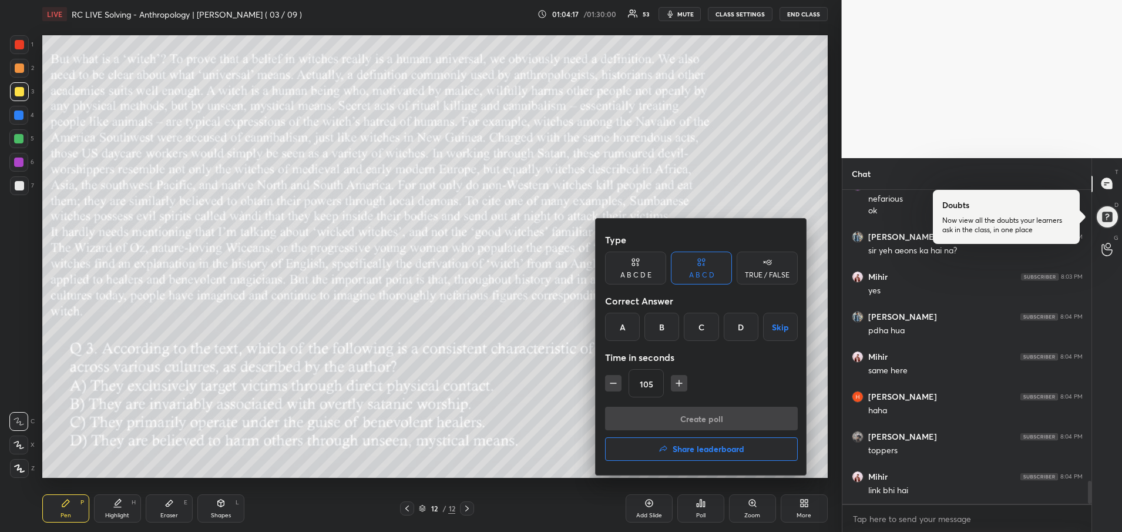
click at [740, 328] on div "D" at bounding box center [741, 327] width 35 height 28
click at [639, 418] on button "Create poll" at bounding box center [701, 419] width 193 height 24
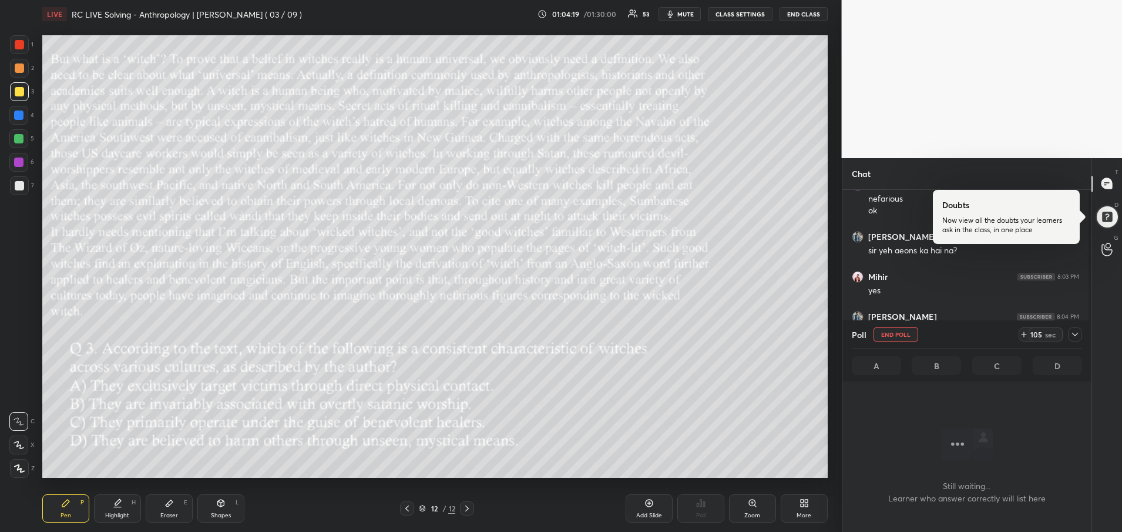
scroll to position [278, 246]
click at [1076, 334] on icon at bounding box center [1075, 334] width 9 height 9
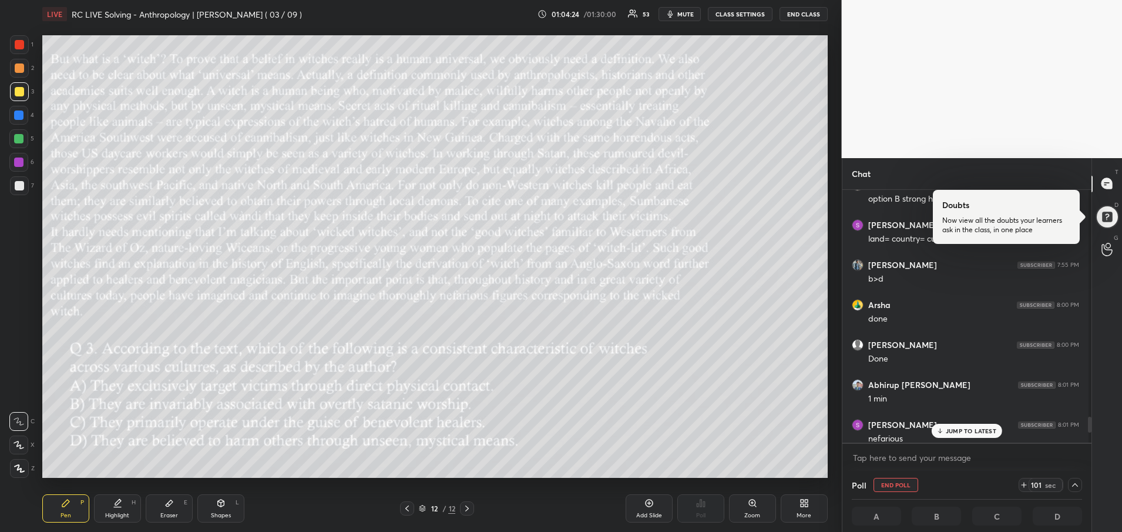
click at [968, 435] on div "JUMP TO LATEST" at bounding box center [967, 431] width 71 height 14
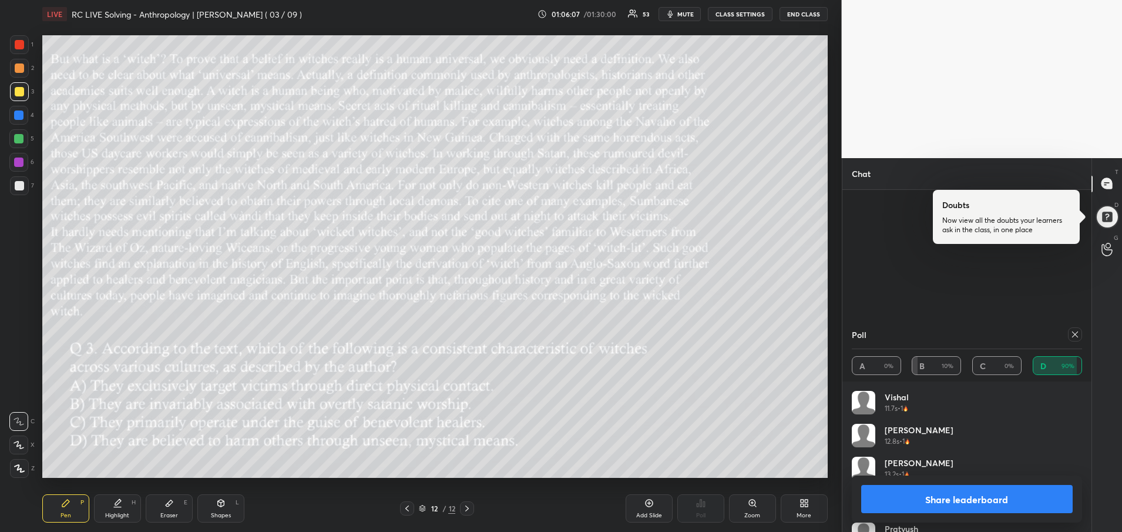
scroll to position [4333, 0]
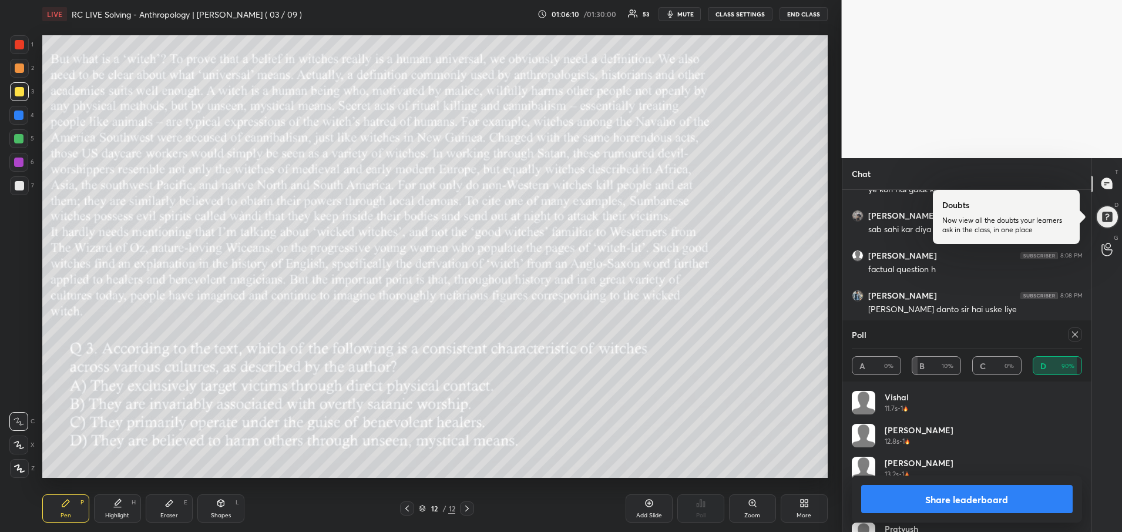
click at [959, 501] on button "Share leaderboard" at bounding box center [967, 499] width 212 height 28
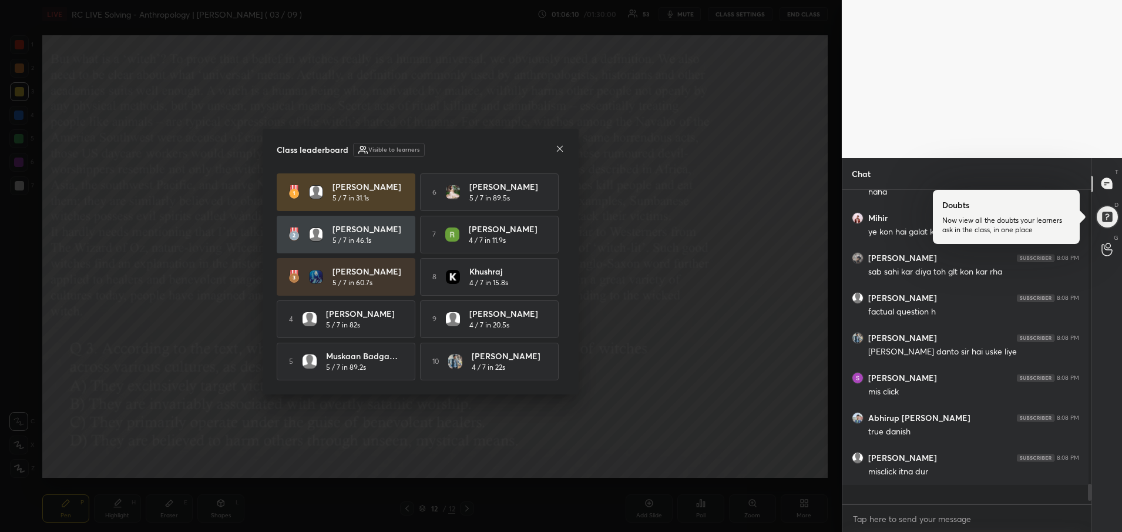
scroll to position [307, 242]
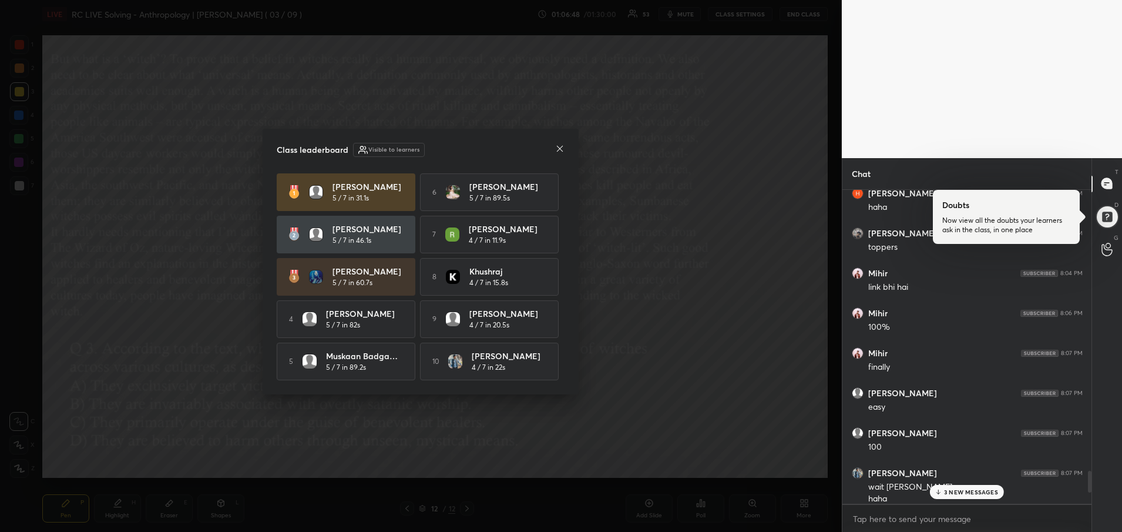
click at [562, 150] on icon at bounding box center [559, 148] width 9 height 9
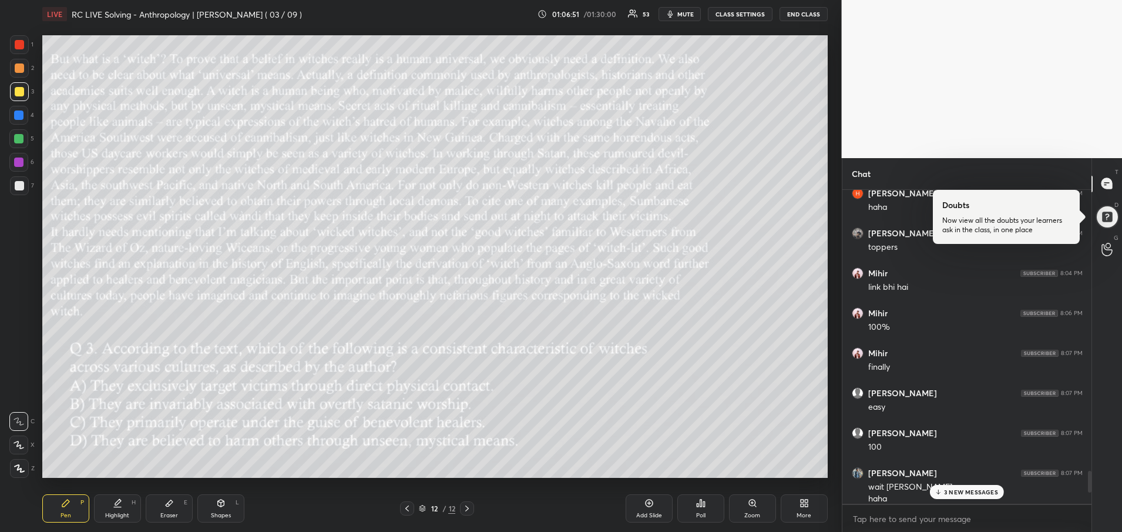
click at [967, 490] on p "3 NEW MESSAGES" at bounding box center [971, 491] width 54 height 7
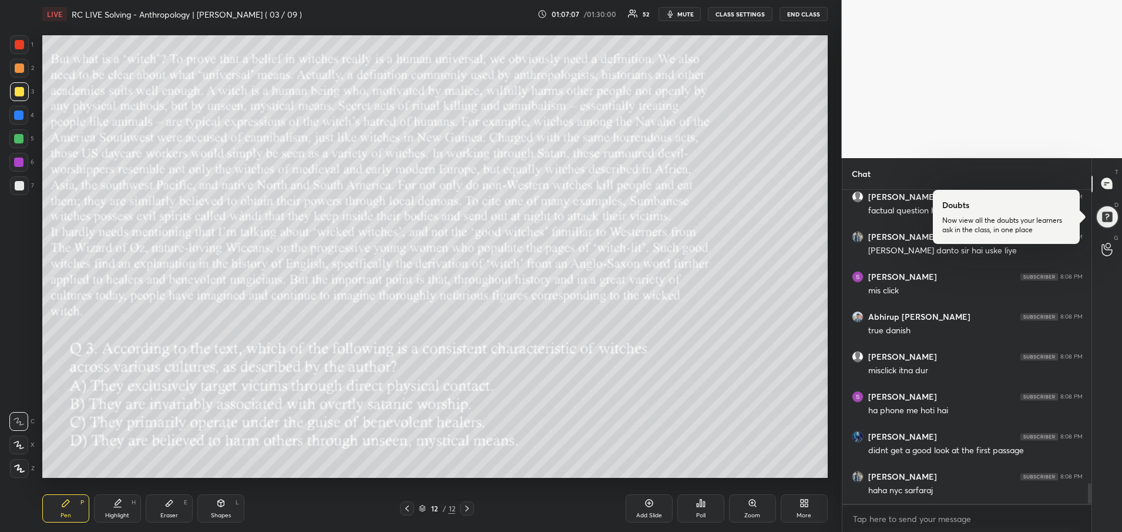
click at [405, 507] on icon at bounding box center [406, 508] width 9 height 9
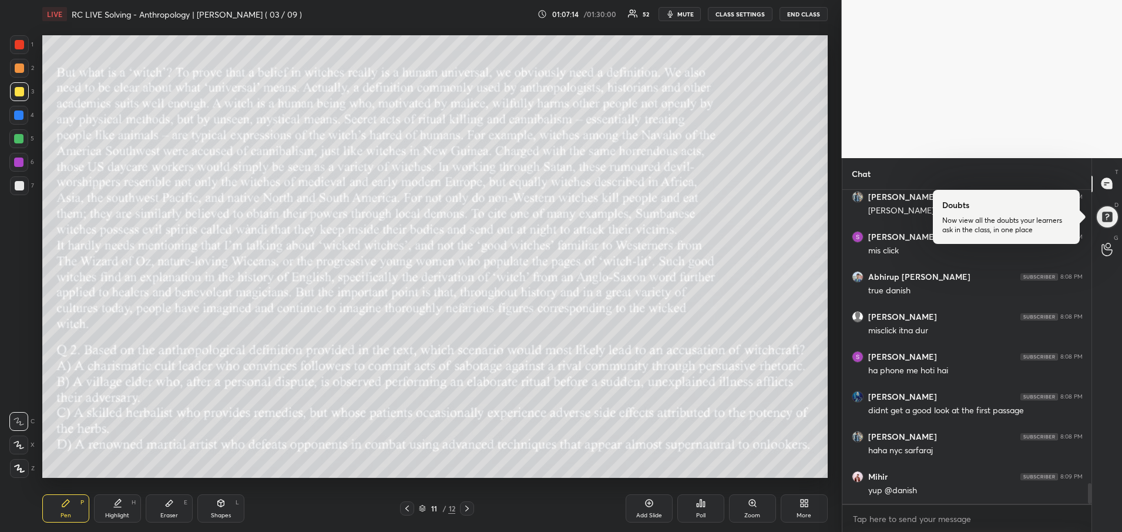
click at [405, 507] on icon at bounding box center [406, 508] width 9 height 9
click at [21, 90] on div at bounding box center [19, 91] width 9 height 9
click at [663, 505] on div "Add Slide" at bounding box center [649, 508] width 47 height 28
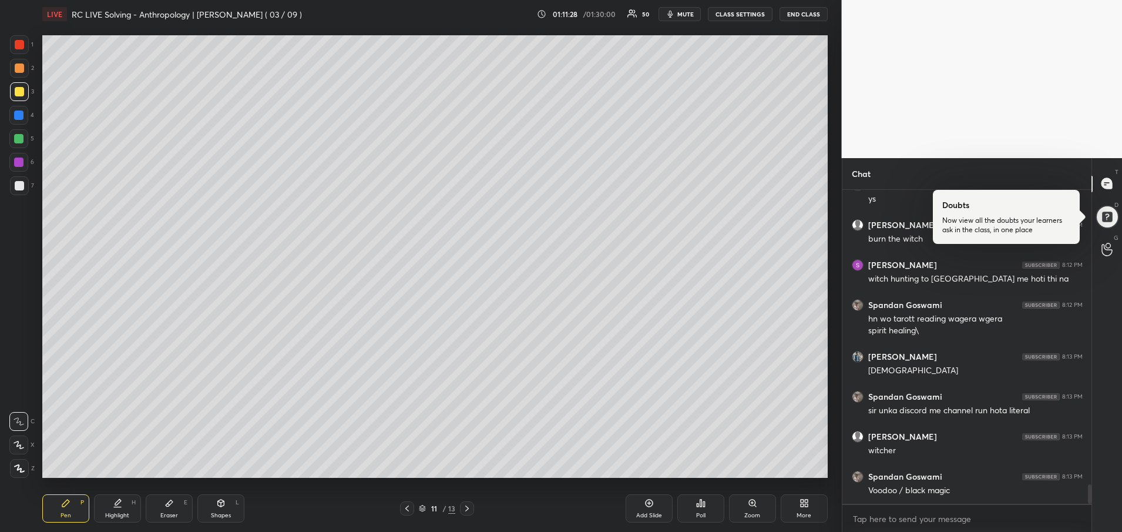
scroll to position [4824, 0]
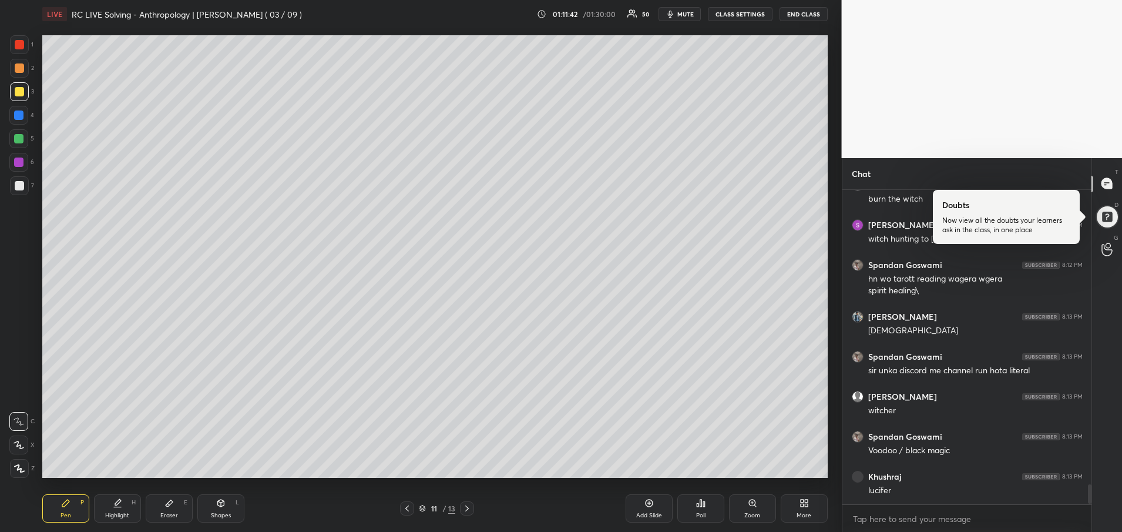
click at [408, 512] on icon at bounding box center [406, 508] width 9 height 9
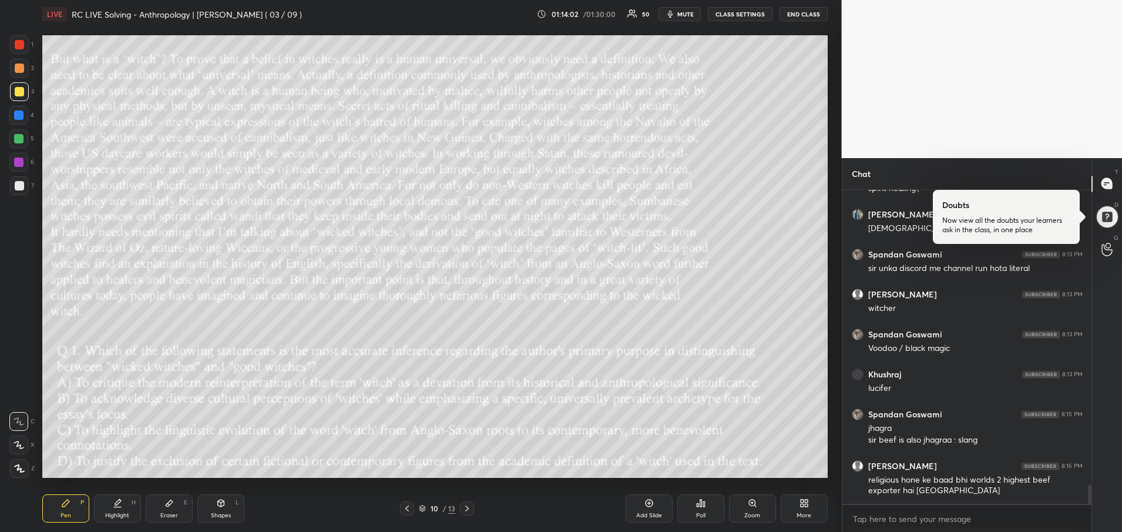
scroll to position [4966, 0]
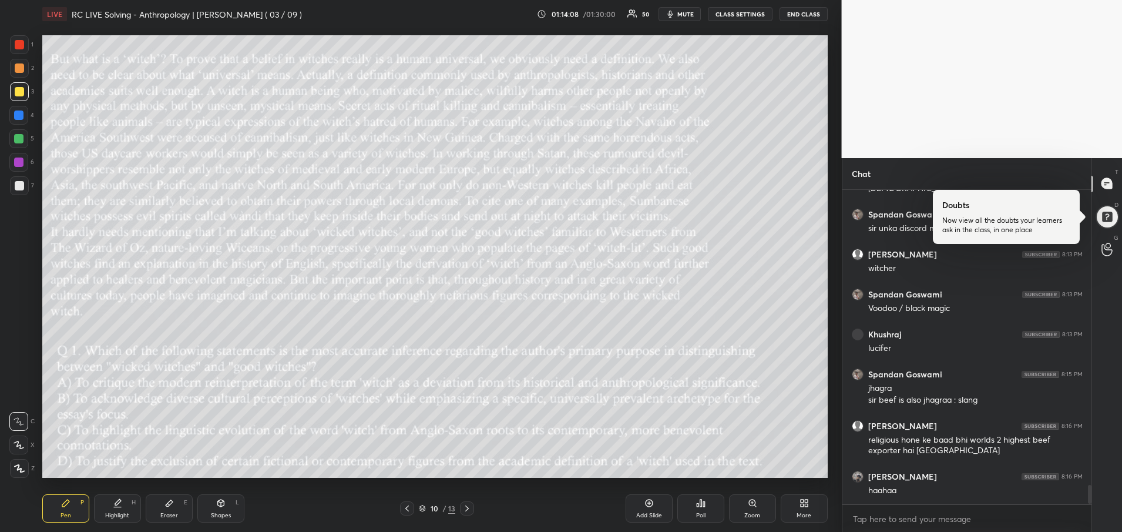
click at [647, 514] on div "Add Slide" at bounding box center [649, 515] width 26 height 6
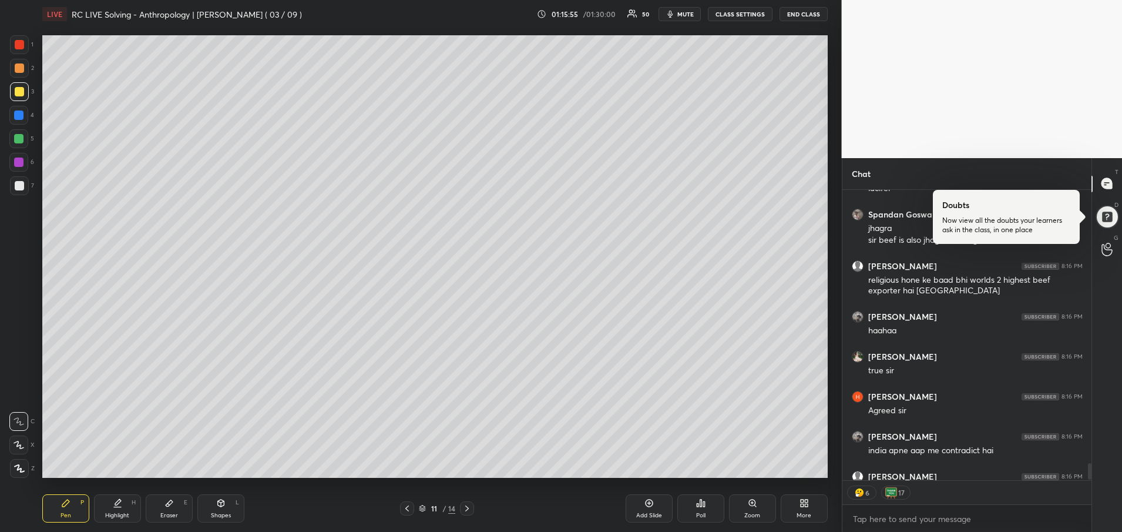
scroll to position [5189, 0]
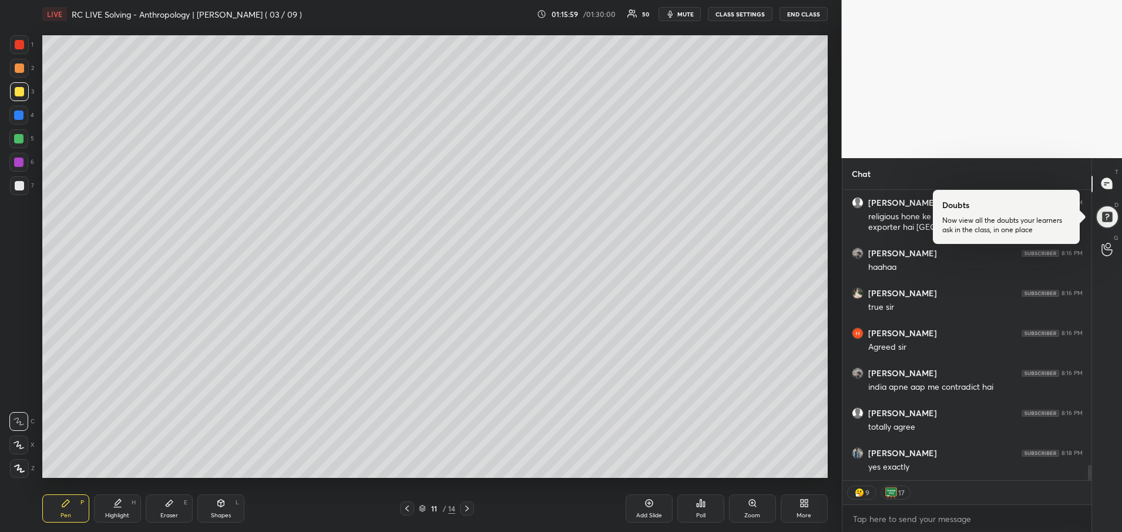
drag, startPoint x: 1089, startPoint y: 472, endPoint x: 1089, endPoint y: 486, distance: 14.7
click at [1089, 486] on div "Spandan Goswami 8:15 PM jhagra sir beef is also jhagraa : slang [PERSON_NAME] 8…" at bounding box center [968, 361] width 250 height 343
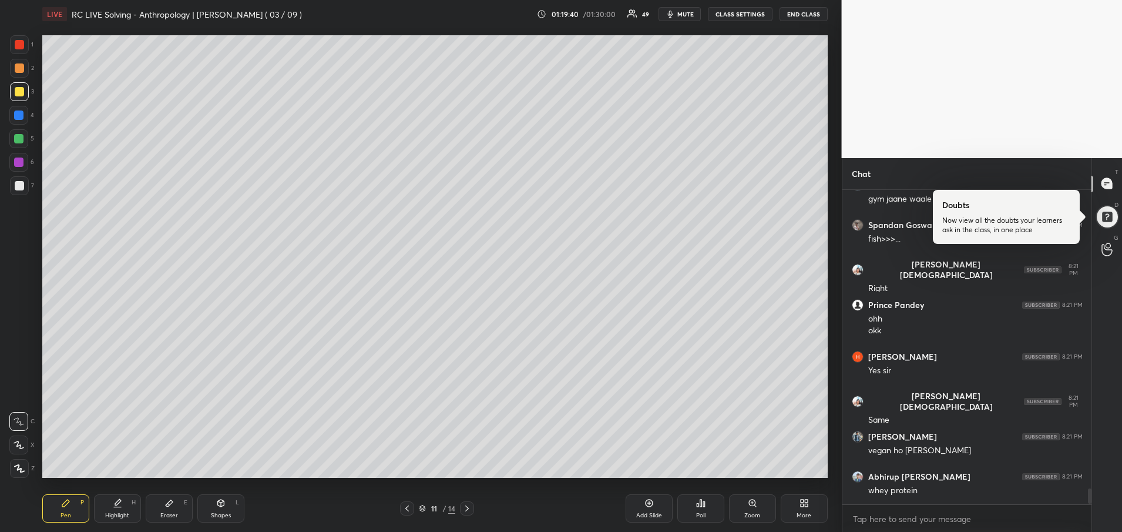
scroll to position [6258, 0]
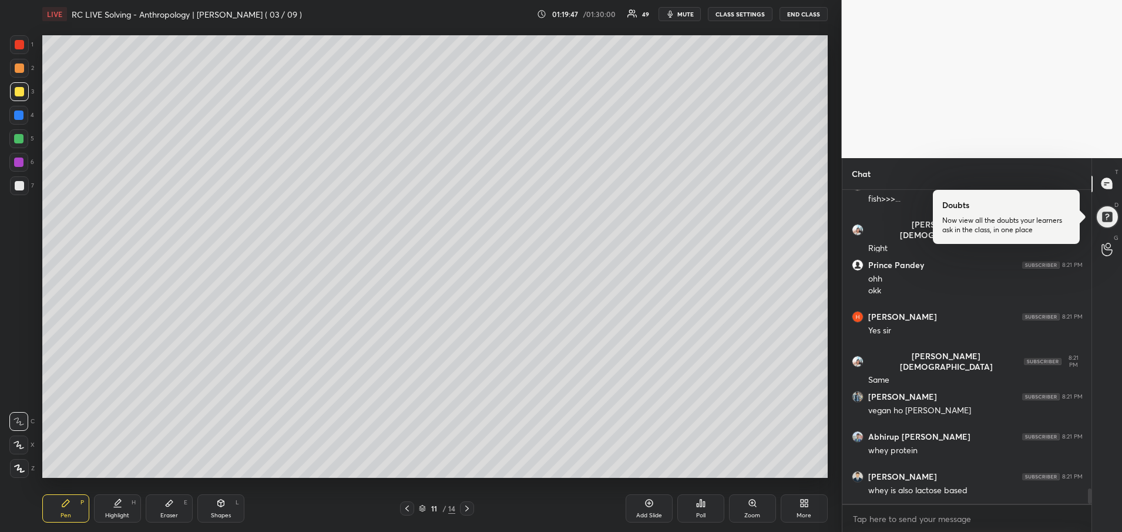
click at [404, 507] on icon at bounding box center [406, 508] width 9 height 9
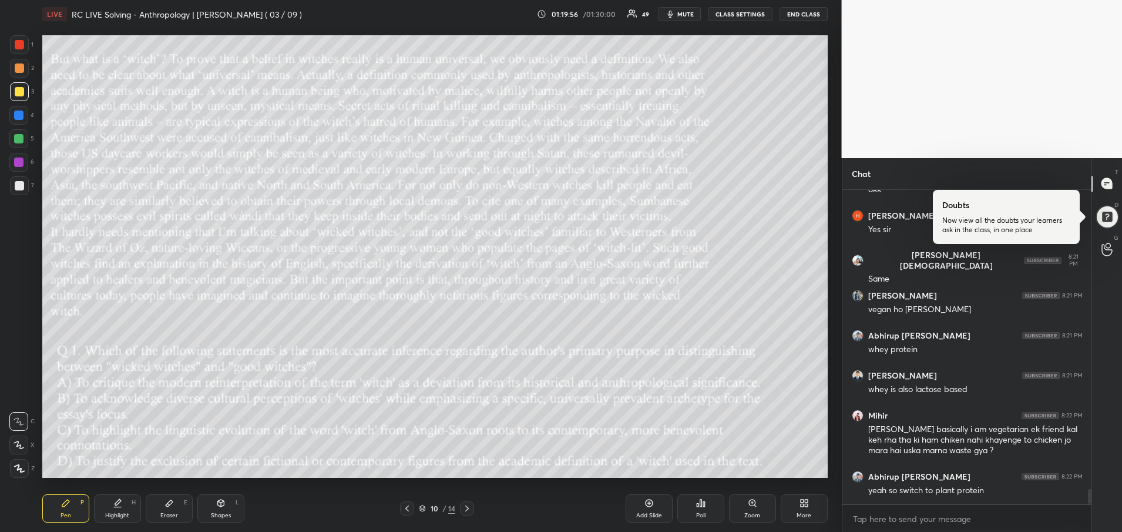
scroll to position [6399, 0]
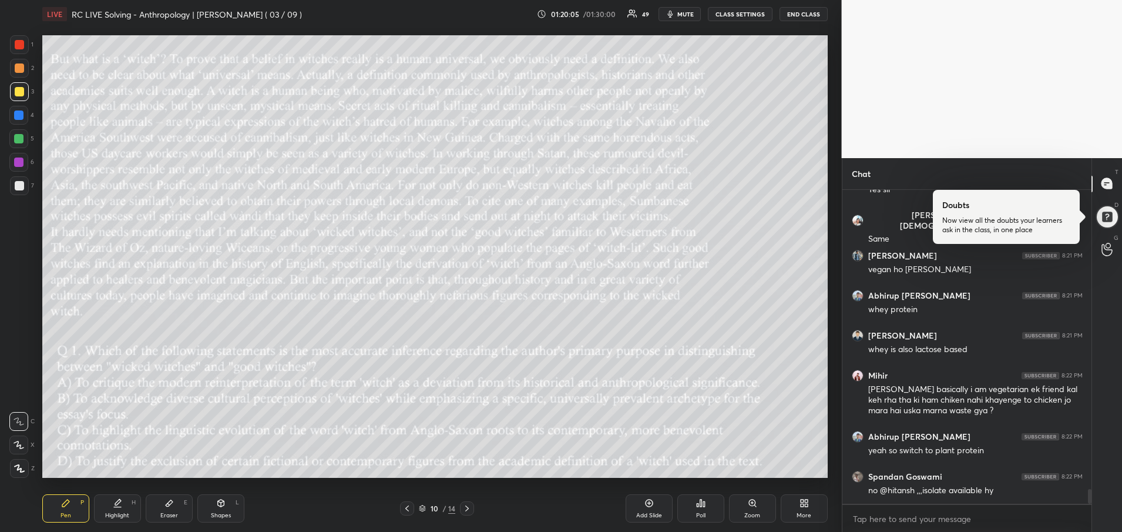
click at [465, 508] on icon at bounding box center [466, 508] width 9 height 9
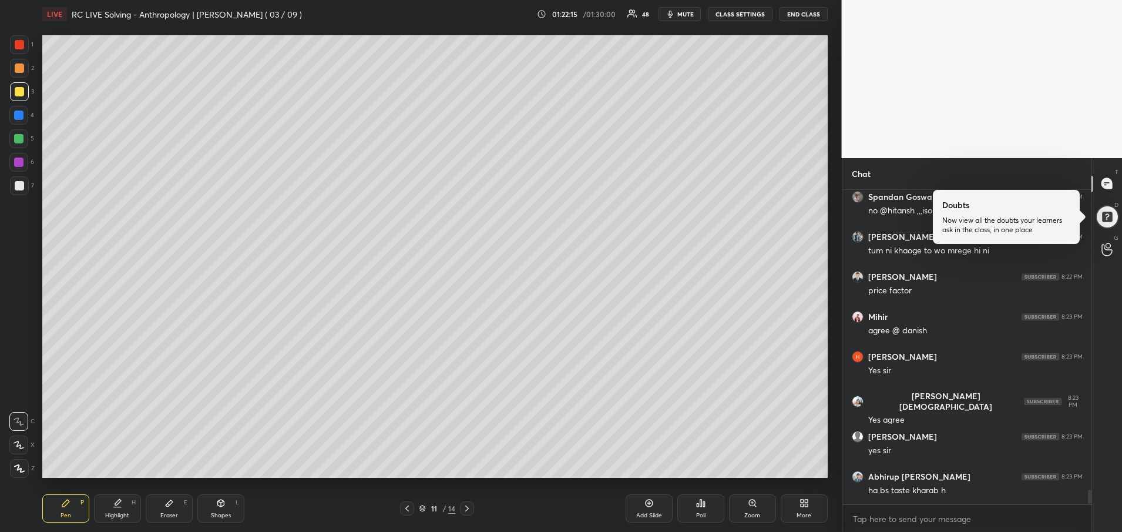
scroll to position [6730, 0]
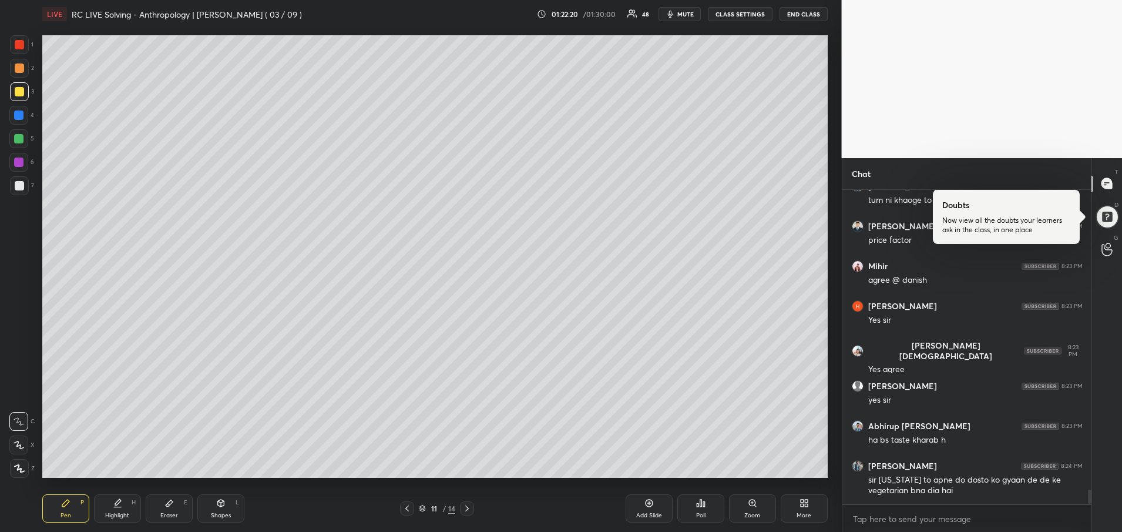
click at [408, 509] on icon at bounding box center [406, 508] width 9 height 9
click at [472, 507] on icon at bounding box center [466, 508] width 9 height 9
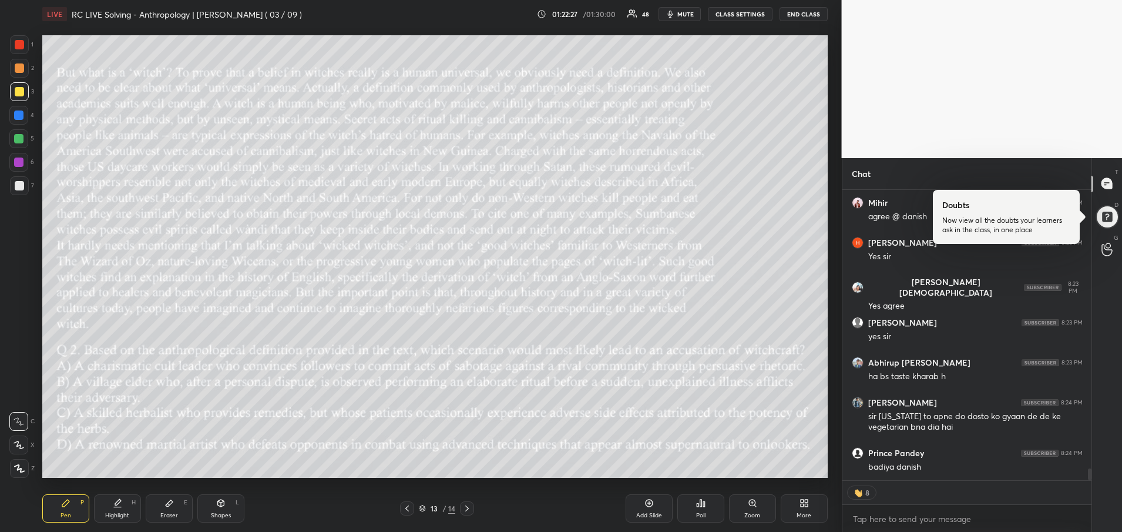
drag, startPoint x: 1090, startPoint y: 475, endPoint x: 1089, endPoint y: 488, distance: 13.0
click at [1089, 488] on div "Hitansh Khosla 8:22 PM price factor Mihir 8:23 PM agree @ danish [PERSON_NAME] …" at bounding box center [968, 361] width 250 height 343
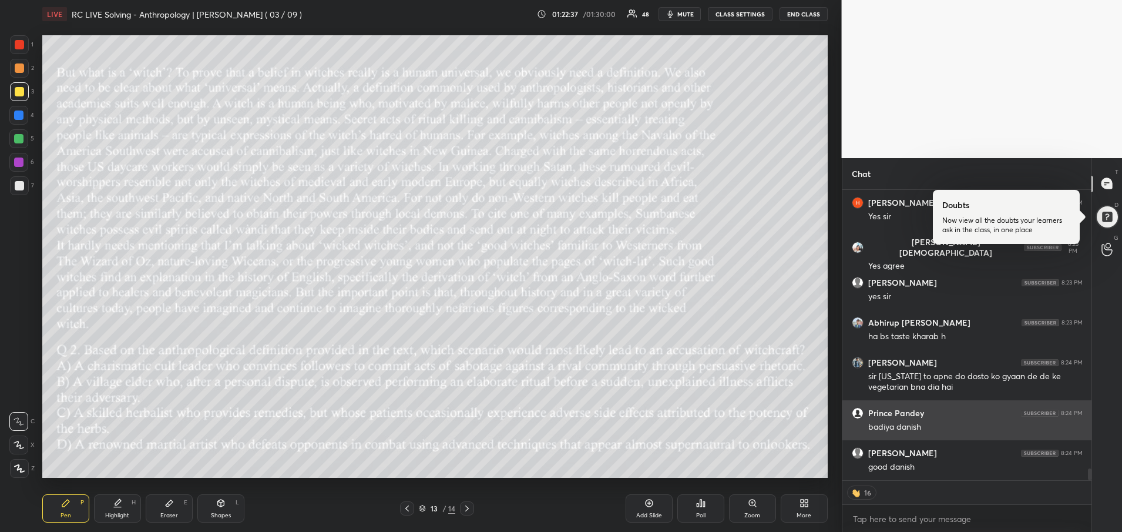
scroll to position [6873, 0]
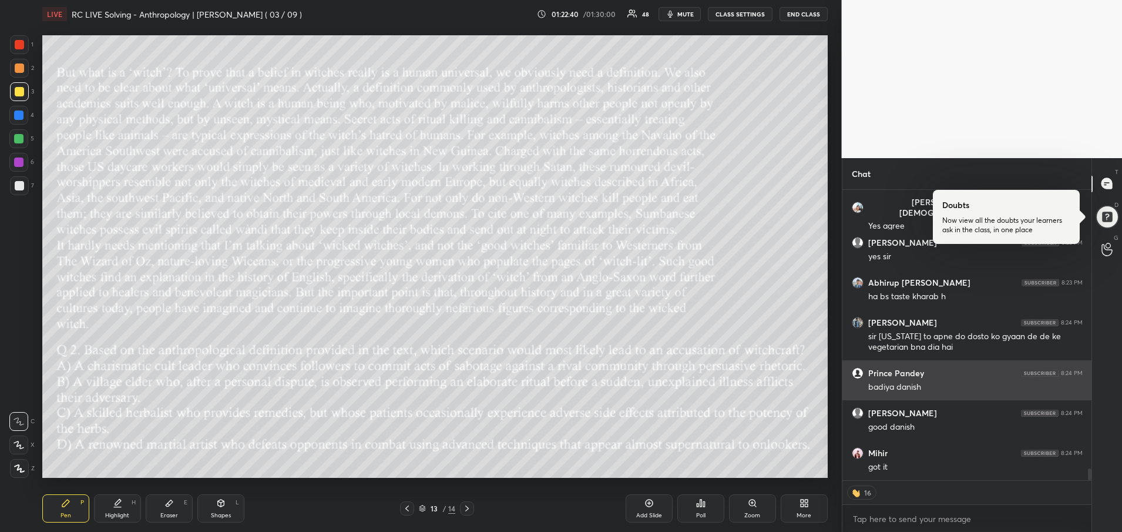
type textarea "x"
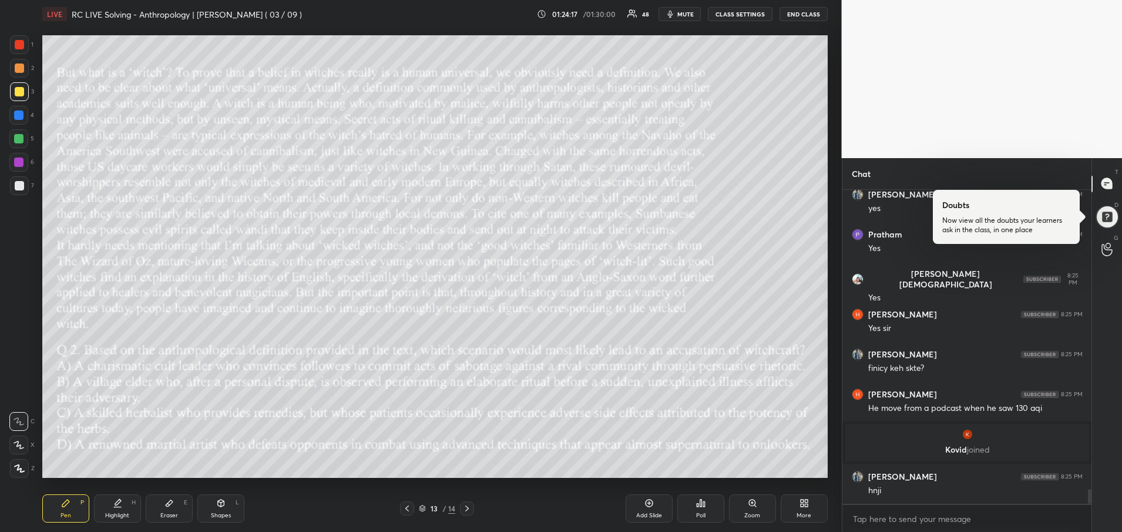
scroll to position [6307, 0]
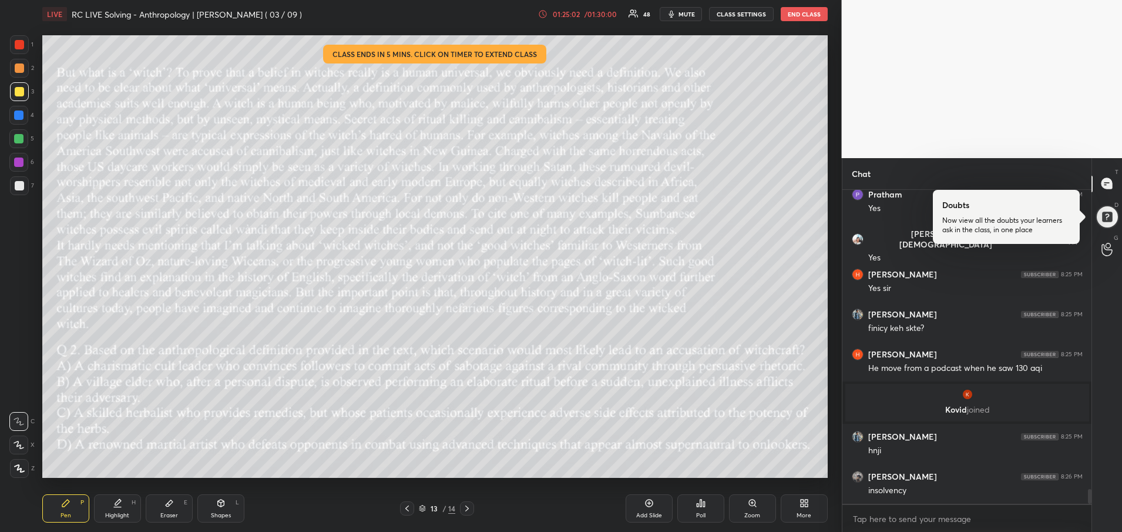
click at [573, 15] on div "01:25:02" at bounding box center [566, 14] width 33 height 7
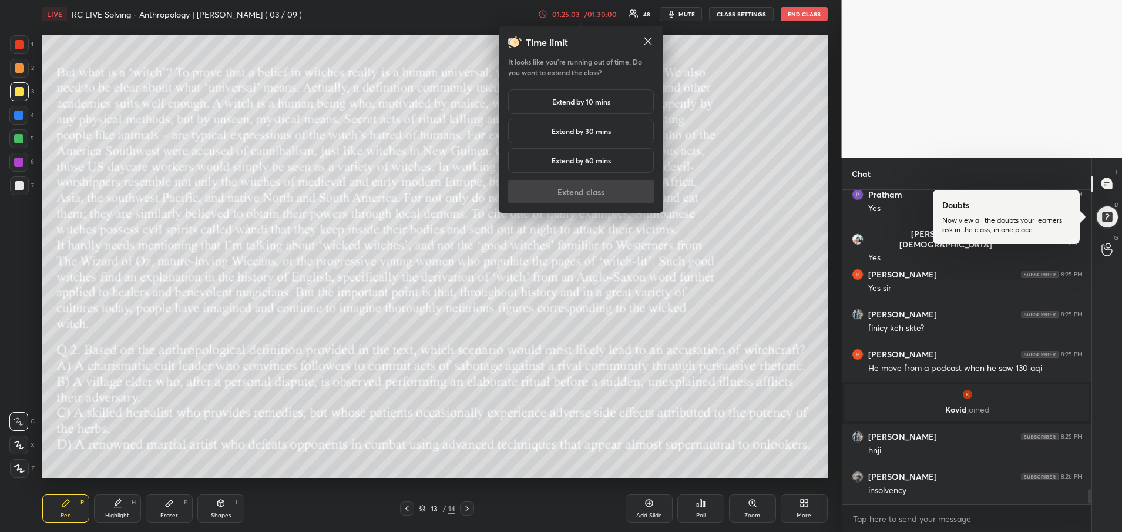
click at [579, 100] on h5 "Extend by 10 mins" at bounding box center [581, 101] width 58 height 11
click at [580, 192] on button "Extend class" at bounding box center [581, 192] width 146 height 24
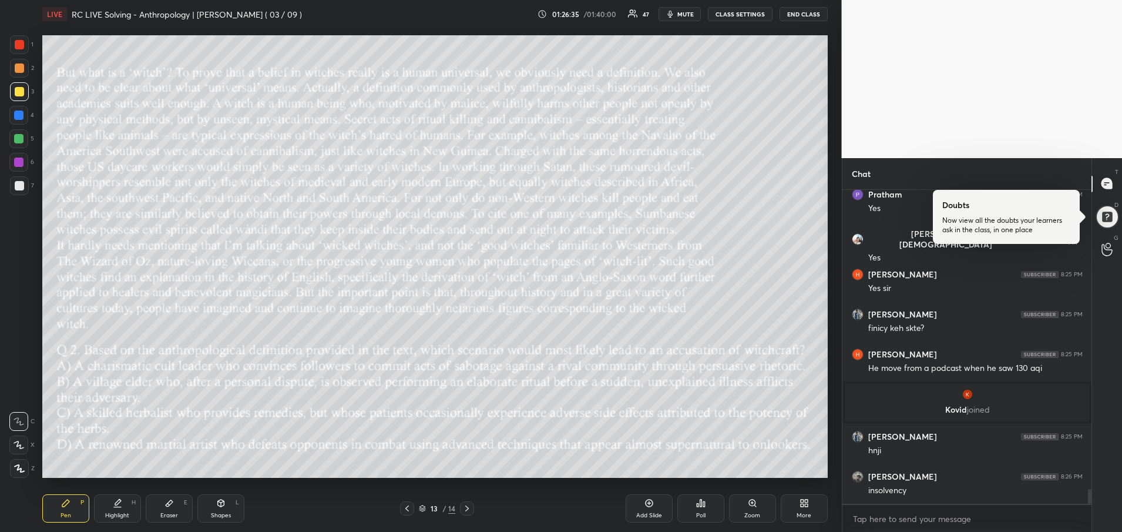
scroll to position [6347, 0]
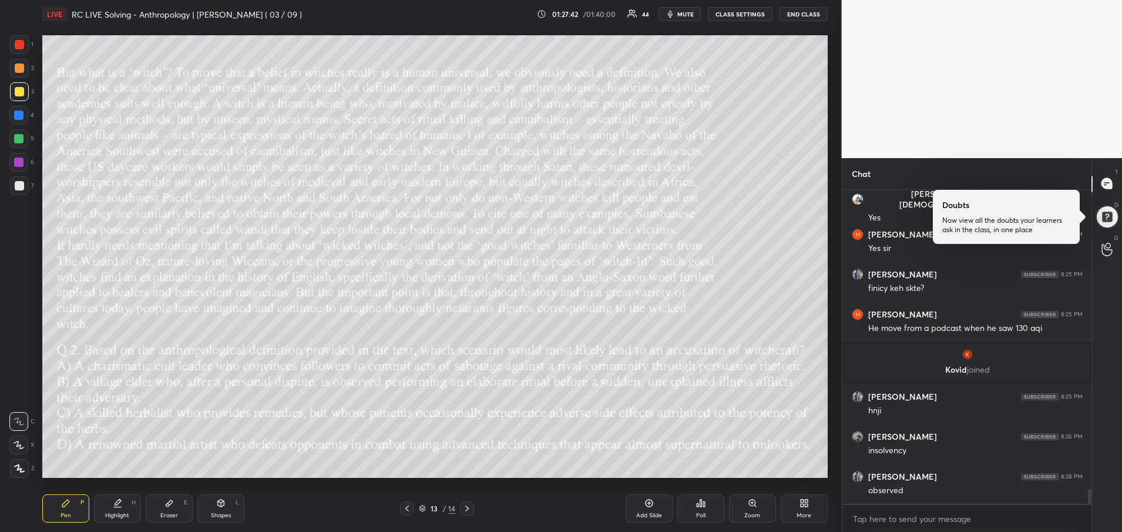
click at [462, 508] on div at bounding box center [467, 508] width 14 height 14
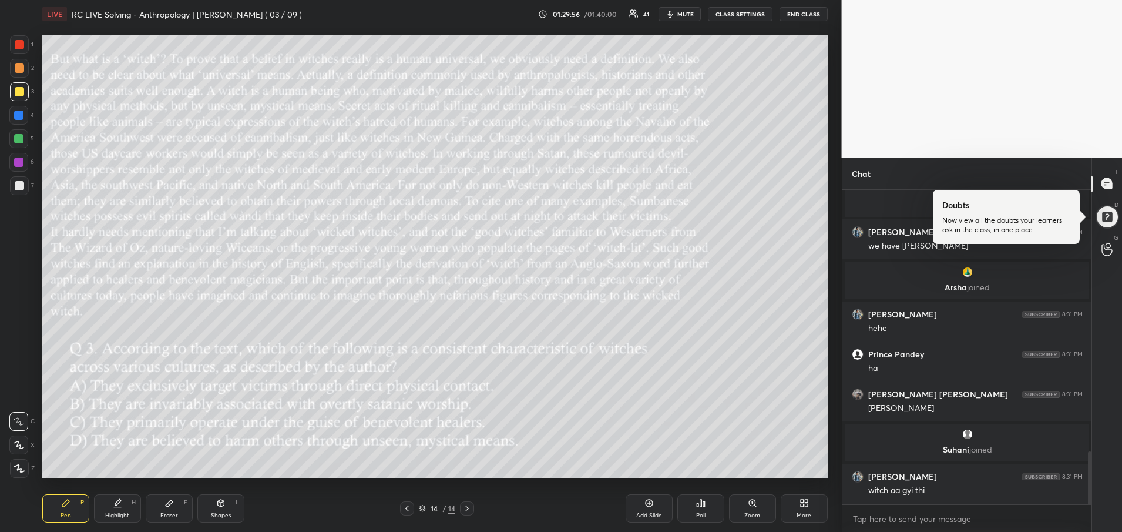
scroll to position [1620, 0]
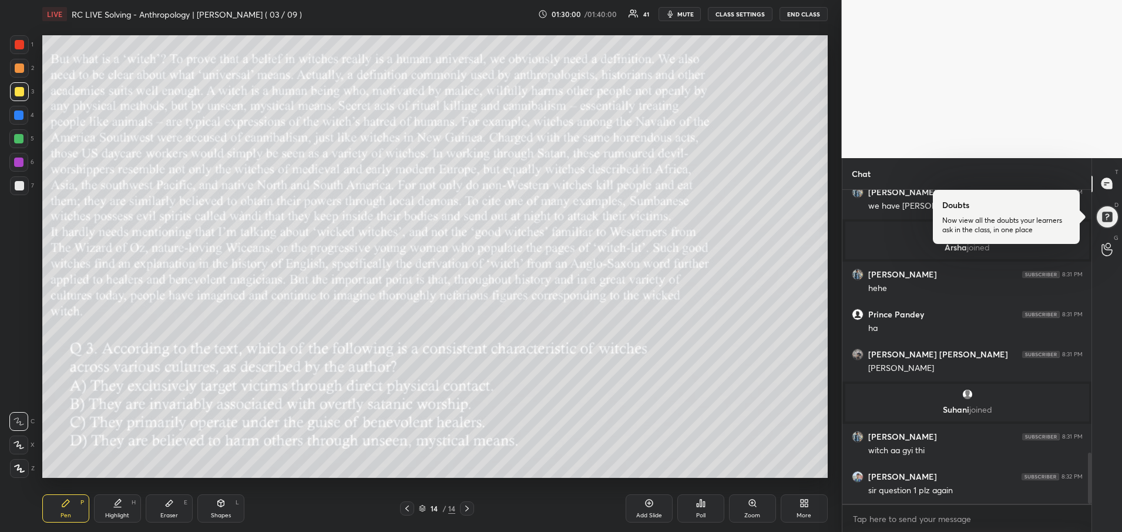
click at [406, 511] on icon at bounding box center [406, 508] width 9 height 9
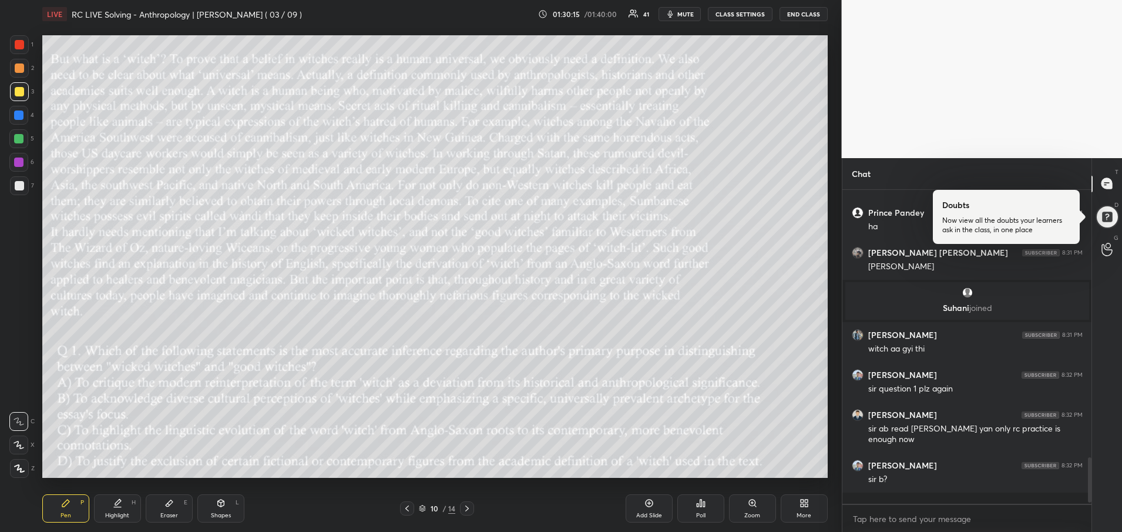
scroll to position [1711, 0]
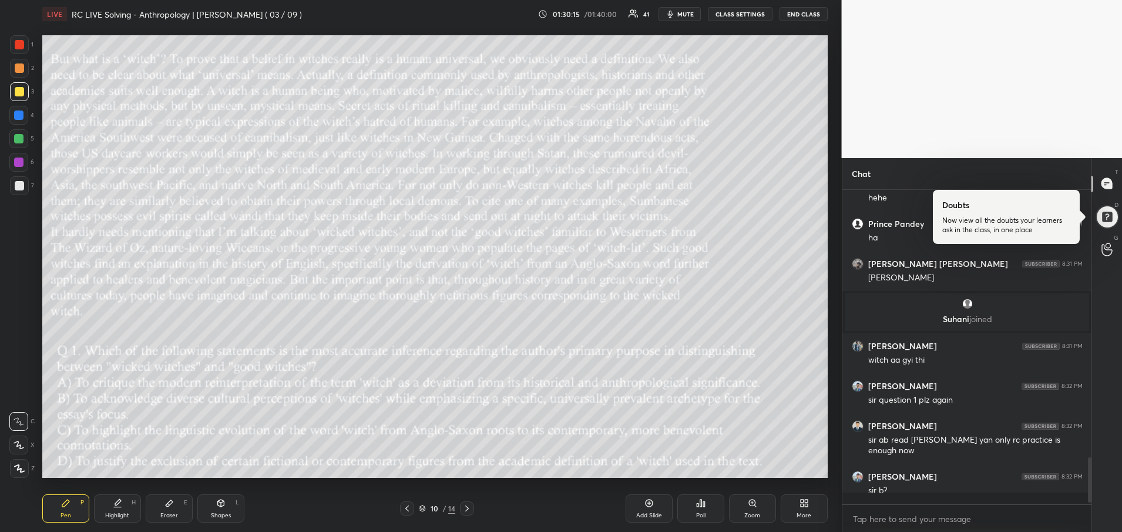
drag, startPoint x: 1089, startPoint y: 459, endPoint x: 1091, endPoint y: 487, distance: 27.7
click at [1091, 487] on div at bounding box center [1090, 479] width 4 height 45
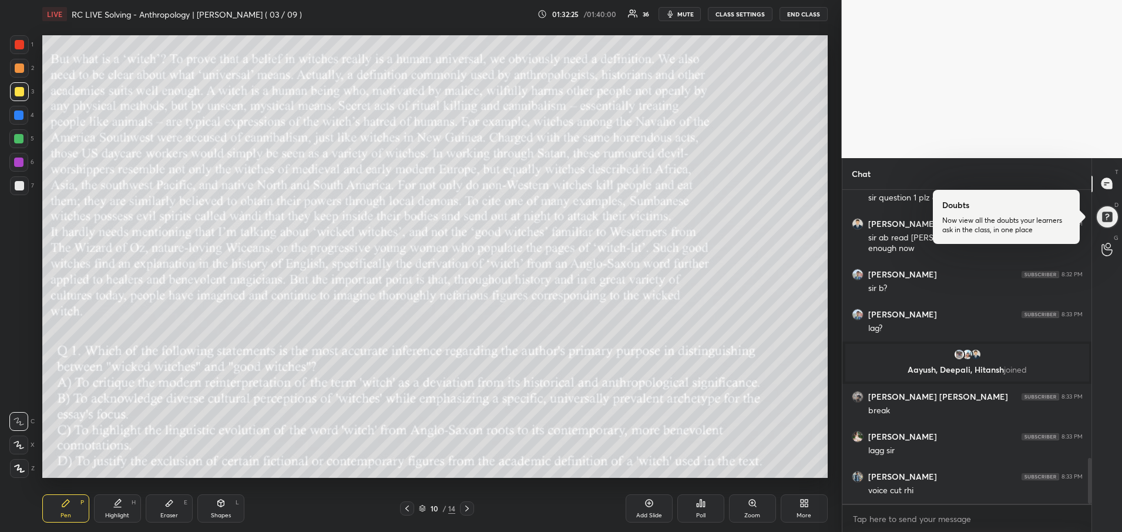
scroll to position [1877, 0]
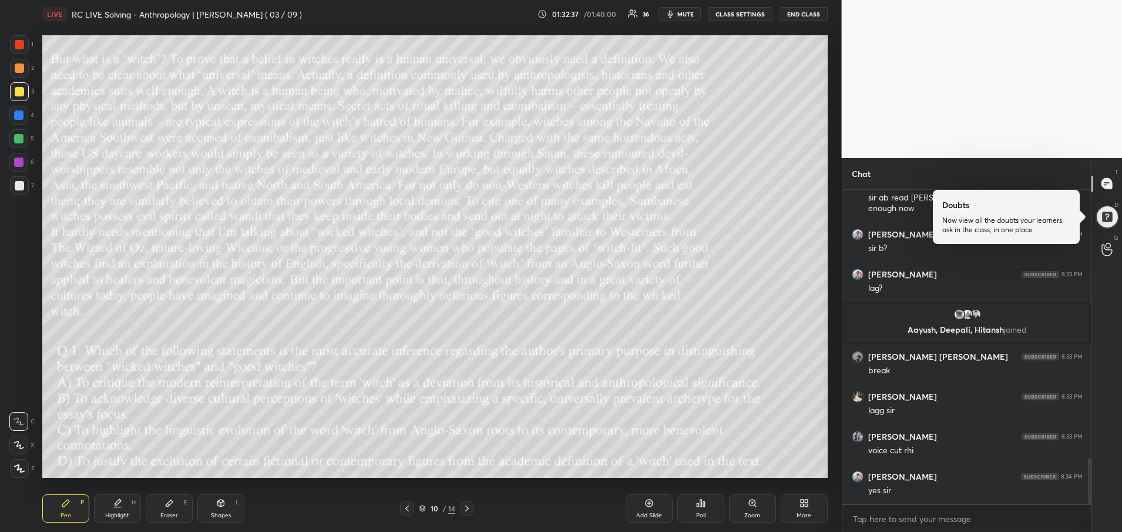
click at [802, 19] on button "END CLASS" at bounding box center [804, 14] width 48 height 14
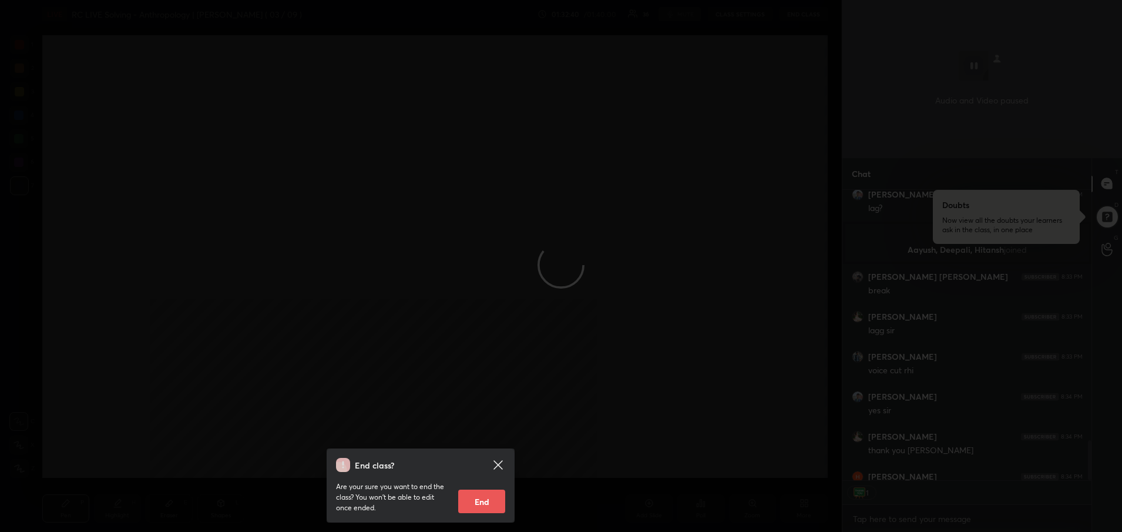
scroll to position [287, 246]
click at [486, 500] on button "End" at bounding box center [481, 501] width 47 height 24
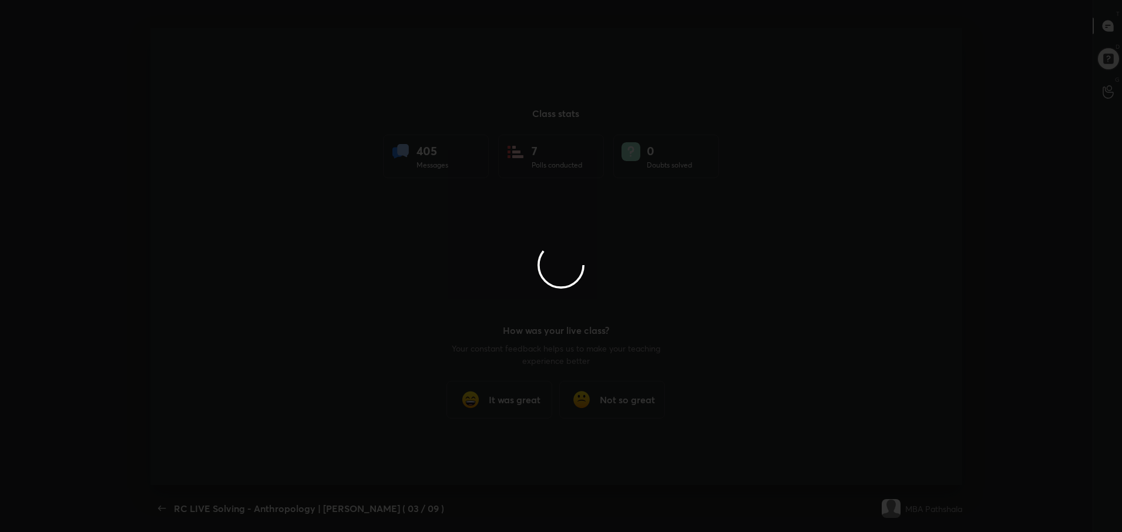
scroll to position [0, 0]
